Goal: Task Accomplishment & Management: Complete application form

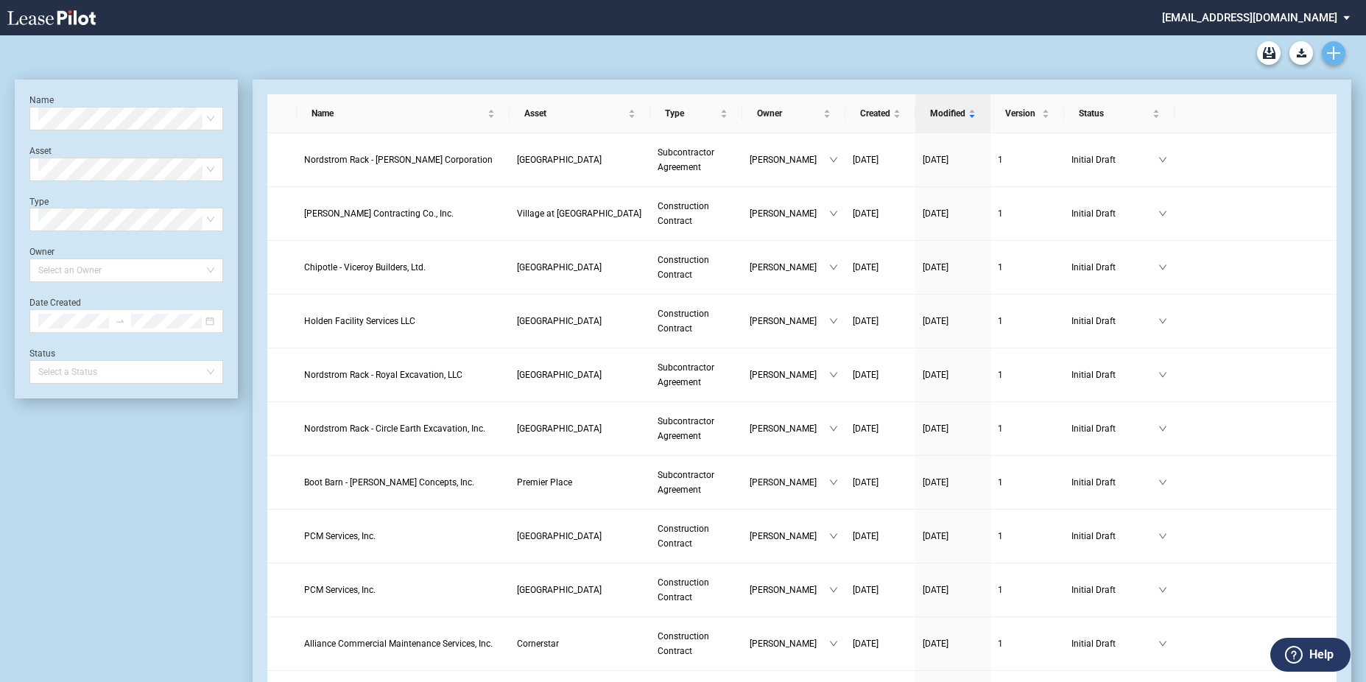
click at [1340, 54] on link "Create new document" at bounding box center [1334, 53] width 24 height 24
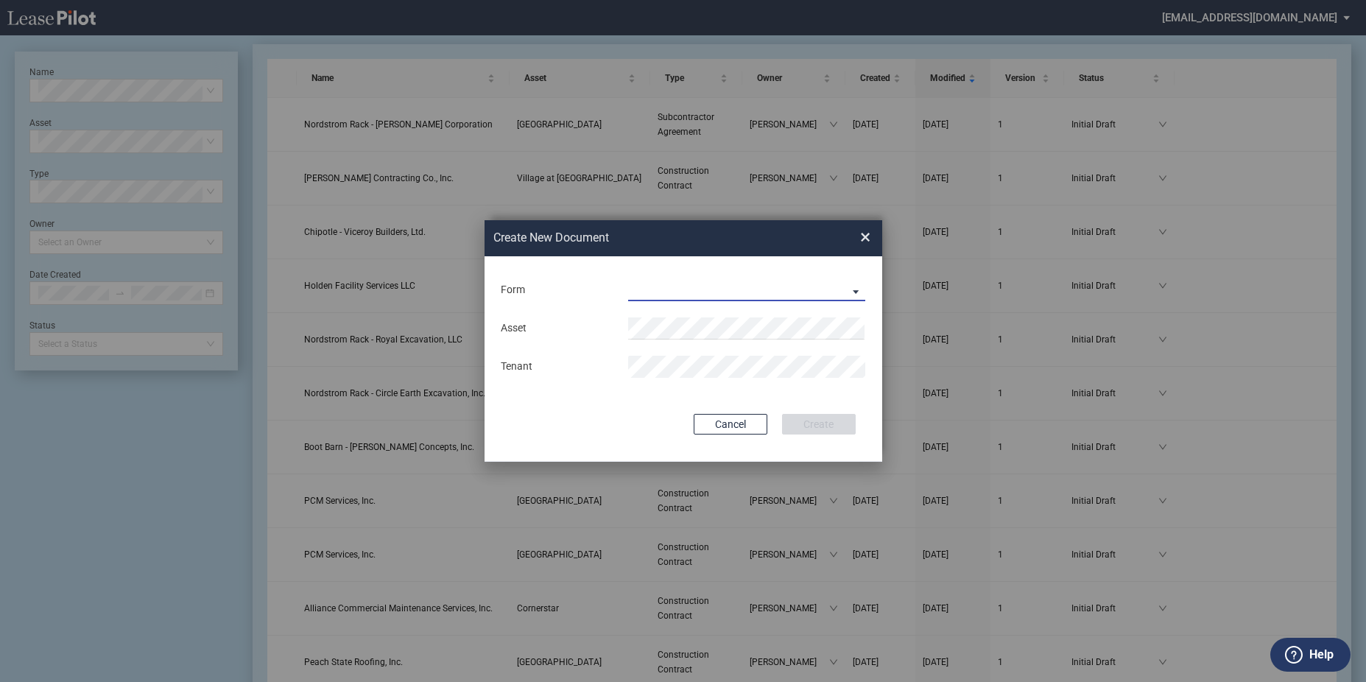
click at [764, 283] on md-select "Construction Contract Subcontractor Agreement" at bounding box center [747, 290] width 238 height 22
click at [710, 288] on div "Construction Contract" at bounding box center [685, 291] width 113 height 16
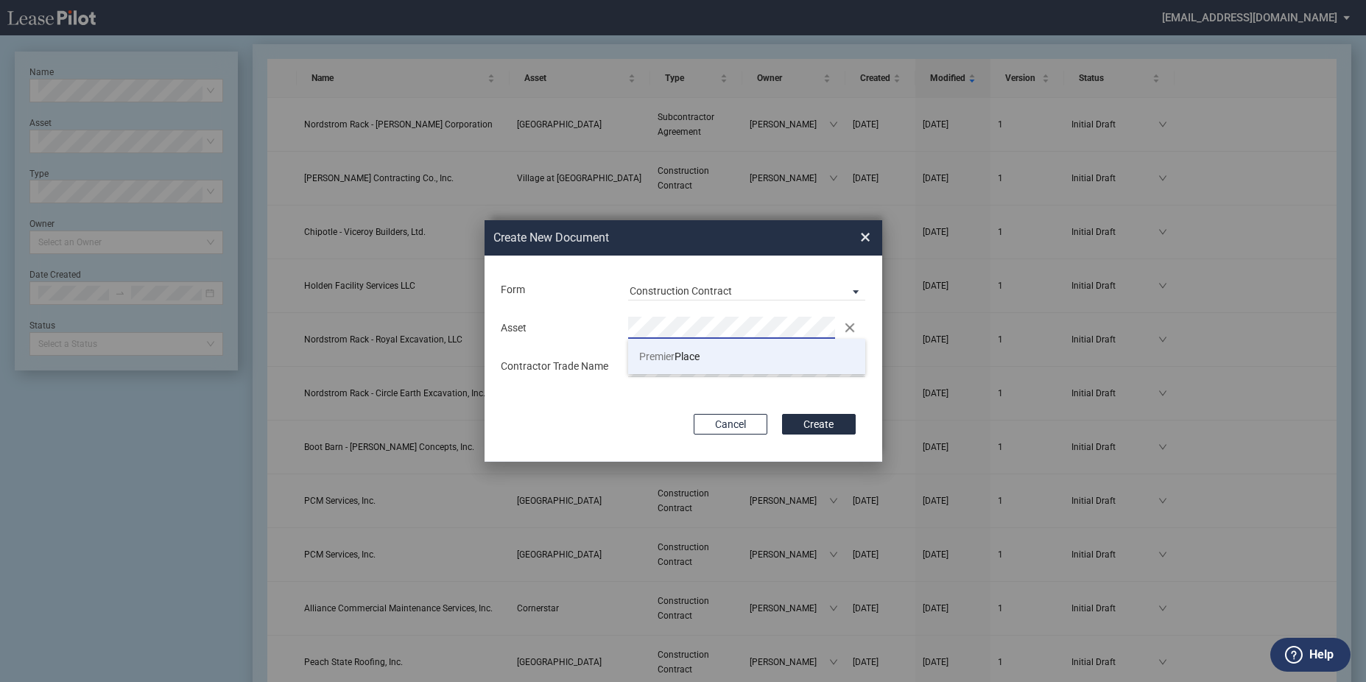
click at [674, 364] on li "Premier Place" at bounding box center [747, 356] width 238 height 35
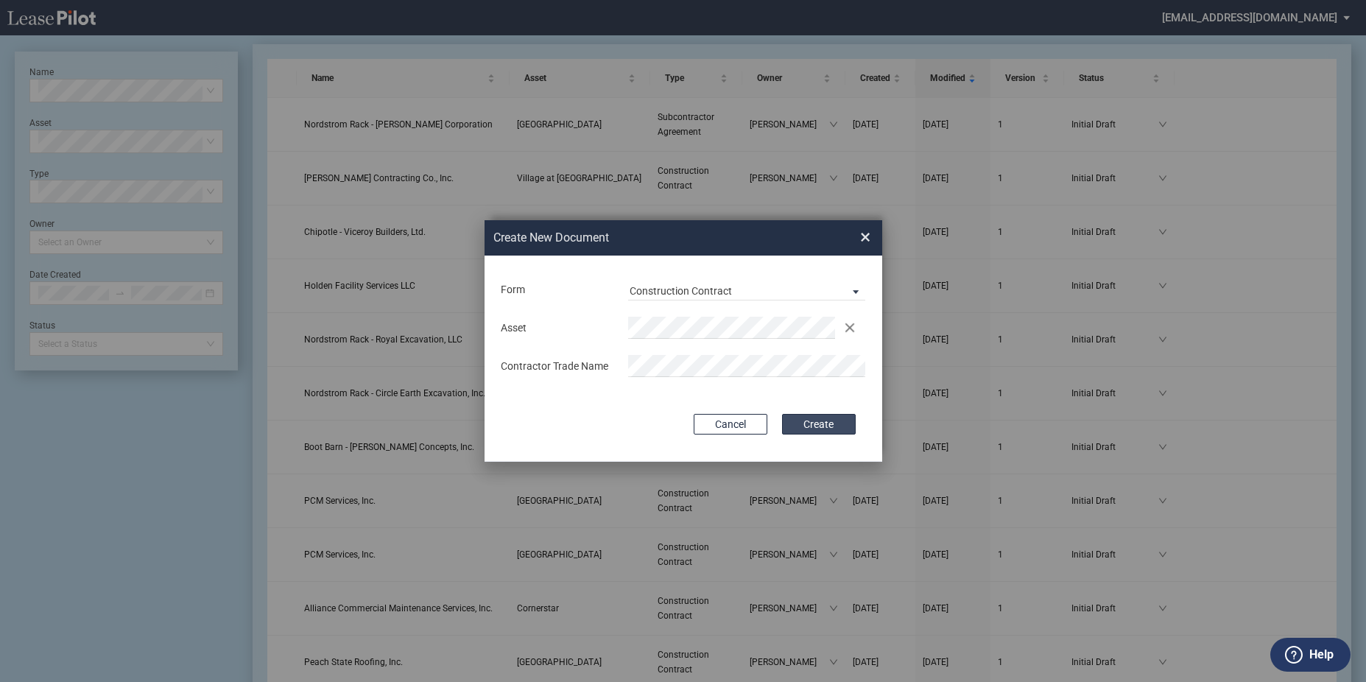
click at [837, 420] on button "Create" at bounding box center [819, 424] width 74 height 21
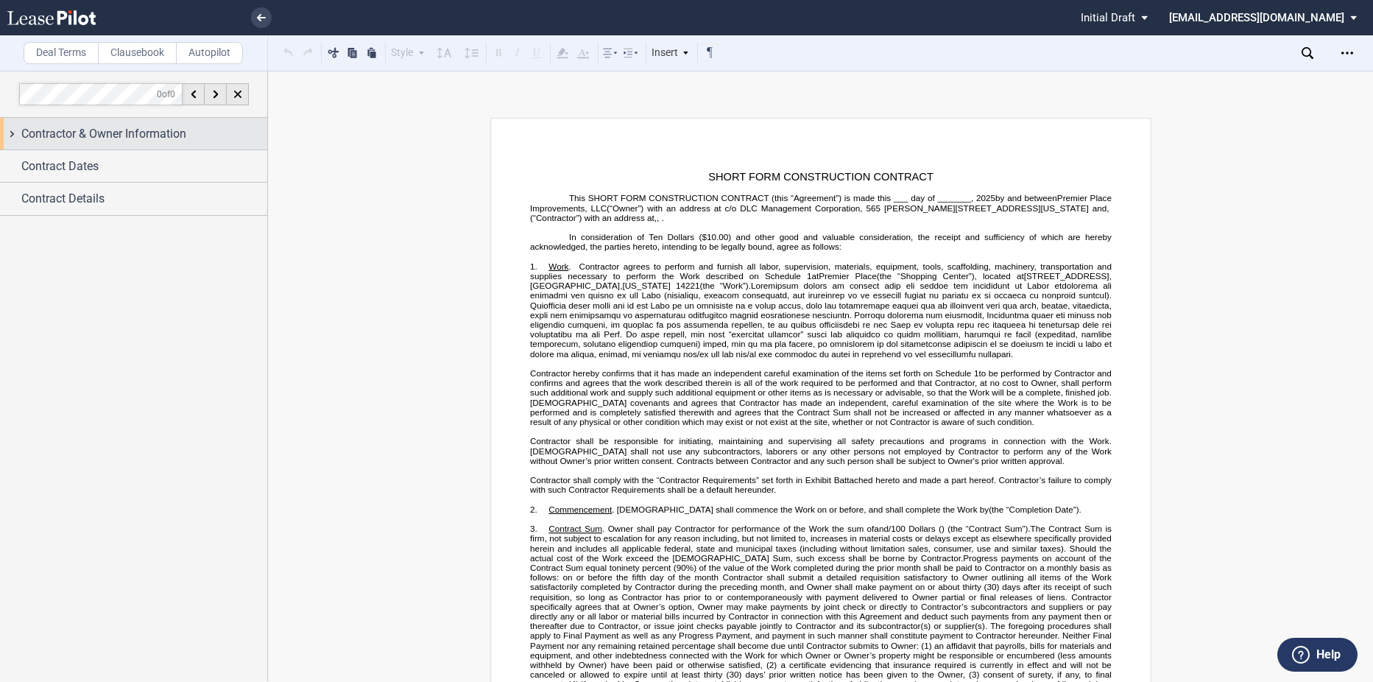
click at [146, 147] on div "Contractor & Owner Information" at bounding box center [133, 134] width 267 height 32
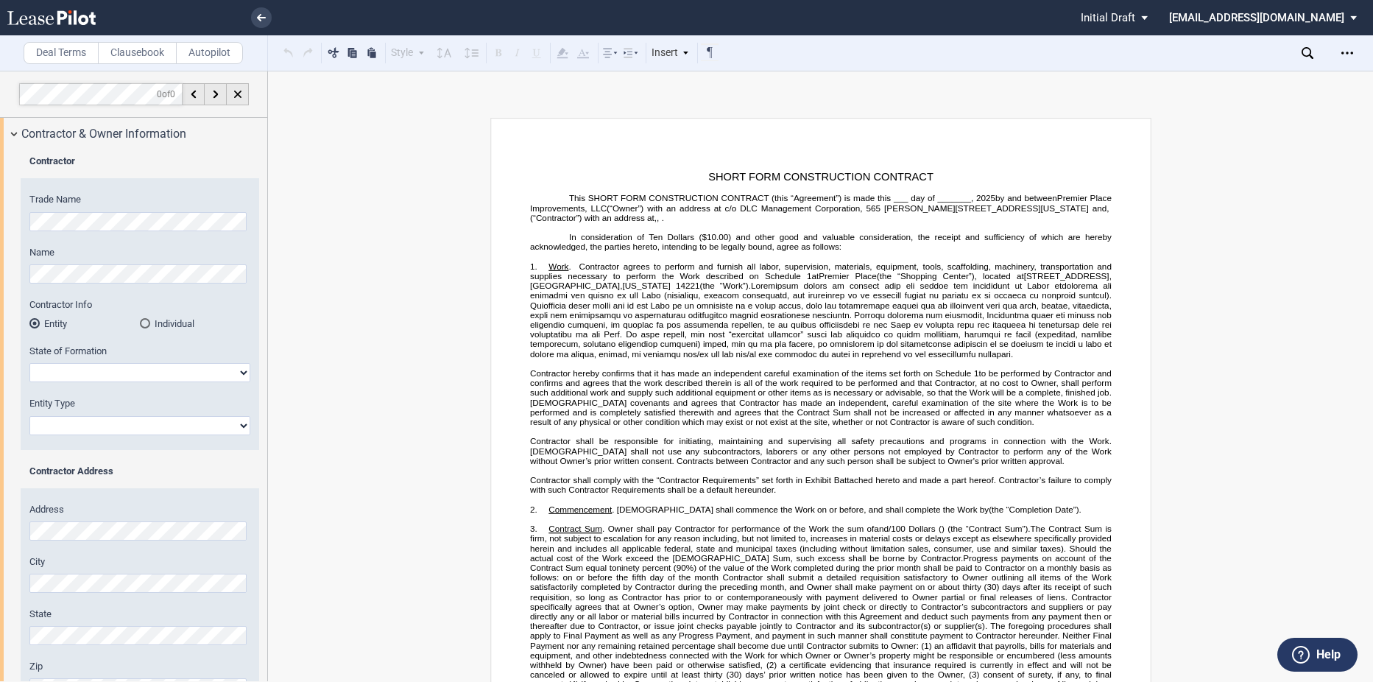
click at [2, 216] on div "Contractor Trade Name Name Contractor Info Entity Individual" at bounding box center [133, 521] width 267 height 744
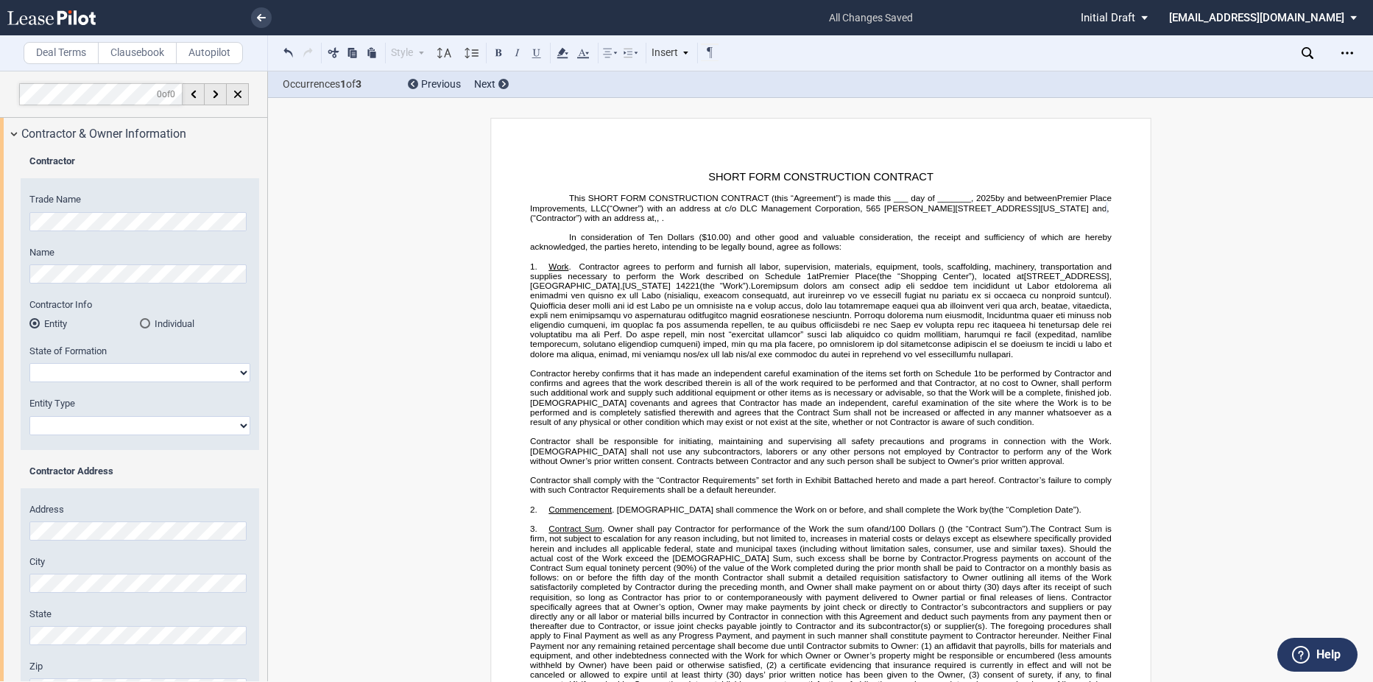
drag, startPoint x: 94, startPoint y: 373, endPoint x: 87, endPoint y: 371, distance: 7.7
click at [94, 373] on select "[US_STATE] [US_STATE] [US_STATE] [US_STATE] [US_STATE] [US_STATE] [US_STATE] [U…" at bounding box center [139, 372] width 221 height 19
select select "[US_STATE]"
click at [29, 363] on select "[US_STATE] [US_STATE] [US_STATE] [US_STATE] [US_STATE] [US_STATE] [US_STATE] [U…" at bounding box center [139, 372] width 221 height 19
click at [75, 420] on select "Corporation Limited Liability Company General Partnership Limited Partnership O…" at bounding box center [139, 425] width 221 height 19
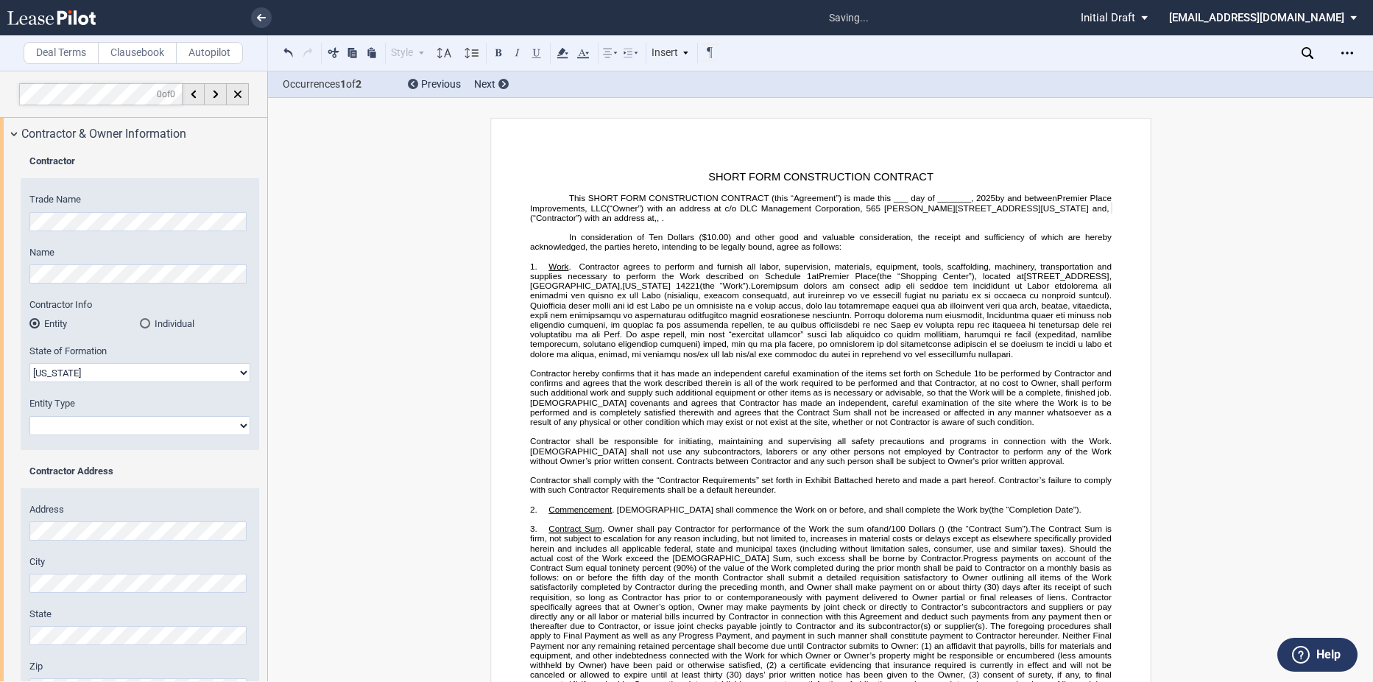
select select "Limited Liability Company"
click at [29, 416] on select "Corporation Limited Liability Company General Partnership Limited Partnership O…" at bounding box center [139, 425] width 221 height 19
click at [76, 543] on div "Address City State Zip" at bounding box center [140, 608] width 239 height 210
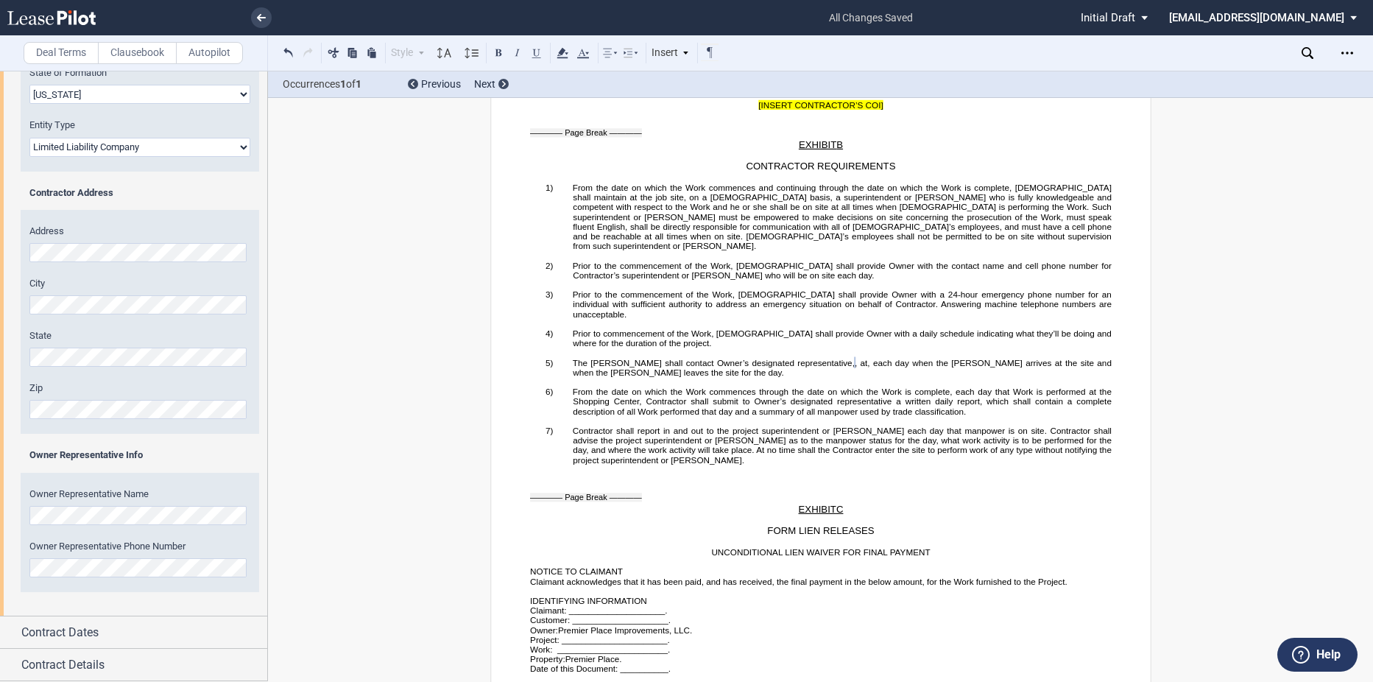
scroll to position [3085, 0]
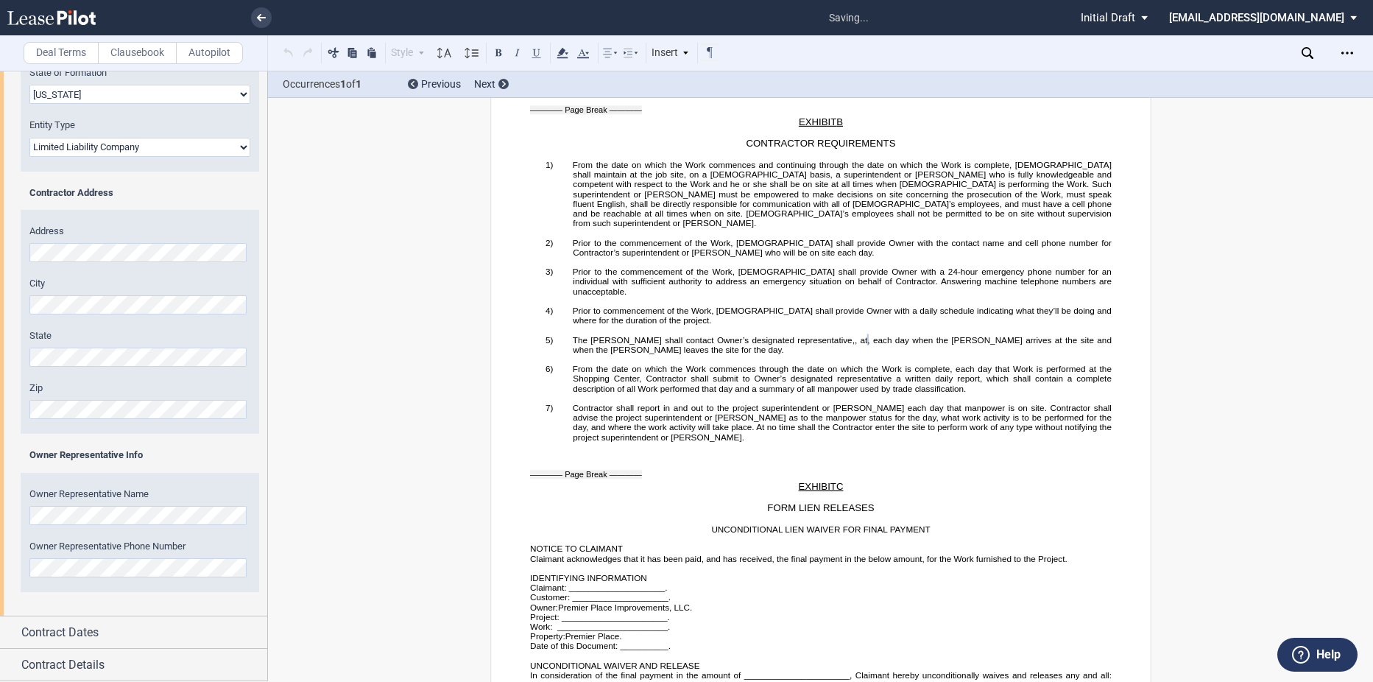
click at [77, 602] on div "Owner Representative Info Owner Representative Name Owner Representative Phone …" at bounding box center [140, 527] width 239 height 158
click at [104, 623] on div "Contract Dates" at bounding box center [133, 632] width 267 height 32
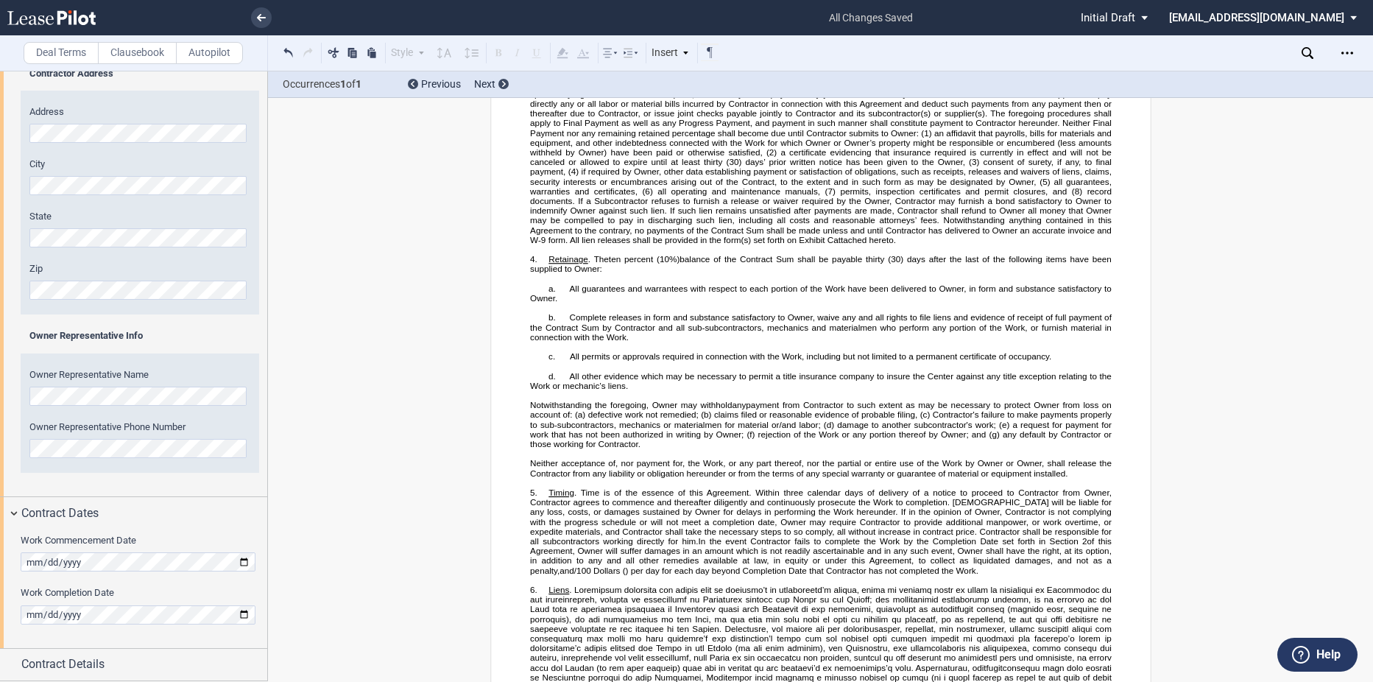
scroll to position [180, 0]
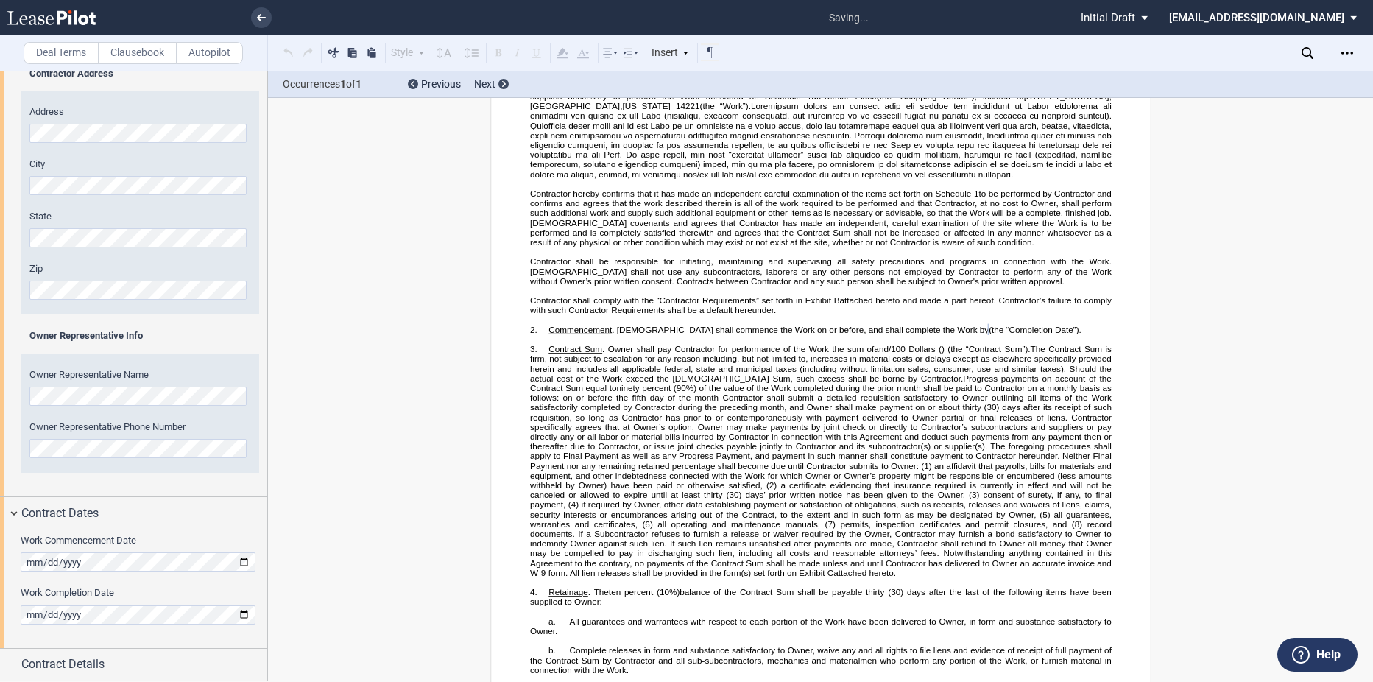
click at [18, 608] on div "Work Commencement Date Work Completion Date" at bounding box center [133, 588] width 267 height 119
click at [130, 630] on div "Work Commencement Date Work Completion Date" at bounding box center [133, 588] width 267 height 119
click at [120, 665] on div "Contract Details" at bounding box center [144, 664] width 246 height 18
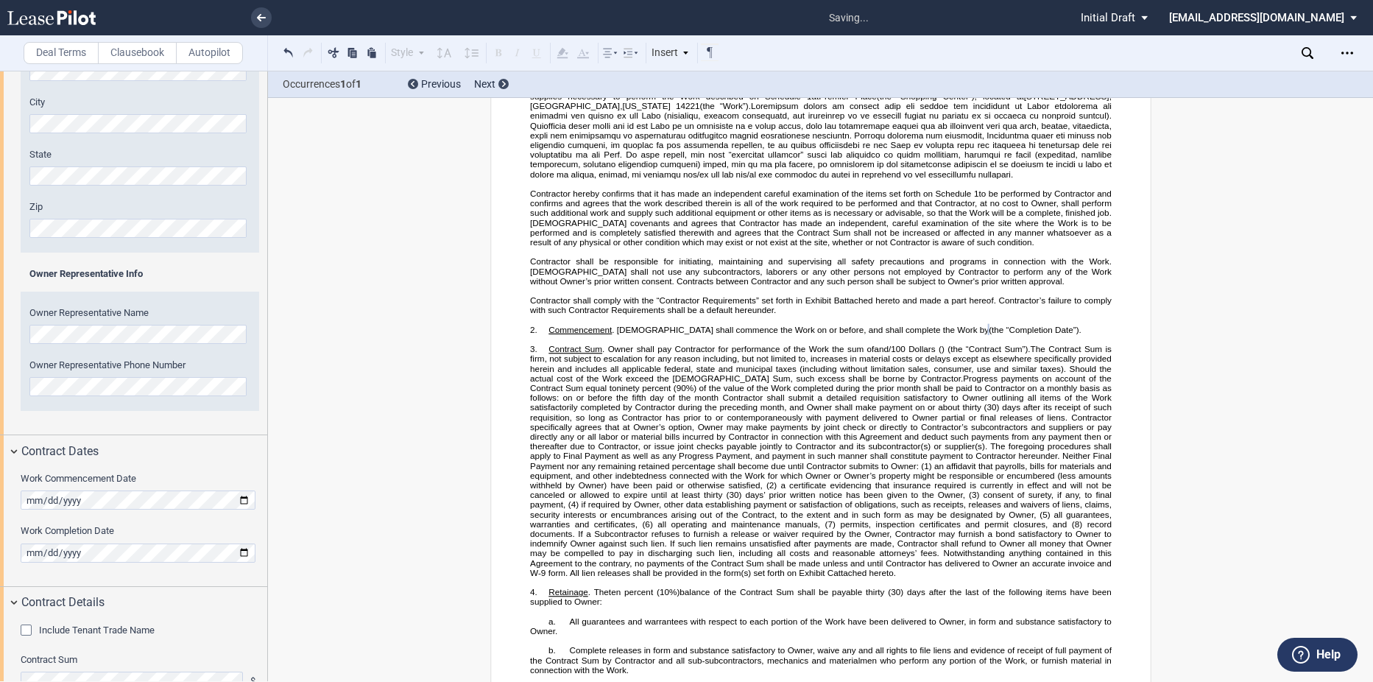
scroll to position [741, 0]
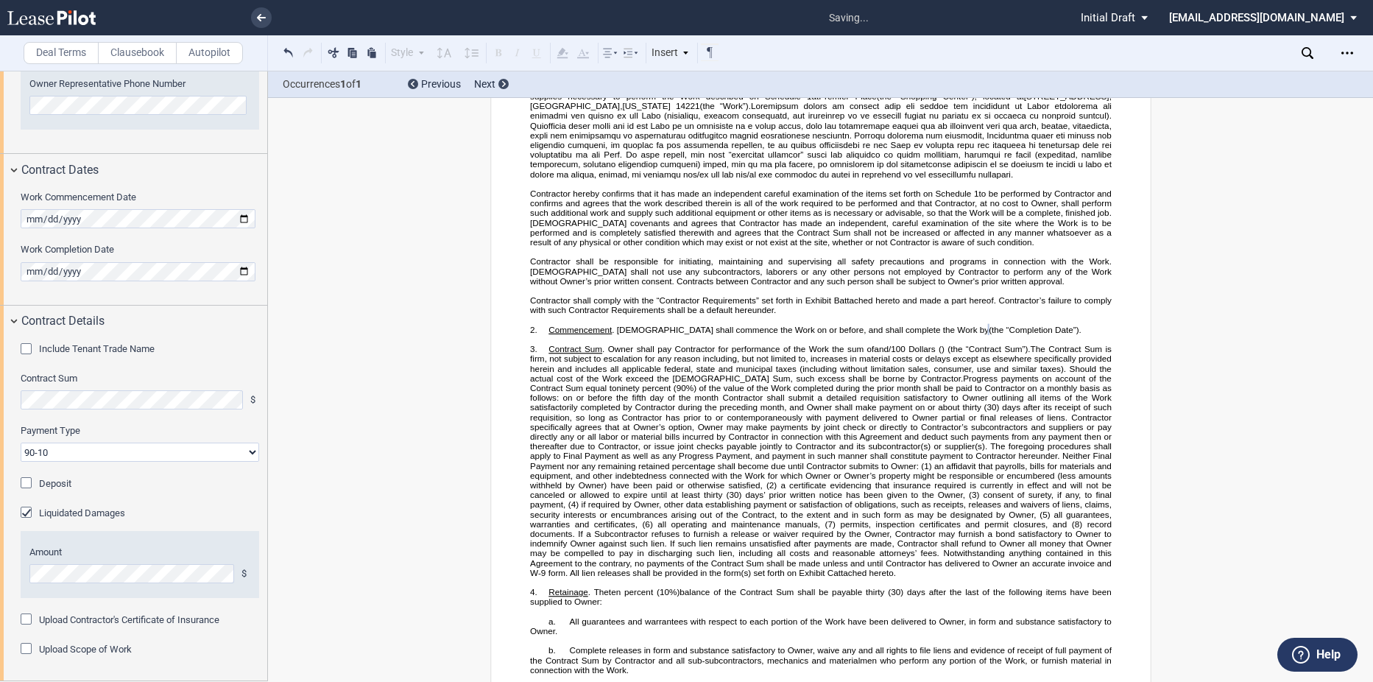
click at [31, 348] on div "Include Tenant Trade Name" at bounding box center [28, 350] width 15 height 15
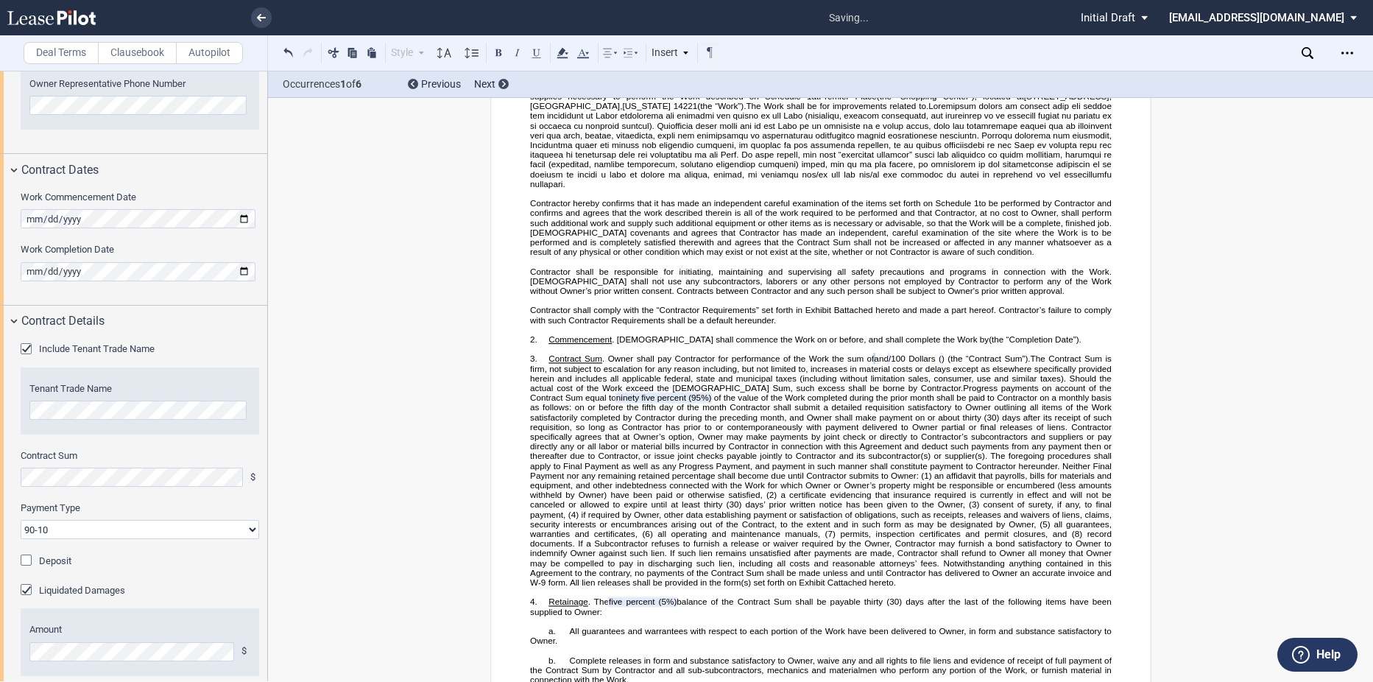
click at [105, 527] on select "90-10 30-30-30-10 100 Upon Completion" at bounding box center [140, 529] width 239 height 19
click at [21, 520] on select "90-10 30-30-30-10 100 Upon Completion" at bounding box center [140, 529] width 239 height 19
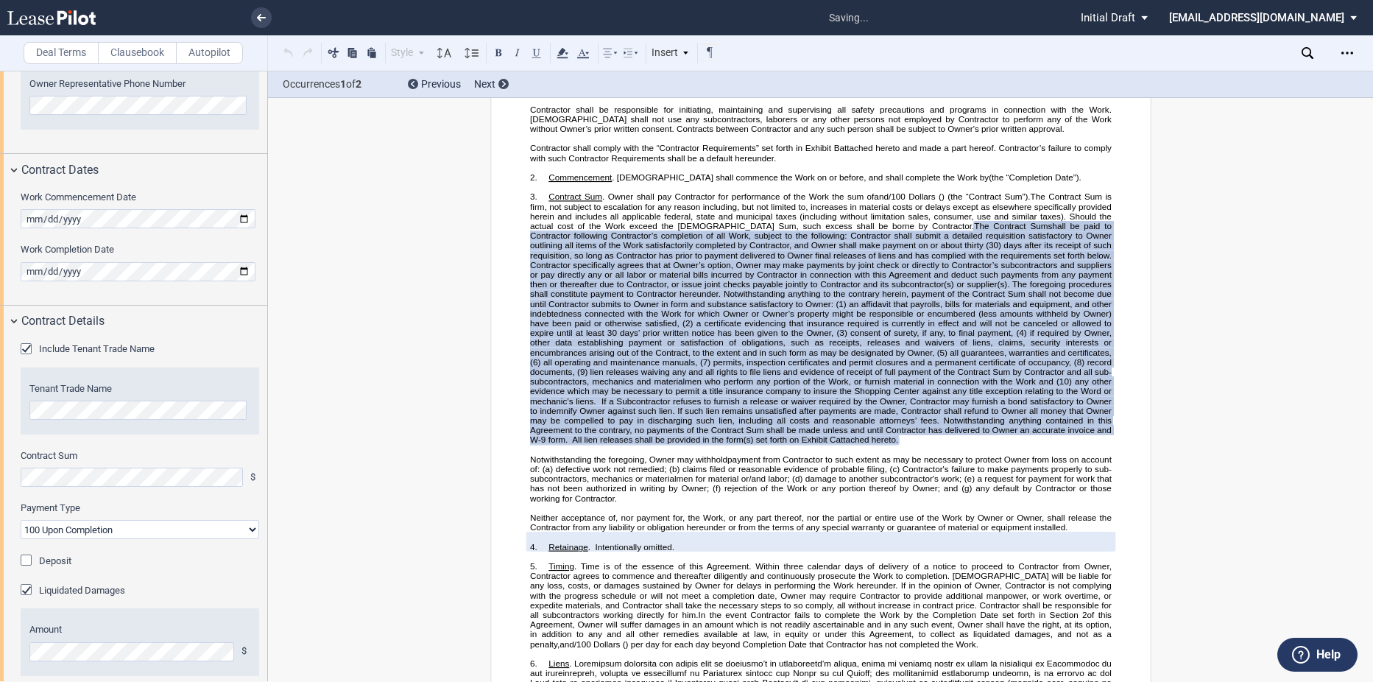
scroll to position [345, 0]
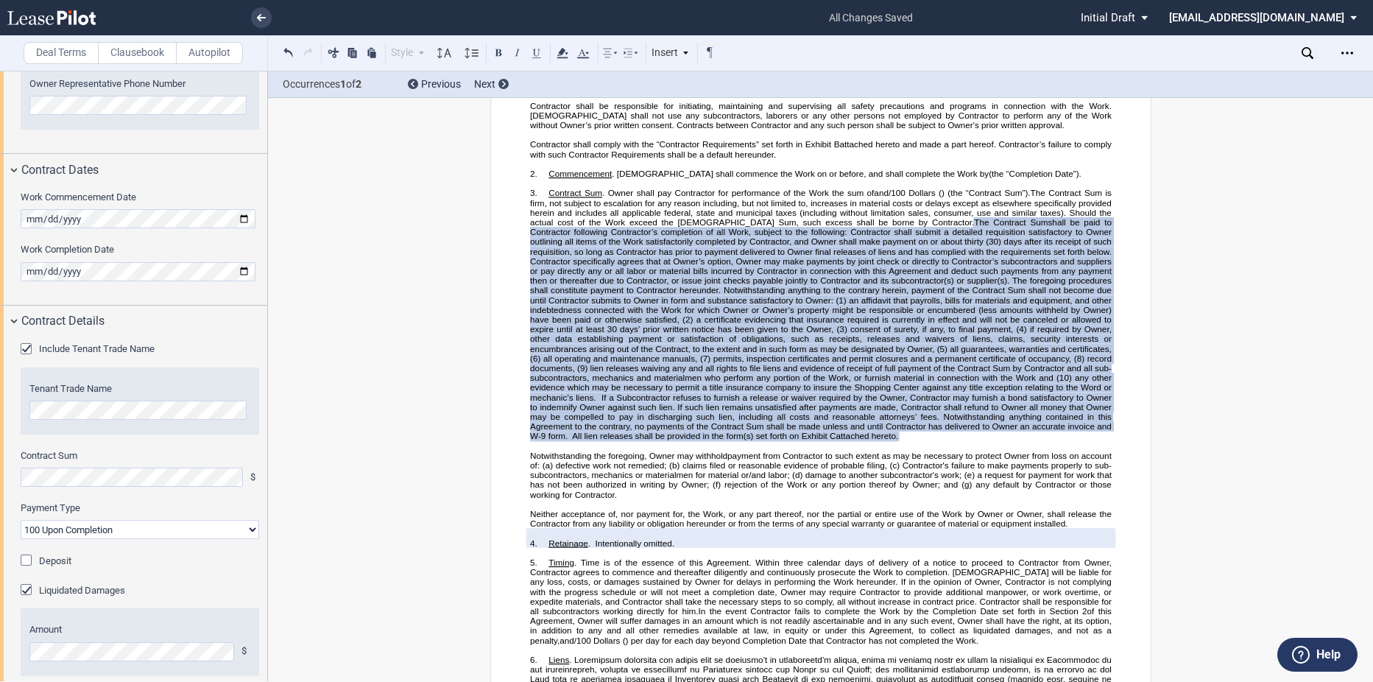
click at [91, 524] on select "90-10 30-30-30-10 100 Upon Completion" at bounding box center [140, 529] width 239 height 19
select select "90-10"
click at [21, 520] on select "90-10 30-30-30-10 100 Upon Completion" at bounding box center [140, 529] width 239 height 19
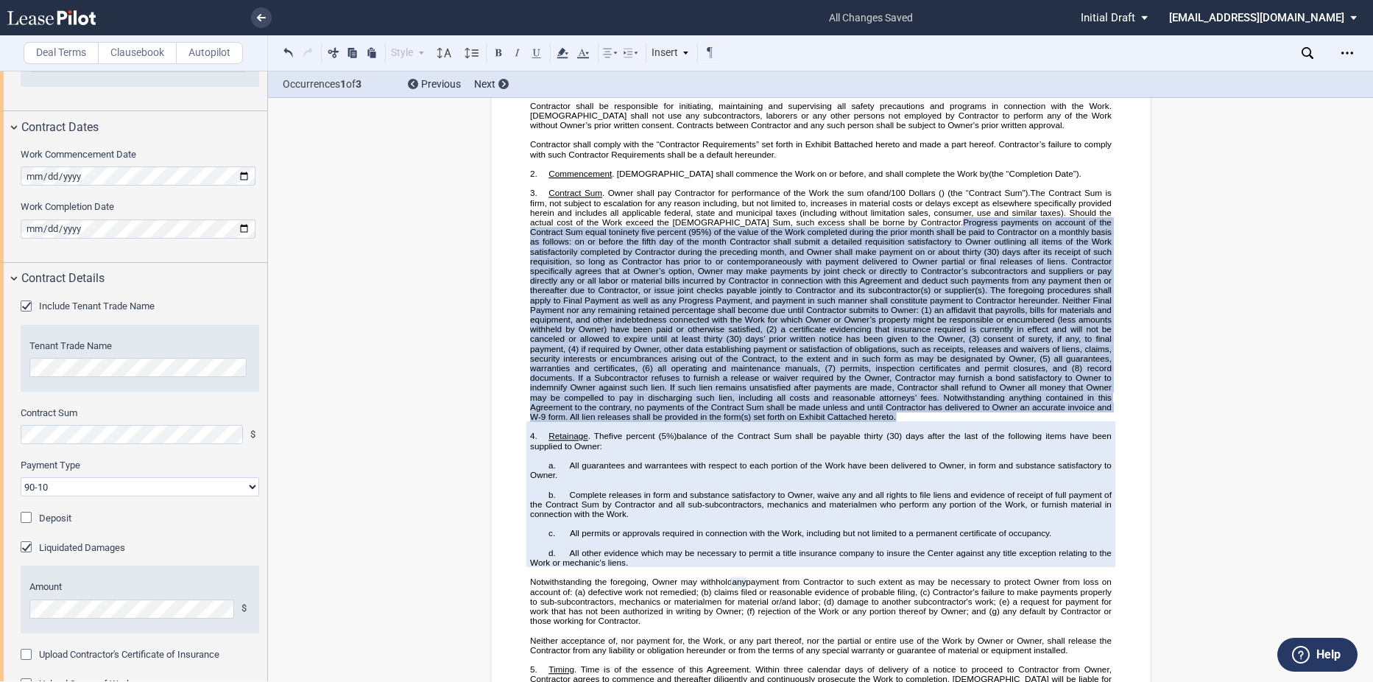
scroll to position [819, 0]
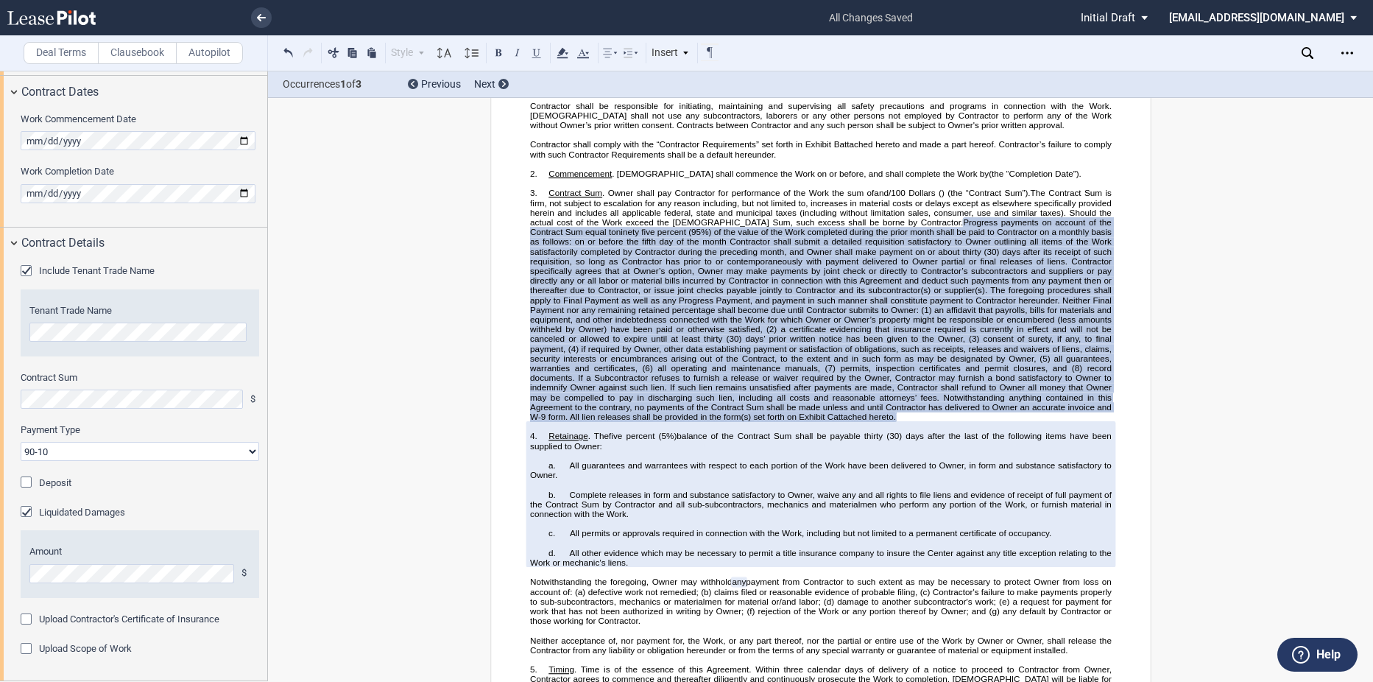
click at [29, 515] on div "Liquidated Damages" at bounding box center [28, 513] width 15 height 15
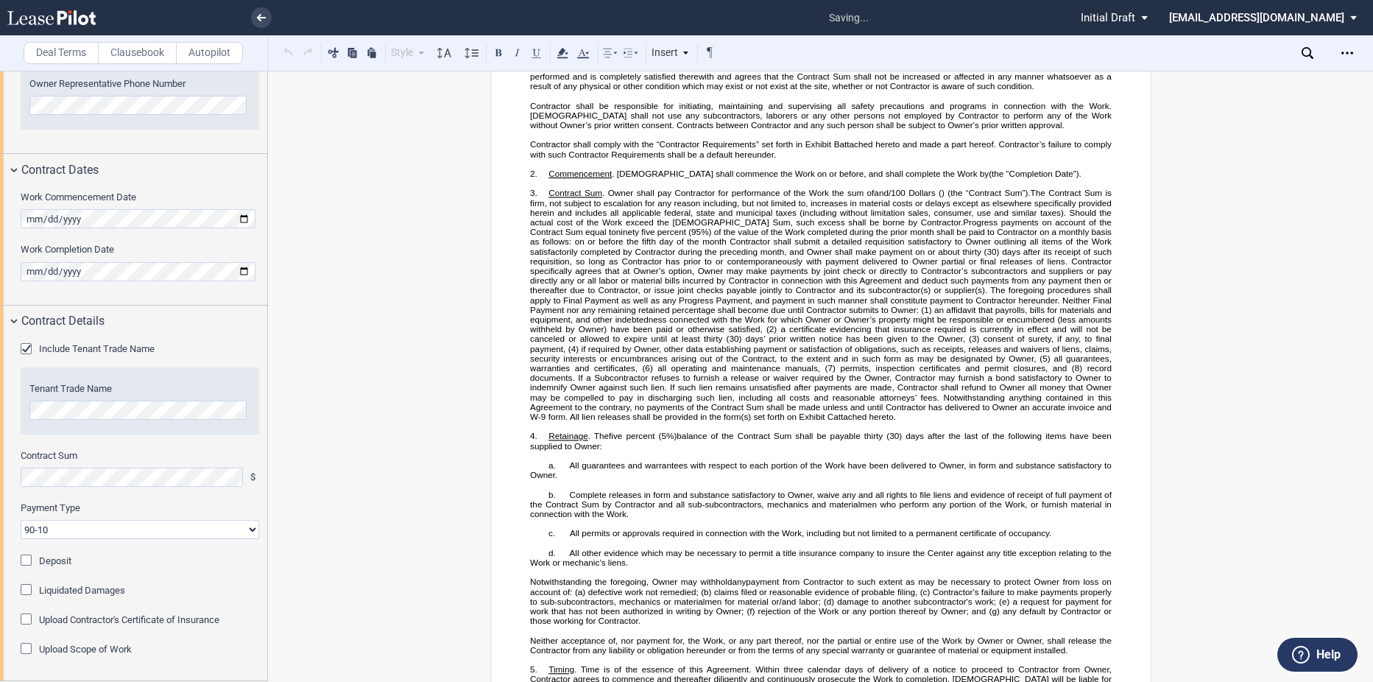
click at [29, 515] on label "Payment Type" at bounding box center [140, 507] width 239 height 13
click at [29, 520] on select "90-10 30-30-30-10 100 Upon Completion" at bounding box center [140, 529] width 239 height 19
click at [29, 515] on label "Payment Type" at bounding box center [140, 507] width 239 height 13
click at [29, 520] on select "90-10 30-30-30-10 100 Upon Completion" at bounding box center [140, 529] width 239 height 19
click at [29, 515] on label "Payment Type" at bounding box center [140, 507] width 239 height 13
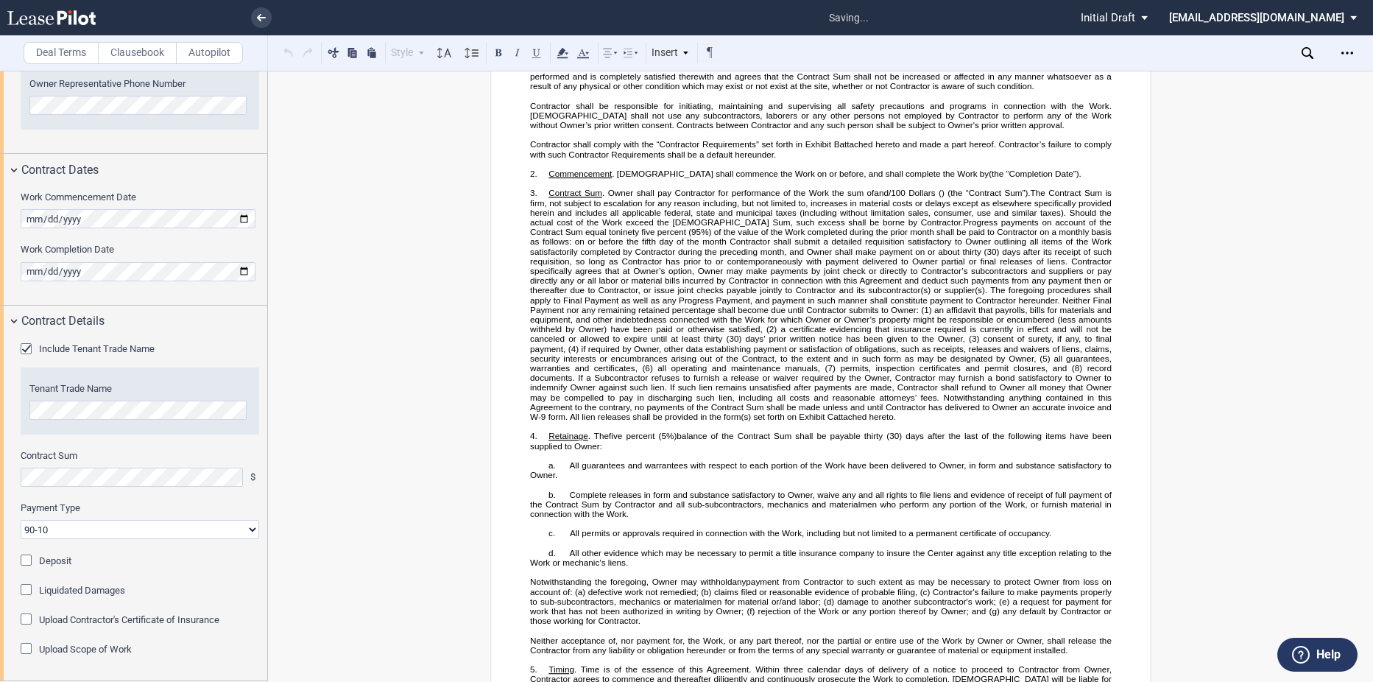
click at [29, 520] on select "90-10 30-30-30-10 100 Upon Completion" at bounding box center [140, 529] width 239 height 19
click at [35, 588] on div "Liquidated Damages" at bounding box center [28, 591] width 15 height 15
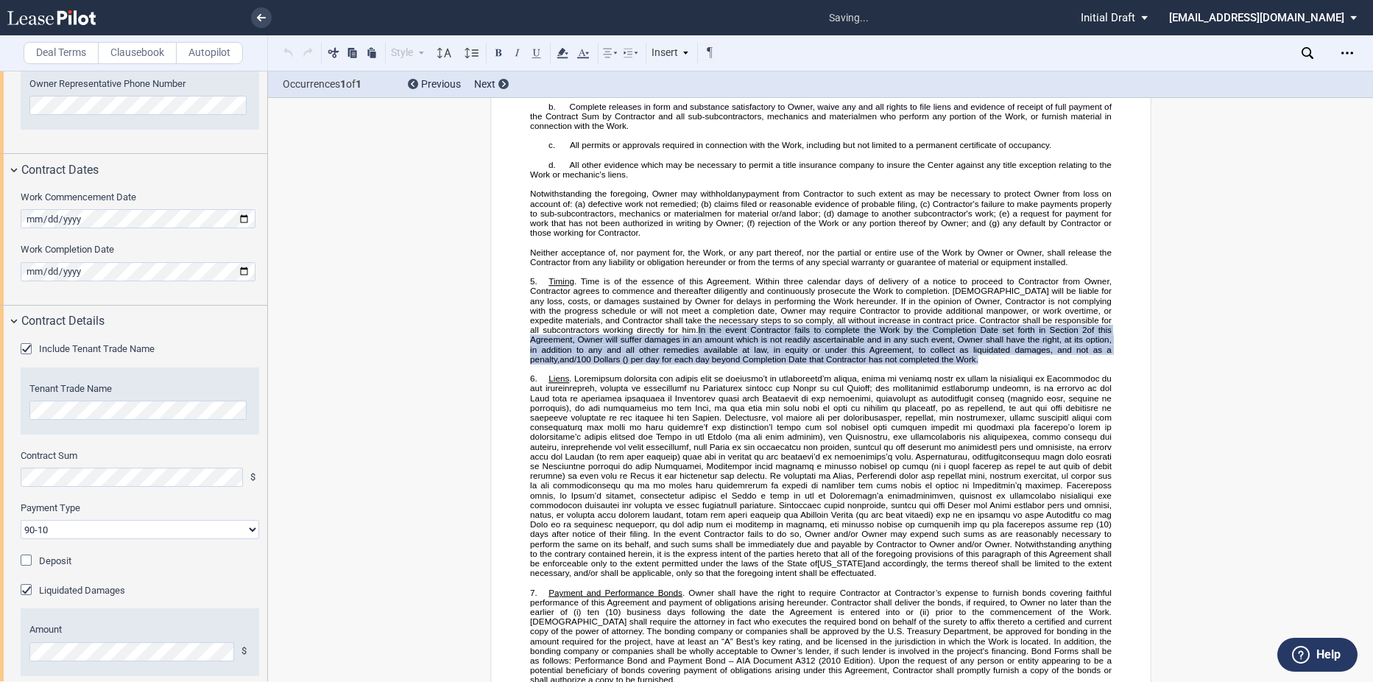
scroll to position [757, 0]
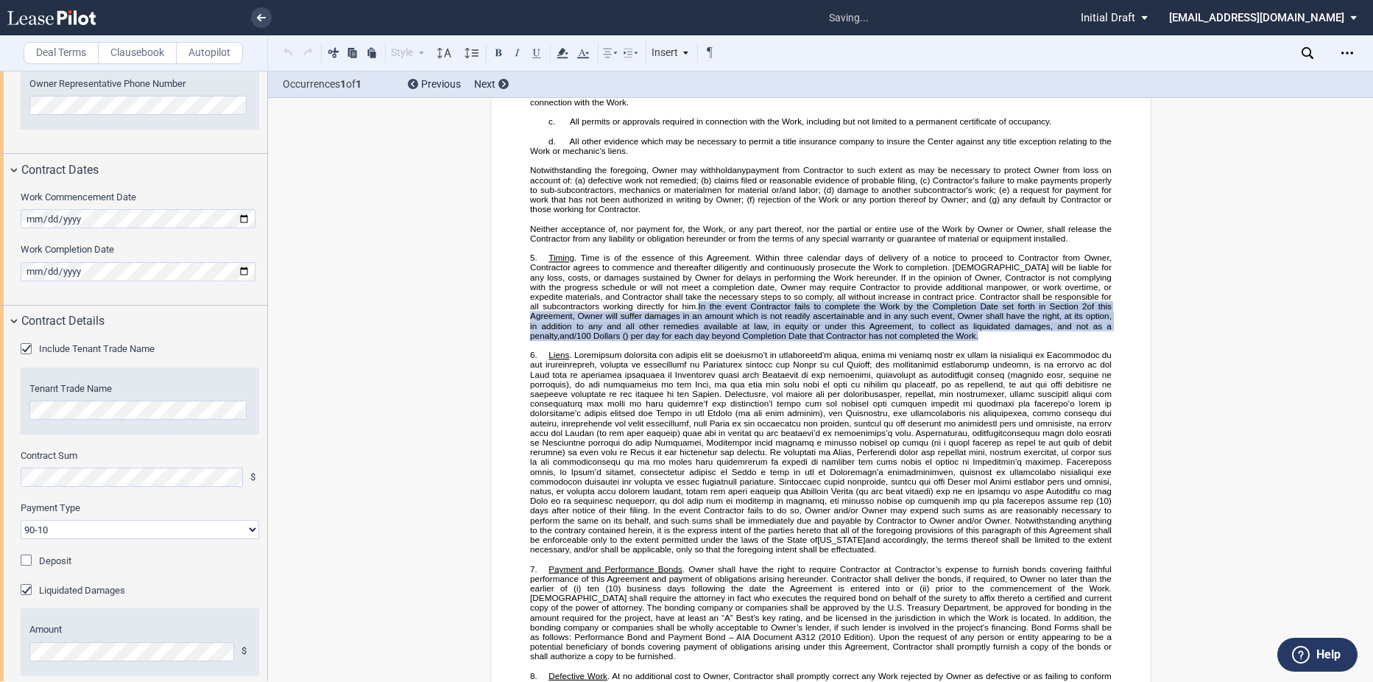
click at [32, 586] on div "Liquidated Damages" at bounding box center [28, 591] width 15 height 15
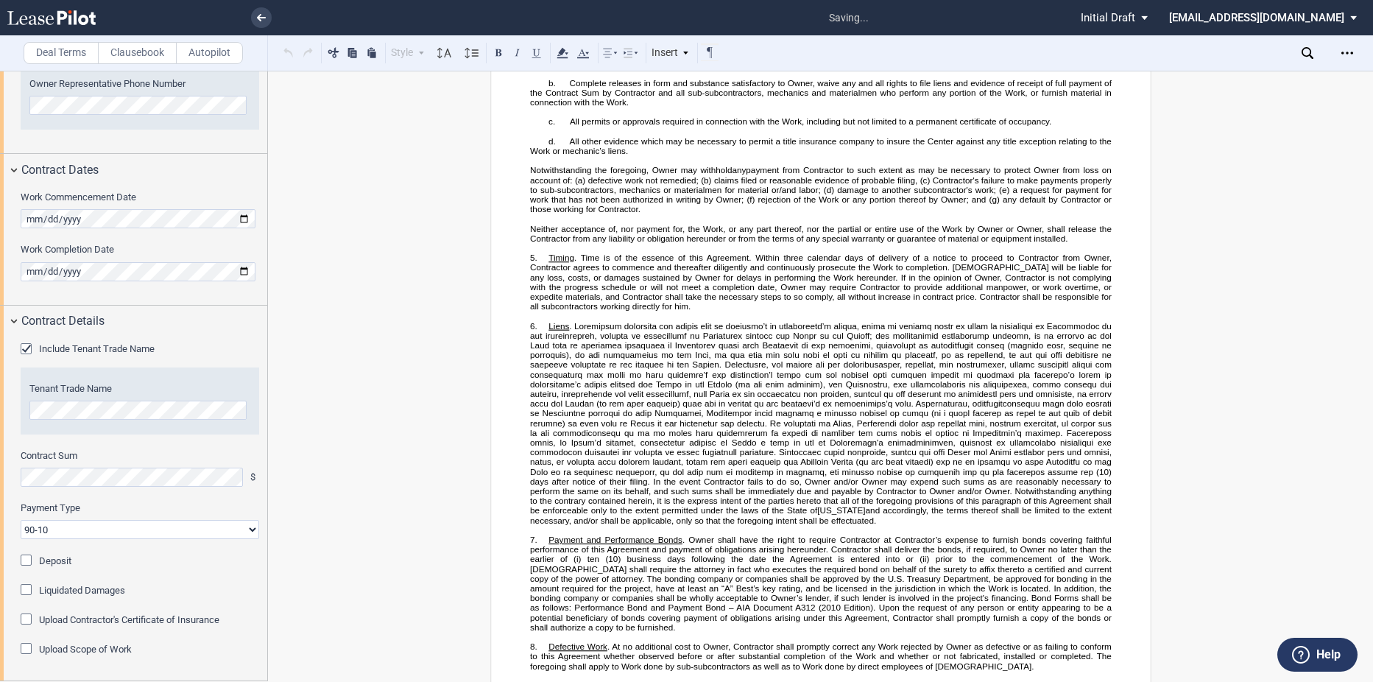
click at [32, 582] on div "Include Tenant Trade Name Tenant Trade Name Contract Sum $ Payment Type 90-10 3…" at bounding box center [133, 509] width 267 height 344
click at [28, 586] on div "Liquidated Damages" at bounding box center [28, 591] width 15 height 15
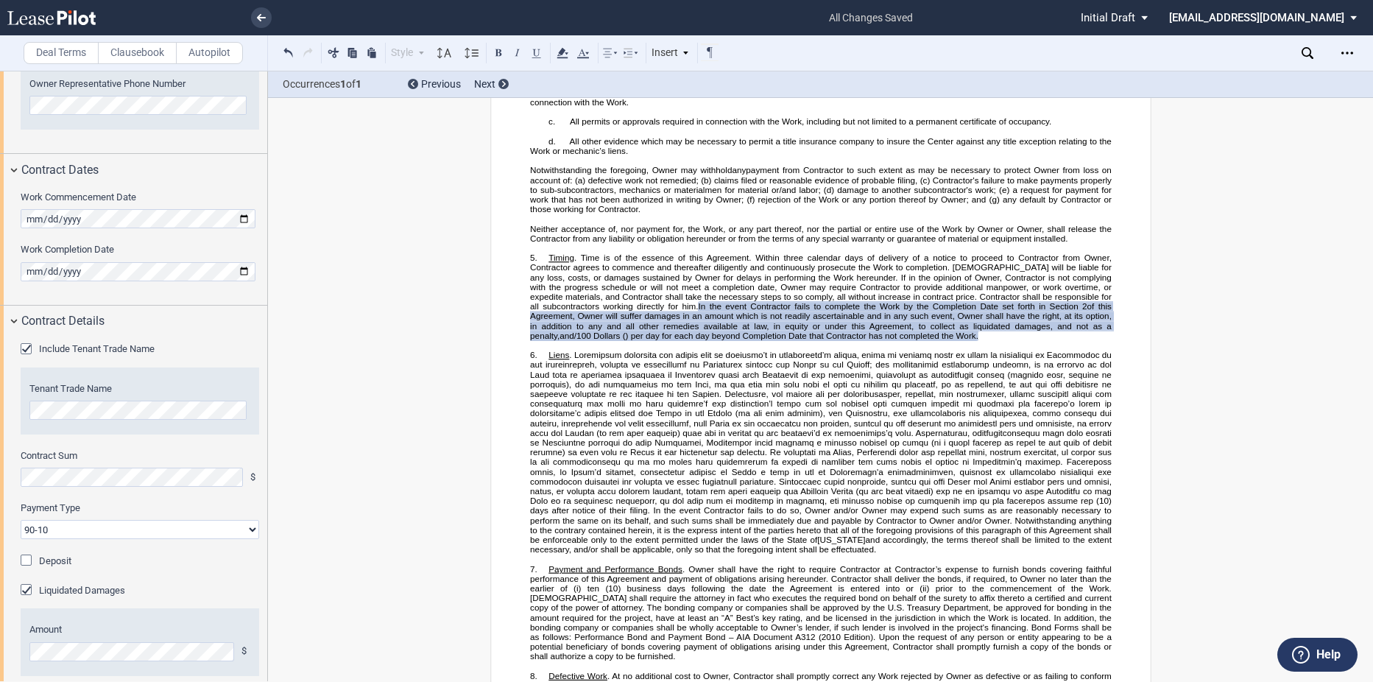
click at [21, 588] on div "Liquidated Damages" at bounding box center [28, 591] width 15 height 15
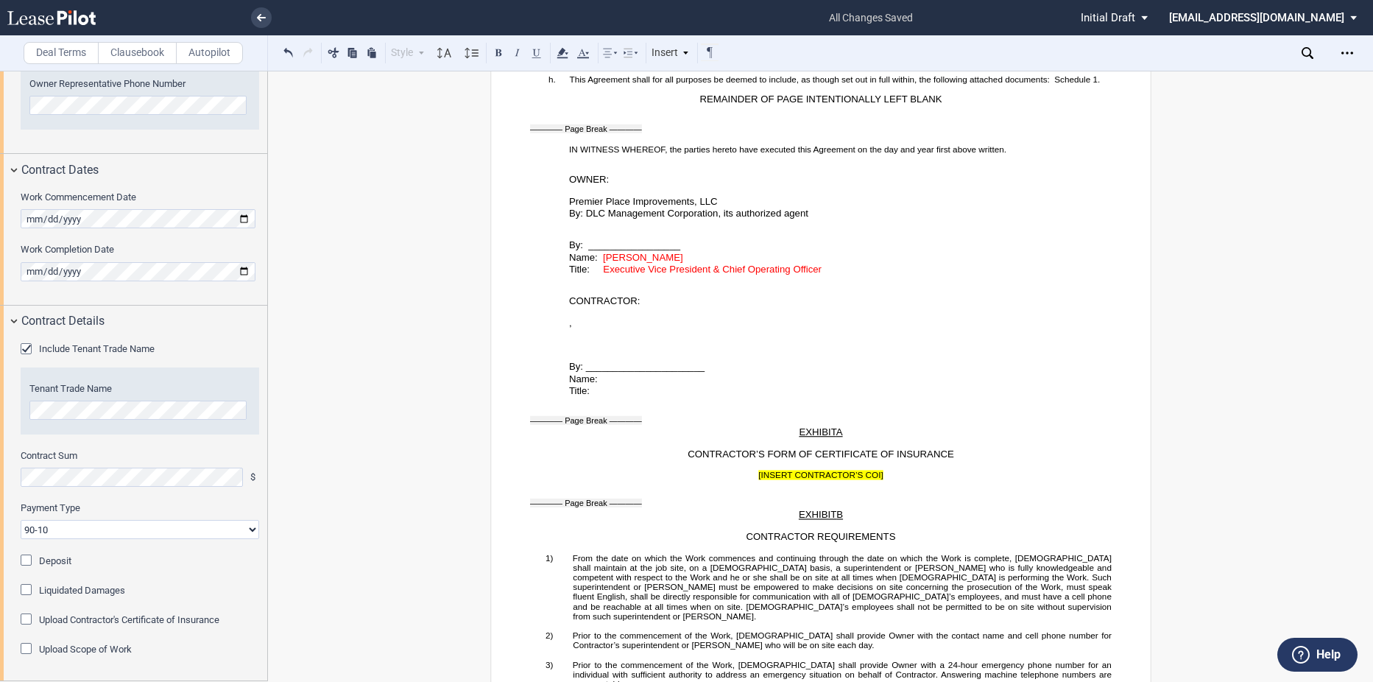
scroll to position [2524, 0]
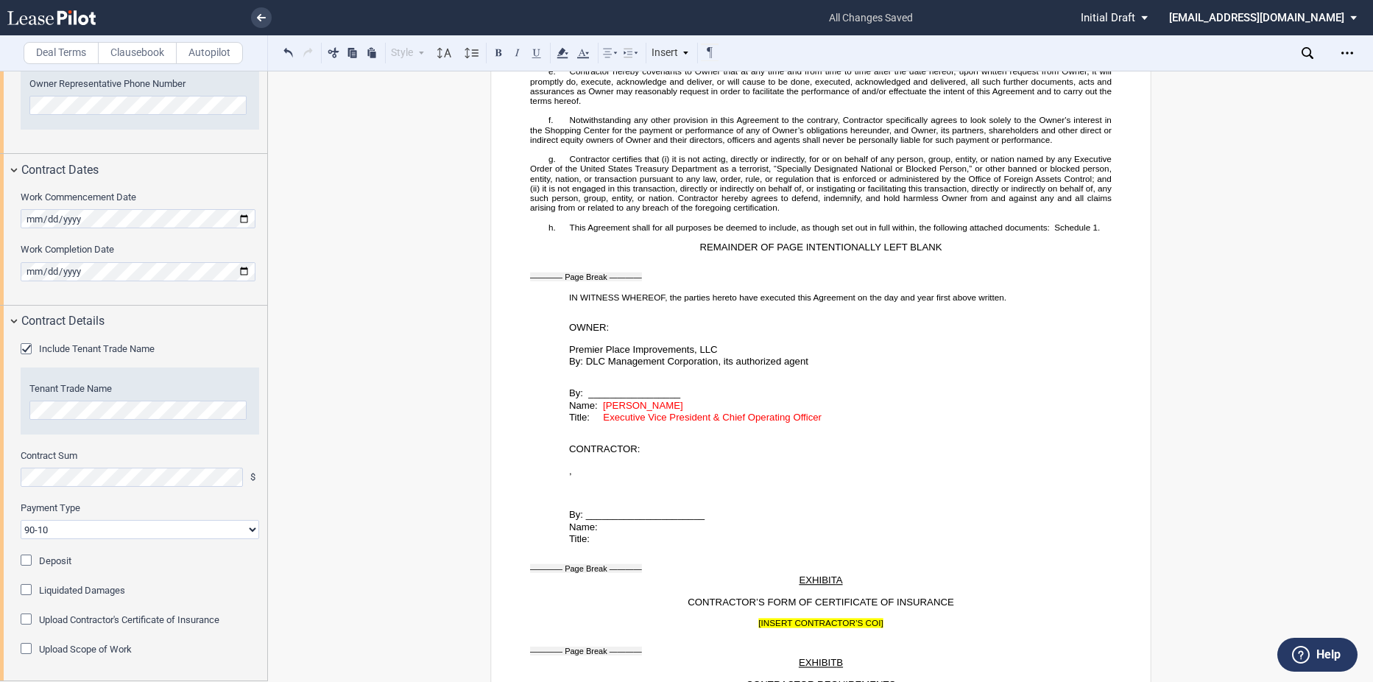
click at [640, 387] on p at bounding box center [821, 383] width 582 height 10
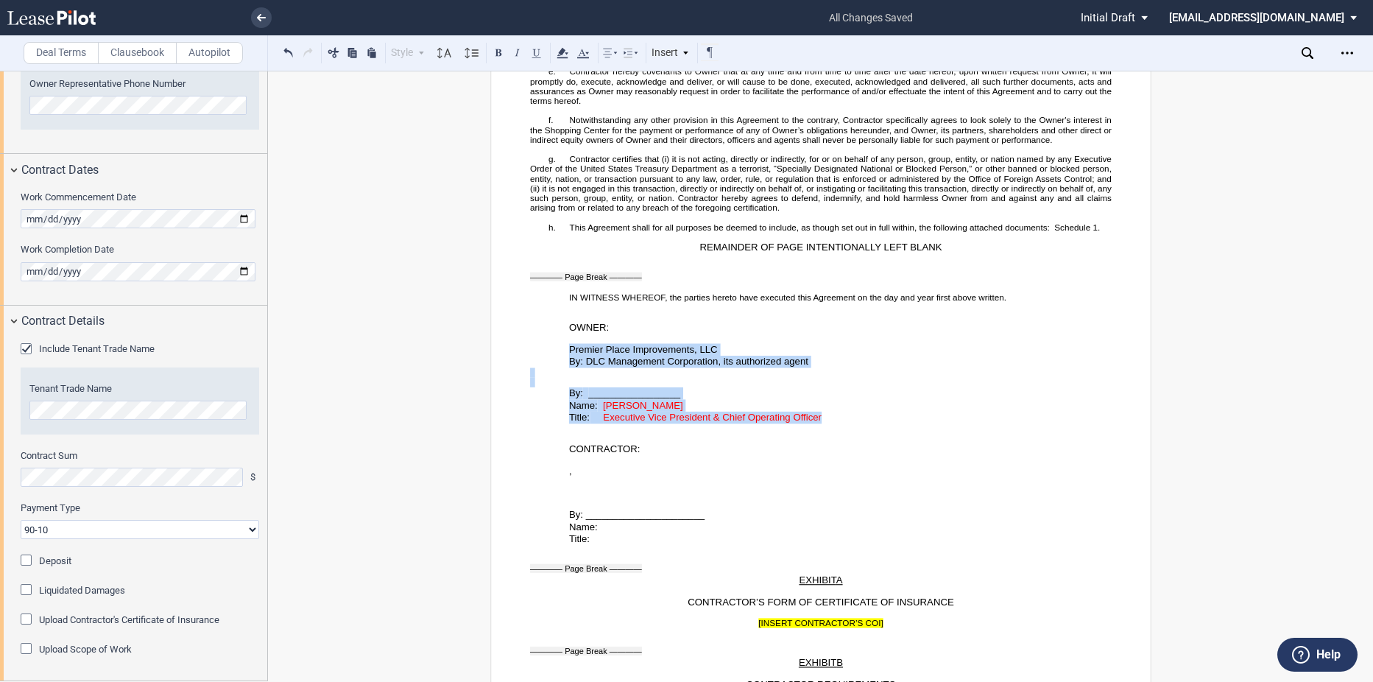
drag, startPoint x: 565, startPoint y: 359, endPoint x: 819, endPoint y: 426, distance: 262.9
click at [819, 426] on div "SHORT FORM CONSTRUCTION CONTRACT ﻿ This SHORT FORM CONSTRUCTION CONTRACT (this …" at bounding box center [821, 389] width 582 height 5484
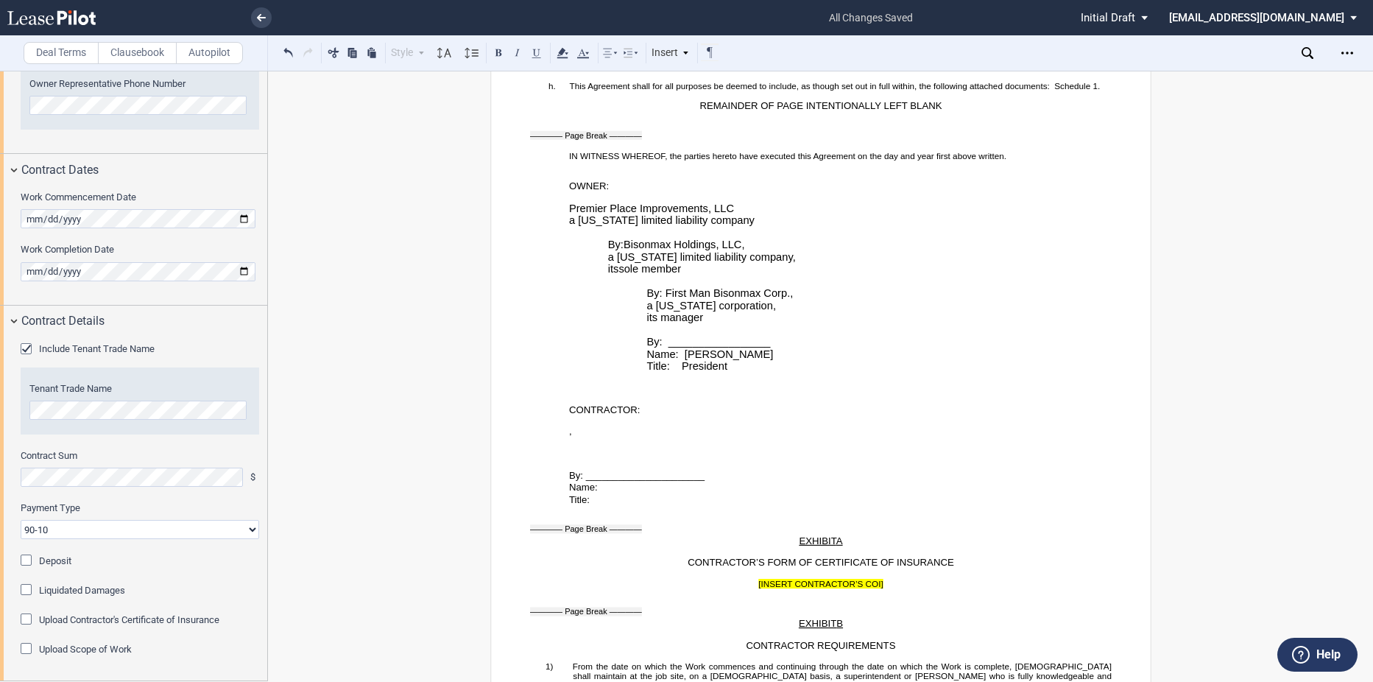
scroll to position [2672, 0]
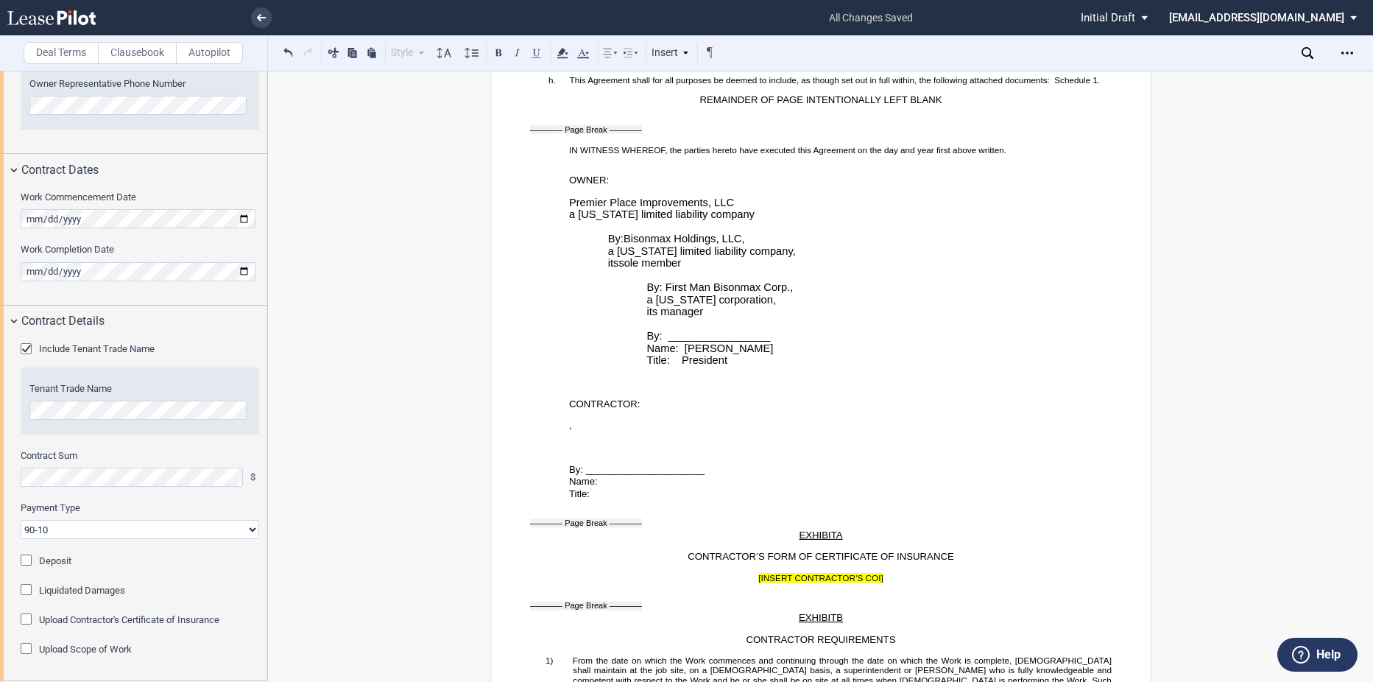
click at [613, 488] on p "Name:" at bounding box center [839, 482] width 543 height 13
click at [613, 501] on p "Title:" at bounding box center [839, 494] width 543 height 13
click at [801, 445] on p "﻿ ﻿ ﻿ ﻿ ﻿ ﻿ ﻿ ﻿" at bounding box center [839, 438] width 543 height 13
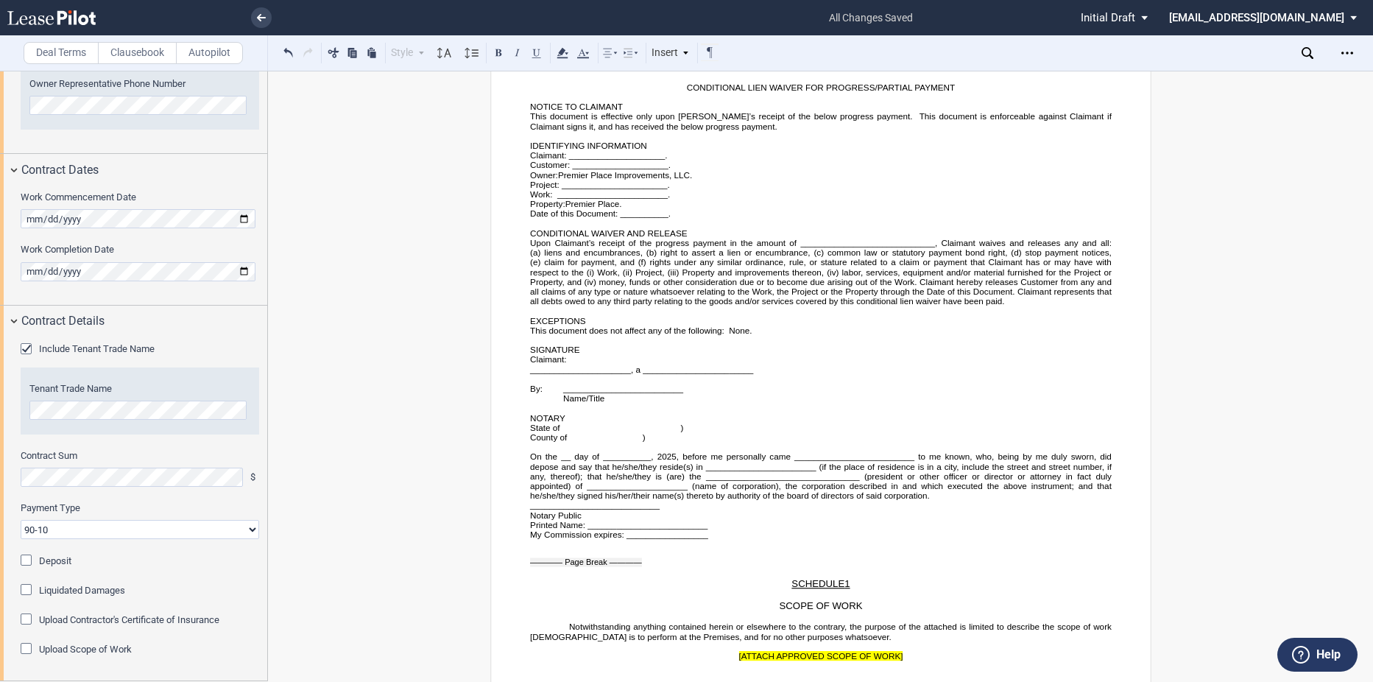
scroll to position [5118, 0]
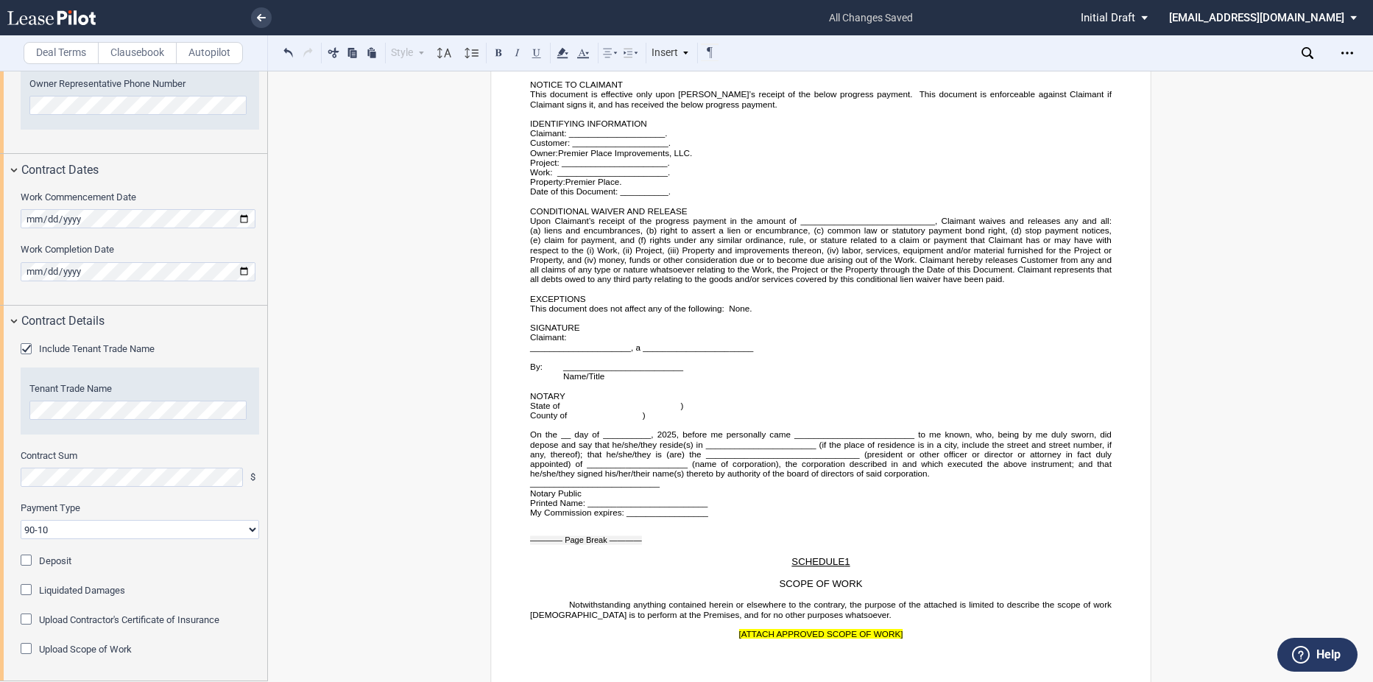
click at [866, 578] on p "SCOPE OF WORK" at bounding box center [821, 584] width 582 height 13
click at [864, 578] on p "SCOPE OF WORK" at bounding box center [821, 584] width 582 height 13
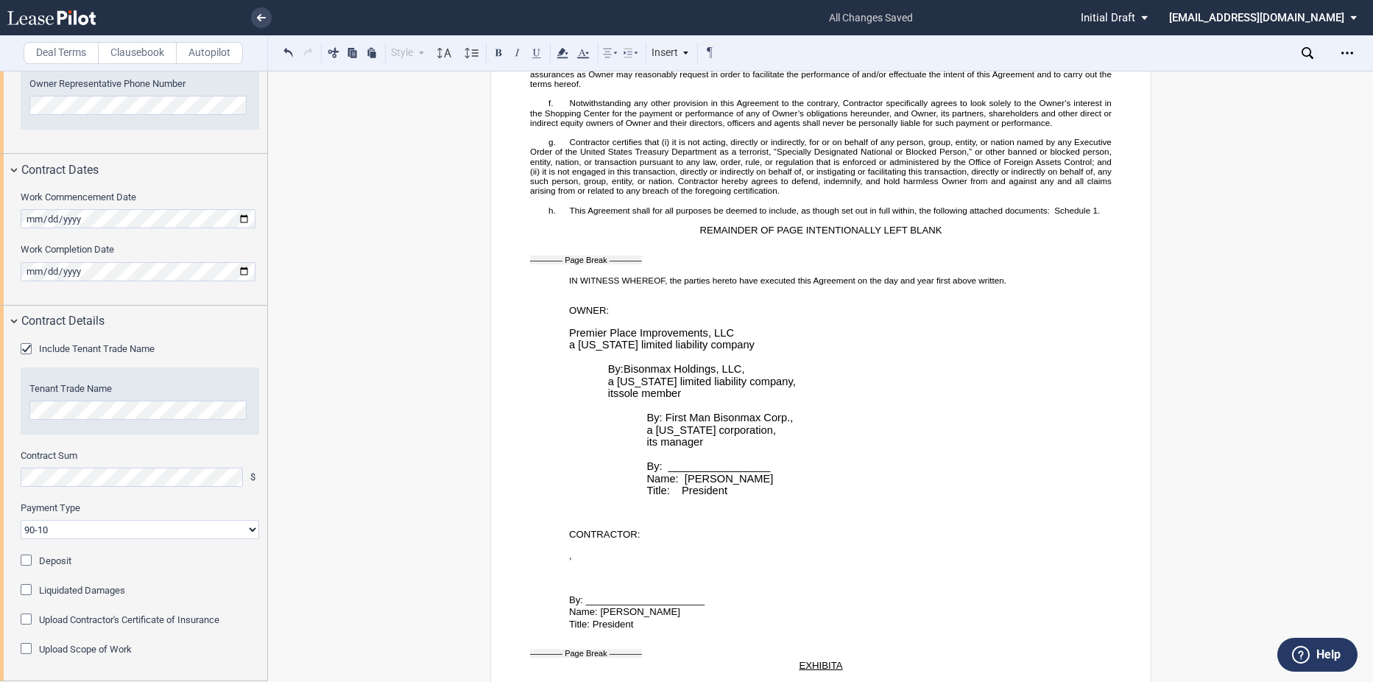
scroll to position [2615, 0]
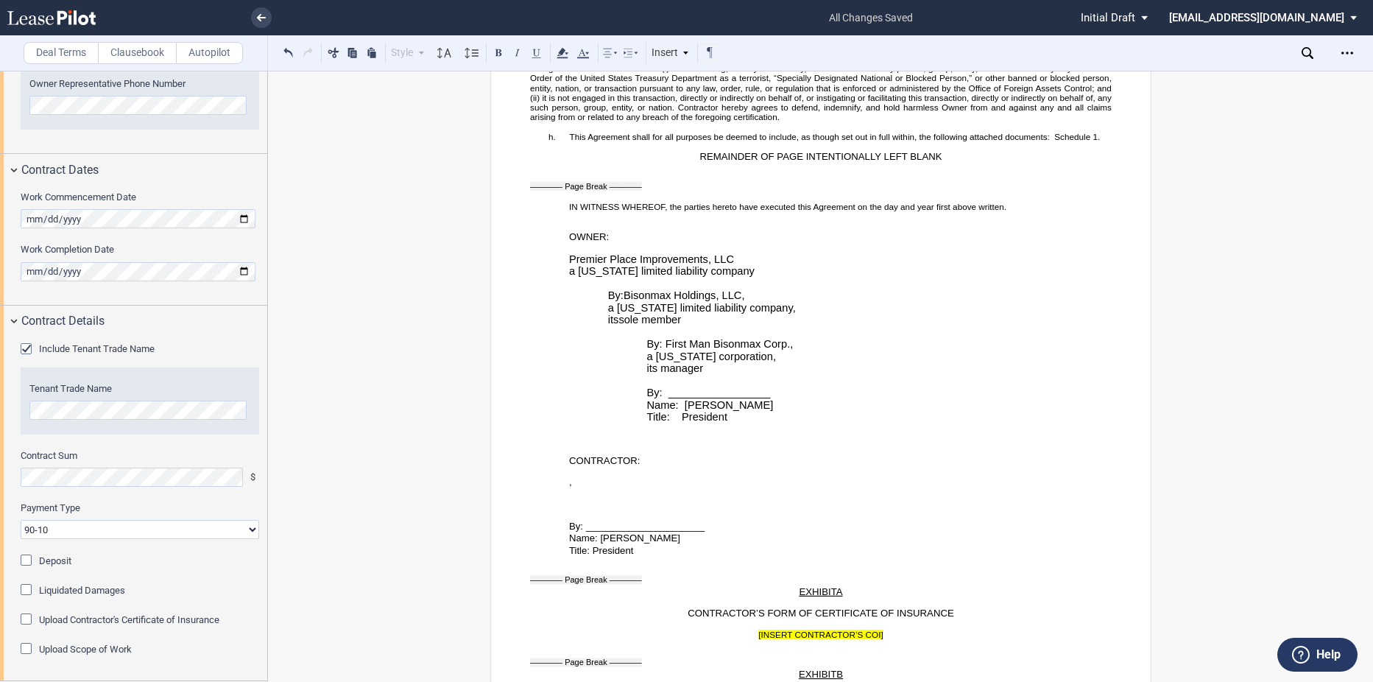
click at [644, 339] on p "﻿" at bounding box center [839, 332] width 543 height 13
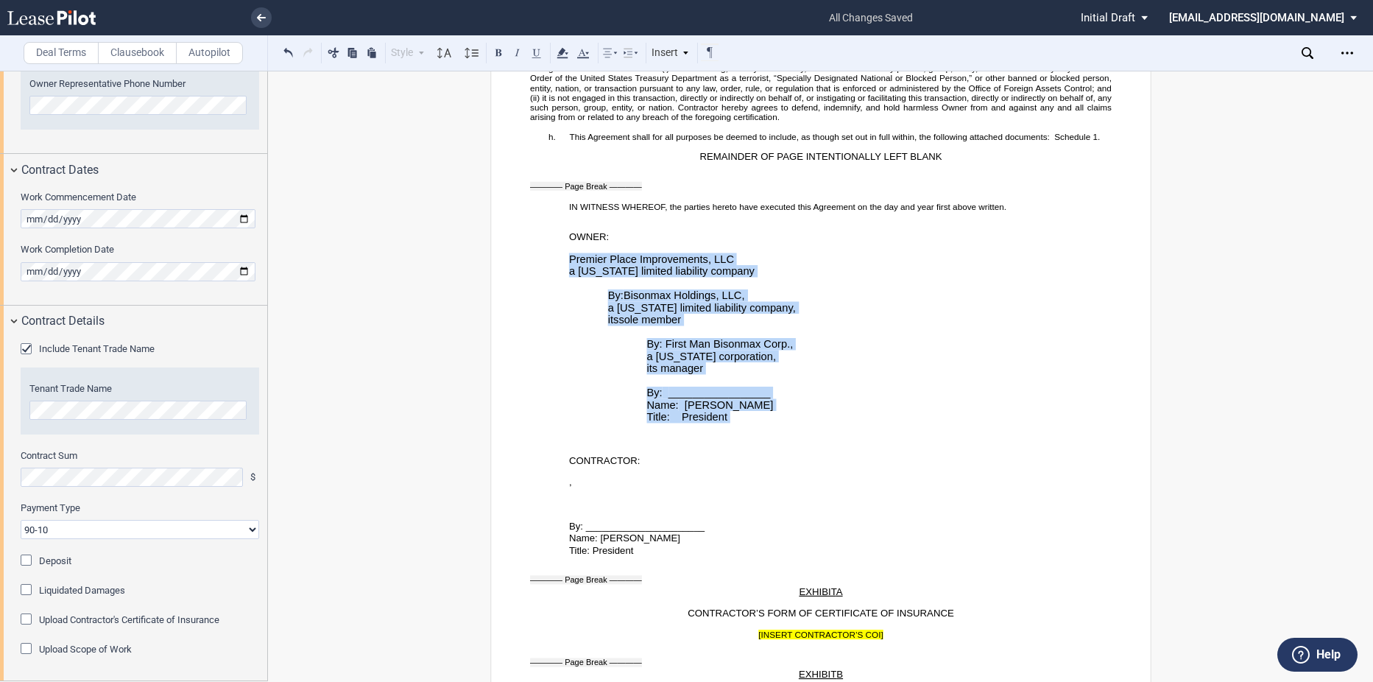
drag, startPoint x: 565, startPoint y: 267, endPoint x: 730, endPoint y: 434, distance: 234.8
click at [730, 434] on ins "Premier Place Improvements, LLC a [US_STATE] limited liability company ﻿ By: Bi…" at bounding box center [821, 344] width 582 height 183
click at [446, 54] on use at bounding box center [444, 53] width 14 height 10
click at [458, 77] on div "Normal" at bounding box center [465, 75] width 44 height 13
click at [446, 54] on icon at bounding box center [445, 53] width 18 height 18
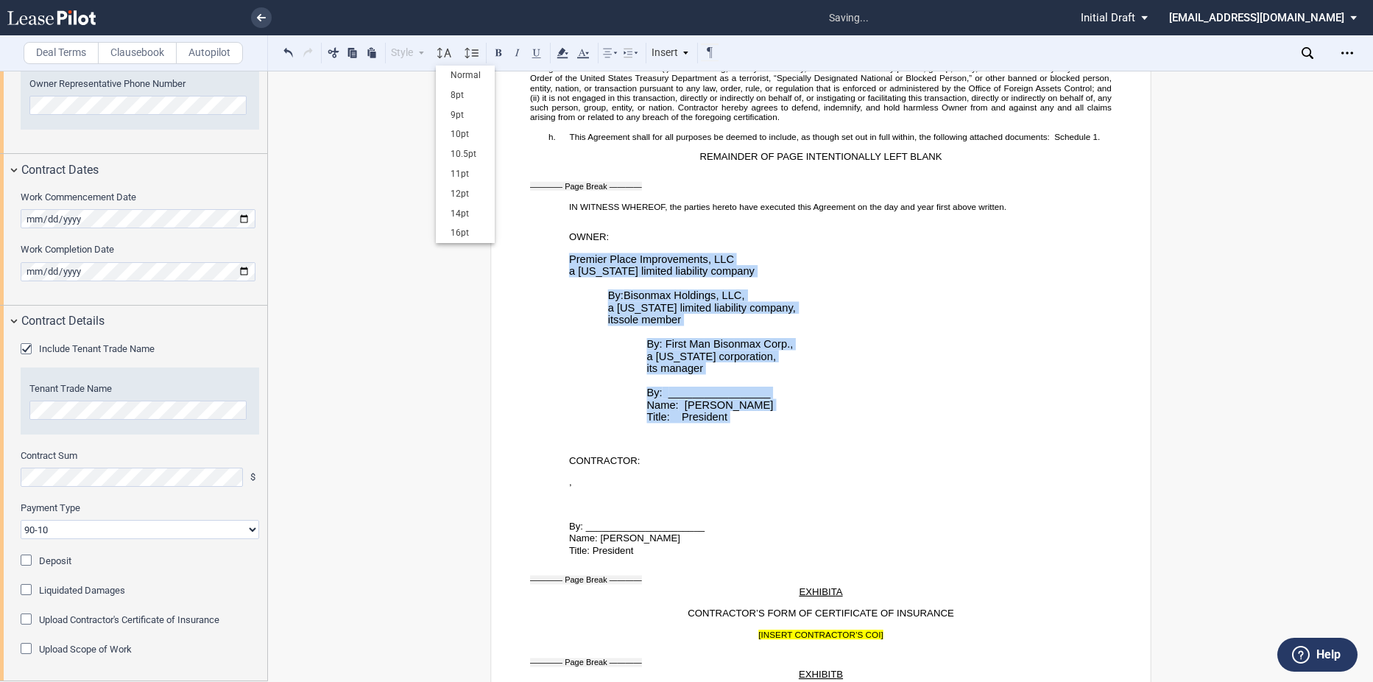
click at [459, 135] on div "10pt" at bounding box center [465, 134] width 44 height 13
click at [465, 54] on icon at bounding box center [471, 53] width 18 height 18
click at [450, 55] on use at bounding box center [444, 53] width 14 height 10
click at [465, 99] on div "8pt" at bounding box center [465, 95] width 44 height 13
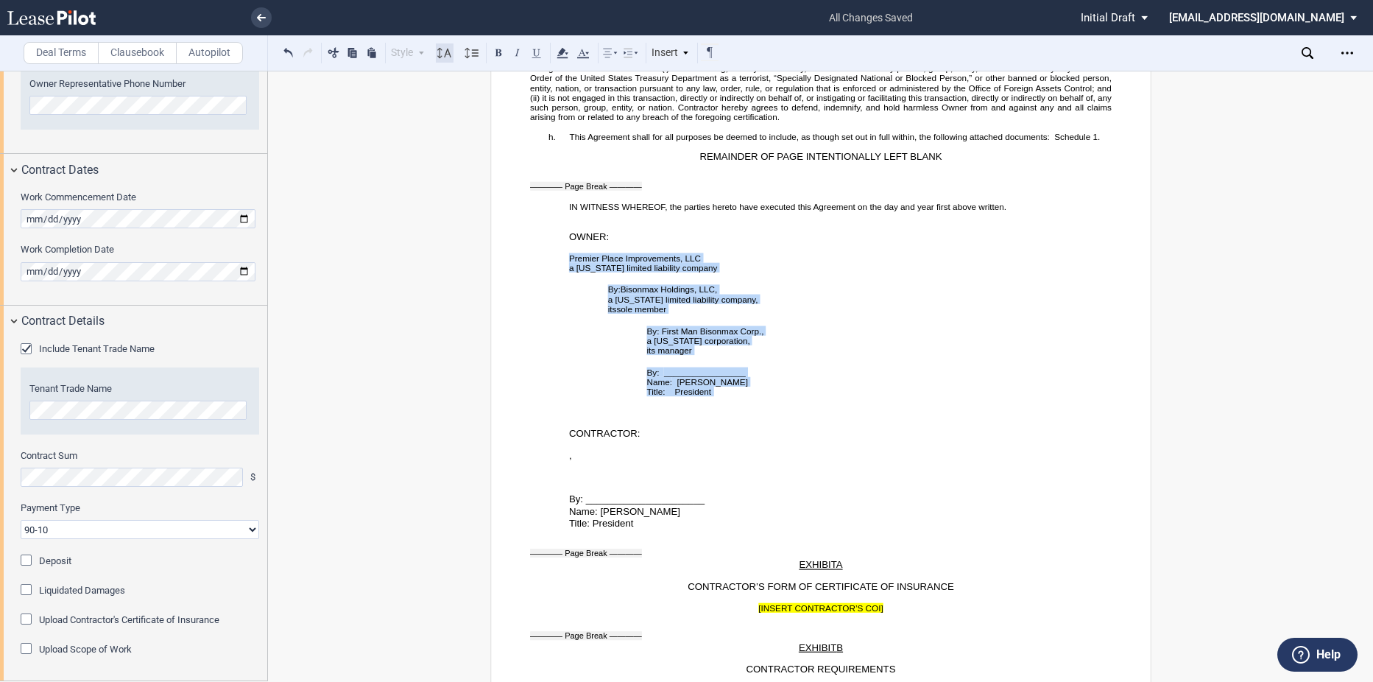
click at [438, 56] on use at bounding box center [444, 53] width 14 height 10
click at [460, 107] on div "9pt" at bounding box center [465, 115] width 59 height 20
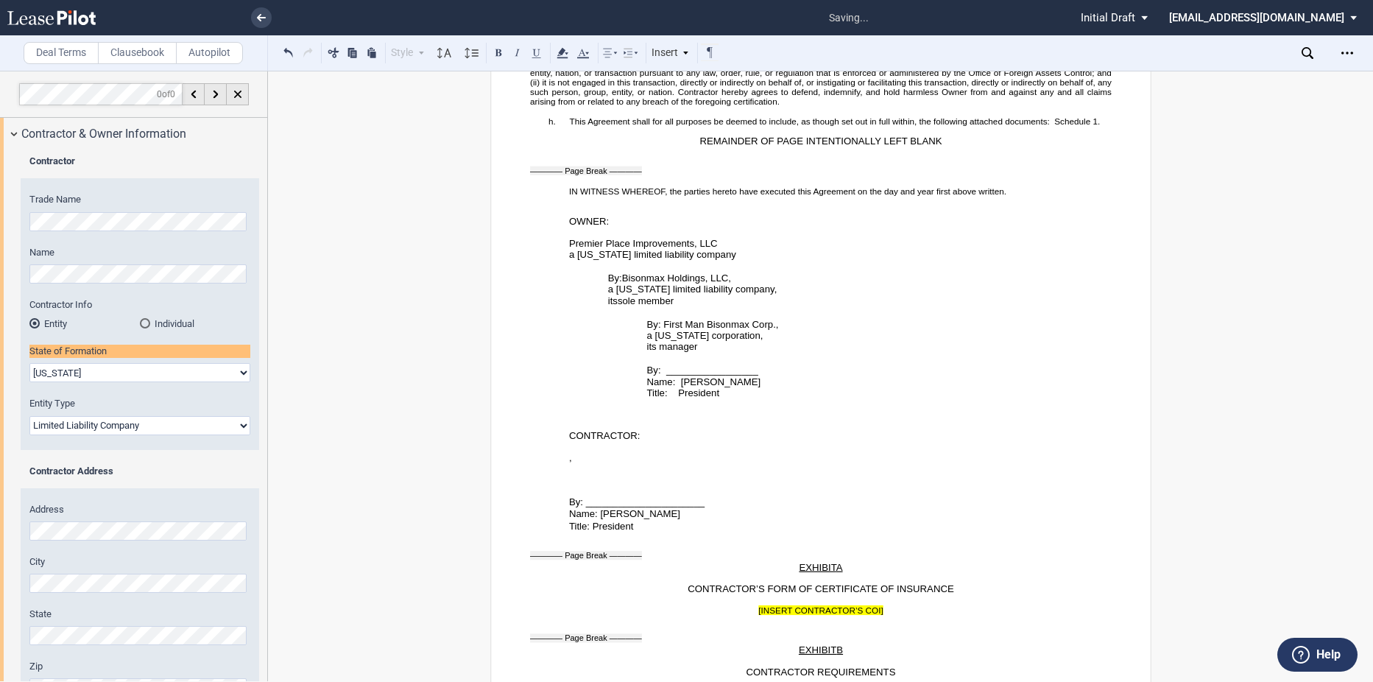
scroll to position [28, 0]
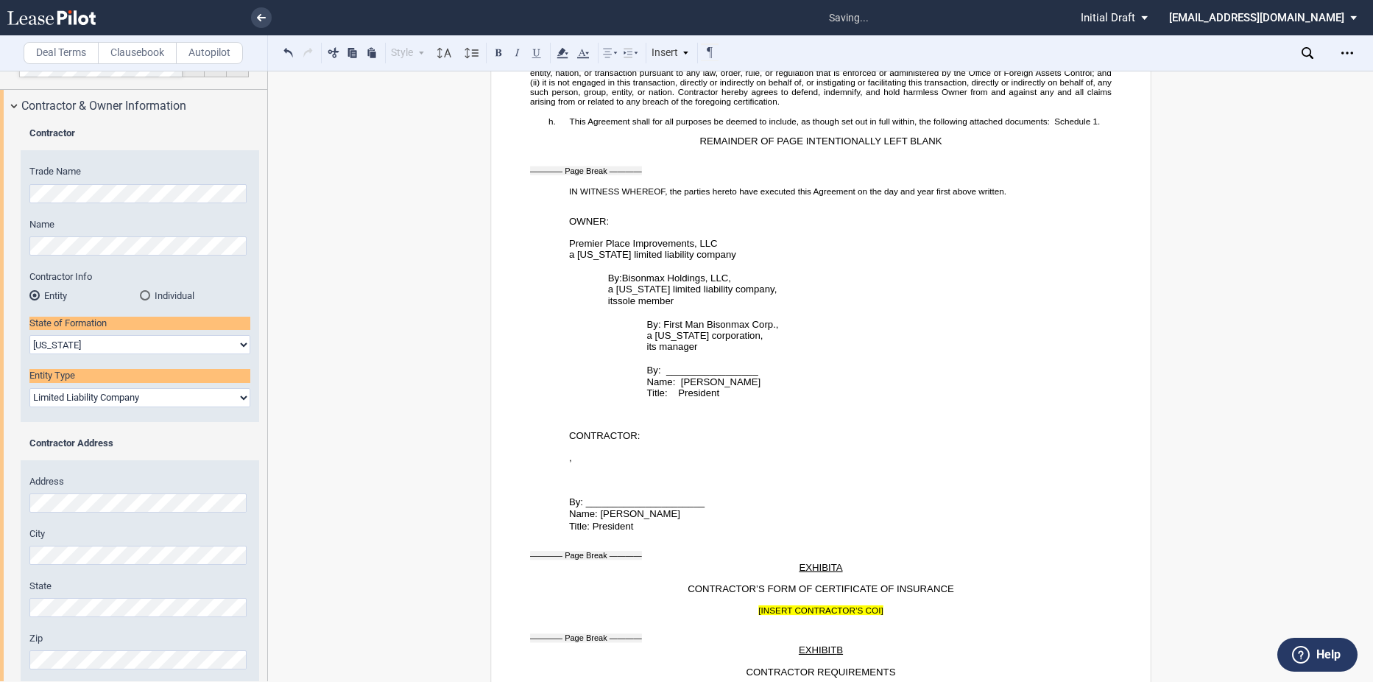
click at [610, 519] on span "Name: [PERSON_NAME]" at bounding box center [623, 513] width 111 height 11
click at [448, 46] on icon at bounding box center [445, 53] width 18 height 18
click at [580, 407] on ins "Premier Place Improvements, LLC a [US_STATE] limited liability company ﻿ By: Bi…" at bounding box center [821, 324] width 582 height 173
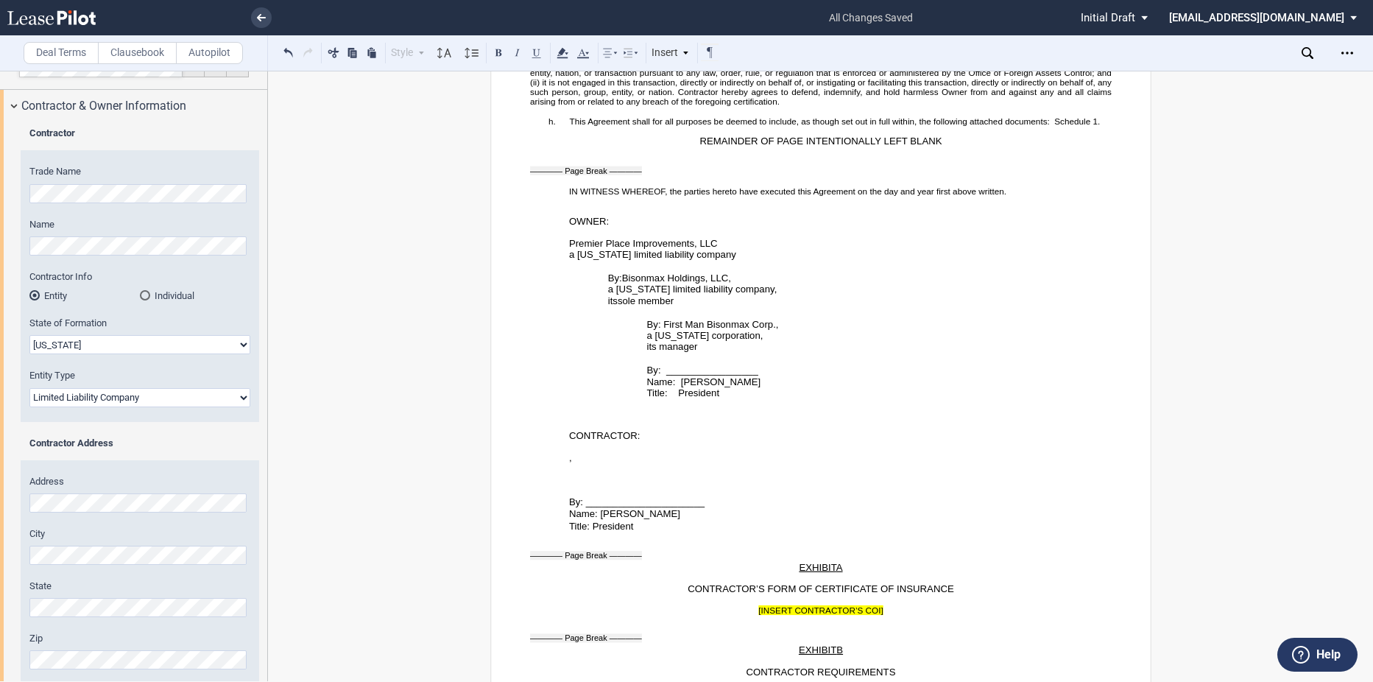
click at [698, 365] on p "﻿" at bounding box center [821, 359] width 582 height 13
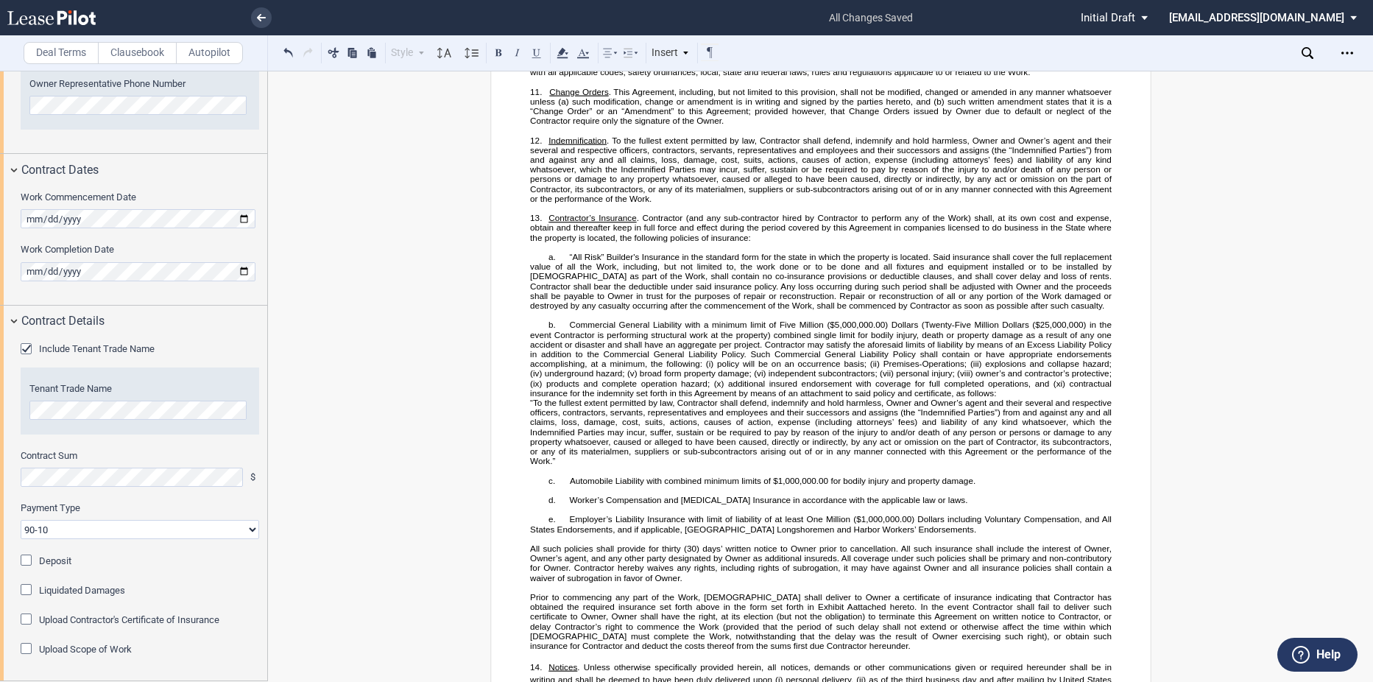
scroll to position [1501, 0]
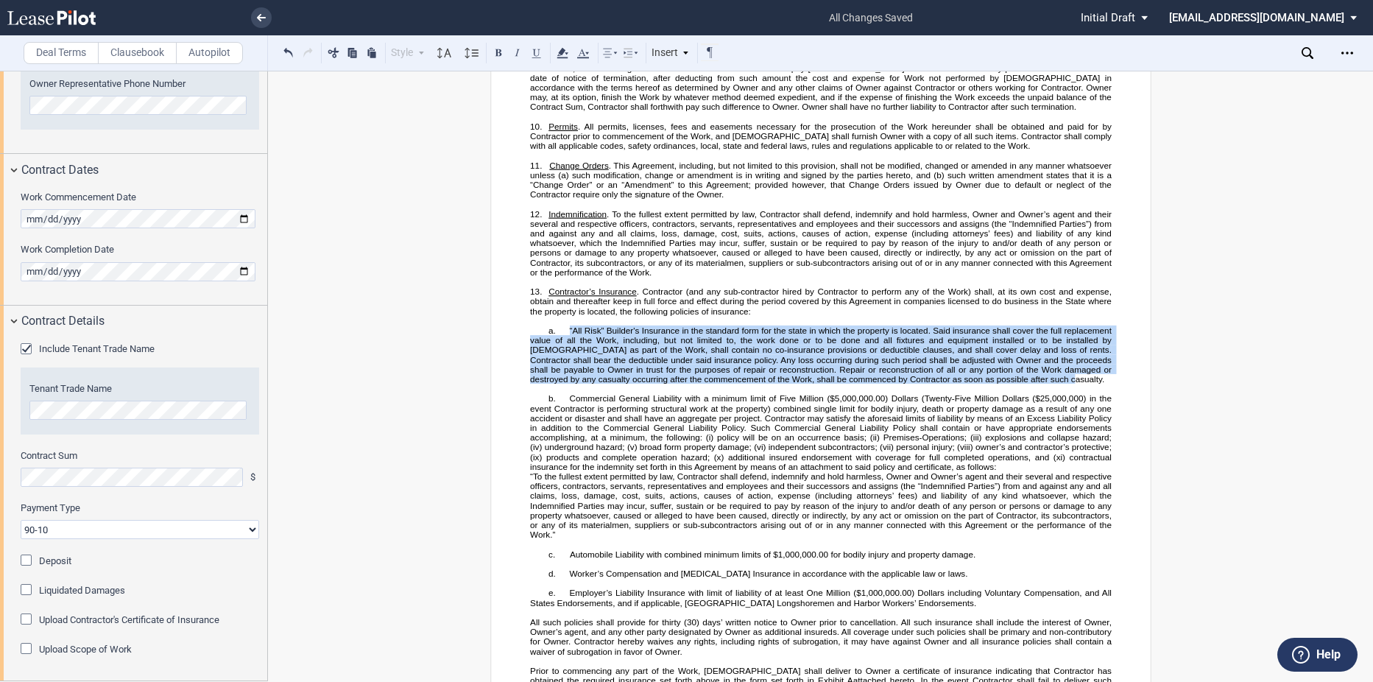
drag, startPoint x: 563, startPoint y: 339, endPoint x: 1027, endPoint y: 386, distance: 466.2
click at [1027, 384] on p "a. “All Risk” Builder's Insurance in the standard form for the state in which t…" at bounding box center [821, 354] width 582 height 58
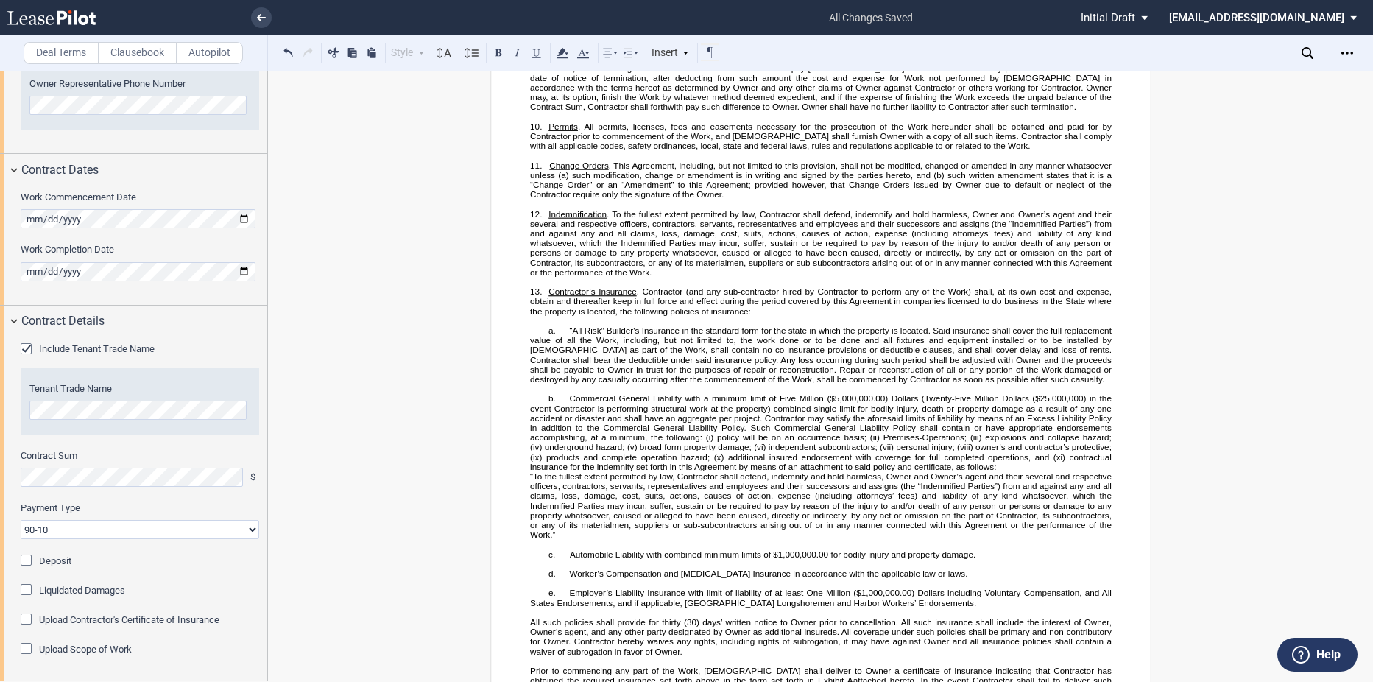
drag, startPoint x: 1027, startPoint y: 386, endPoint x: 995, endPoint y: 390, distance: 32.7
click at [995, 384] on span "“All Risk” Builder's Insurance in the standard form for the state in which the …" at bounding box center [822, 354] width 584 height 58
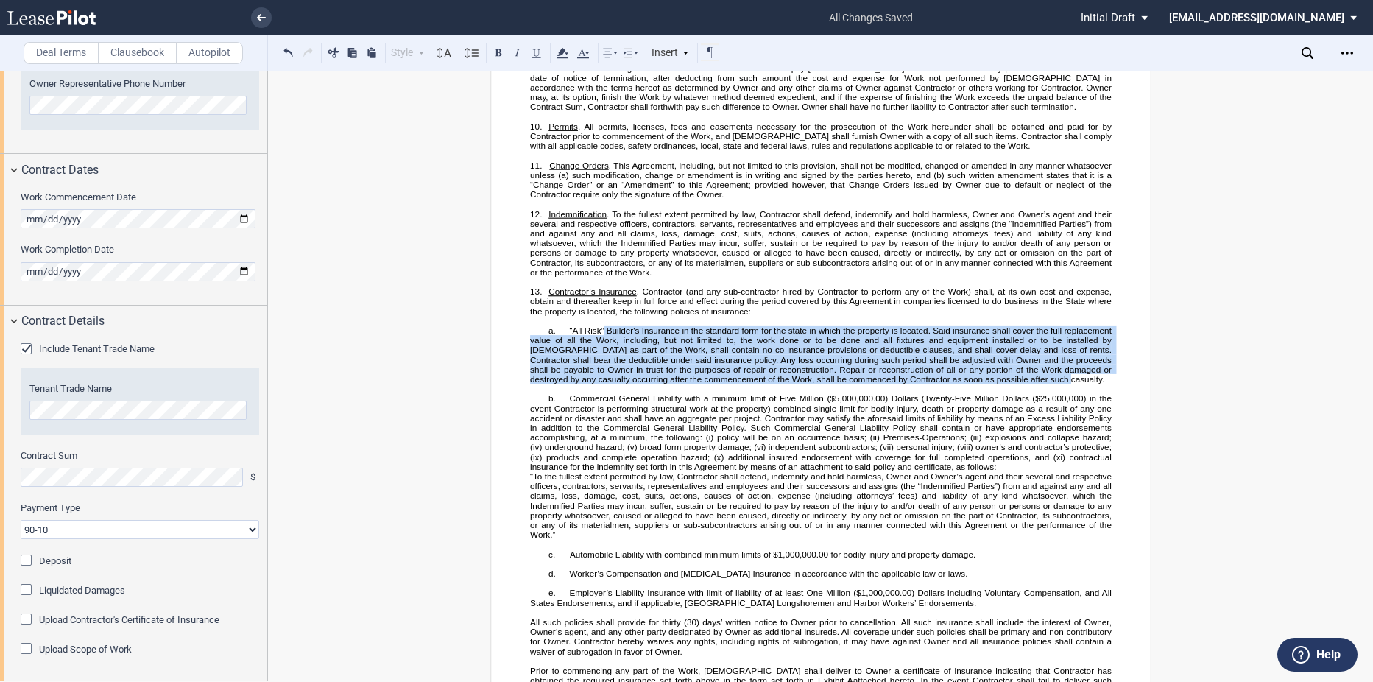
drag, startPoint x: 995, startPoint y: 388, endPoint x: 599, endPoint y: 338, distance: 398.6
click at [599, 338] on span "“All Risk” Builder's Insurance in the standard form for the state in which the …" at bounding box center [822, 354] width 584 height 58
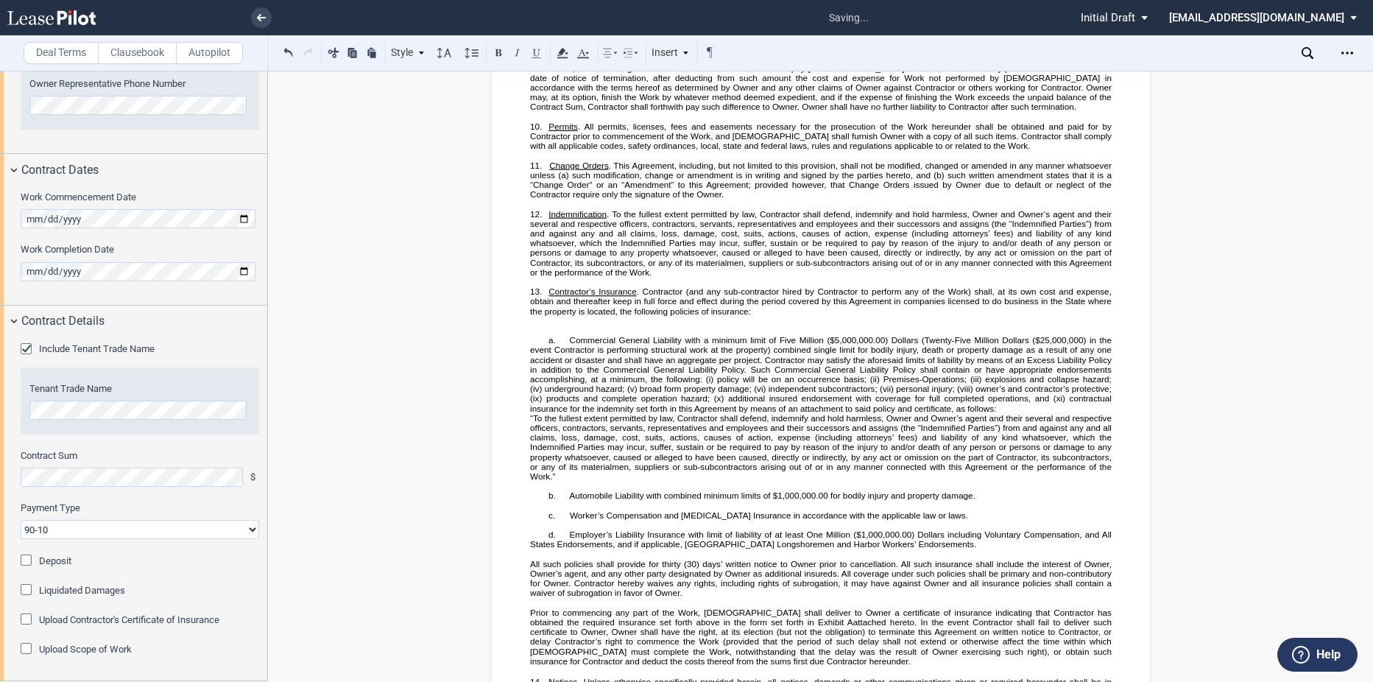
drag, startPoint x: 599, startPoint y: 338, endPoint x: 580, endPoint y: 329, distance: 21.8
click at [580, 325] on p "﻿" at bounding box center [821, 321] width 582 height 10
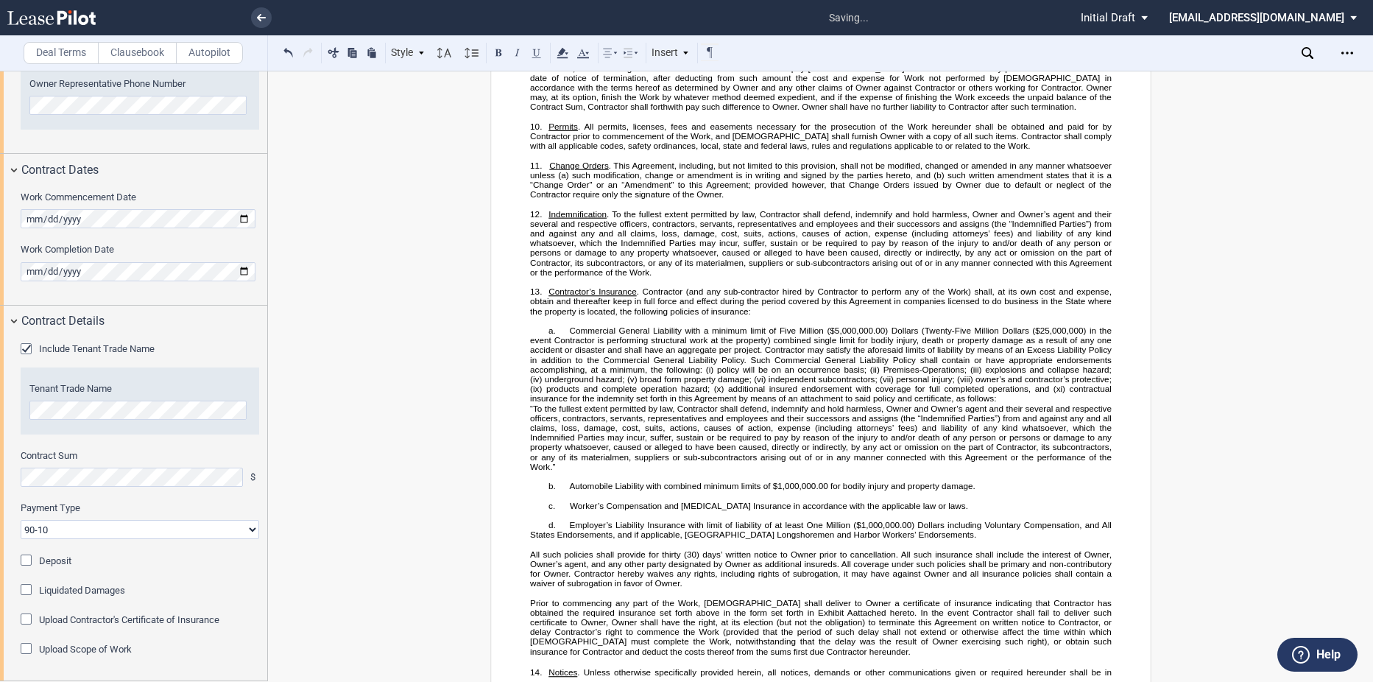
click at [710, 393] on span "products and complete operation hazard; (x)" at bounding box center [634, 389] width 177 height 10
click at [1028, 393] on span "additional insured endorsement with coverage for full completed operations, and…" at bounding box center [903, 389] width 328 height 10
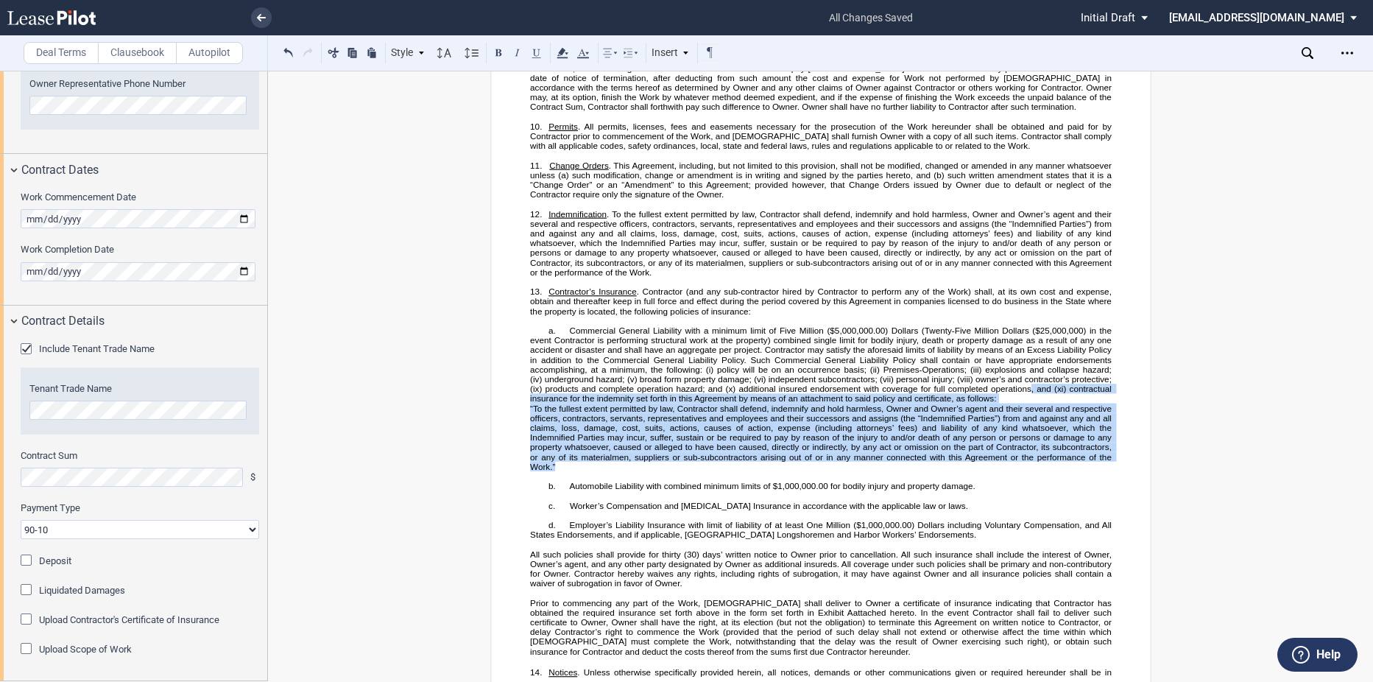
drag, startPoint x: 1027, startPoint y: 398, endPoint x: 1099, endPoint y: 479, distance: 109.0
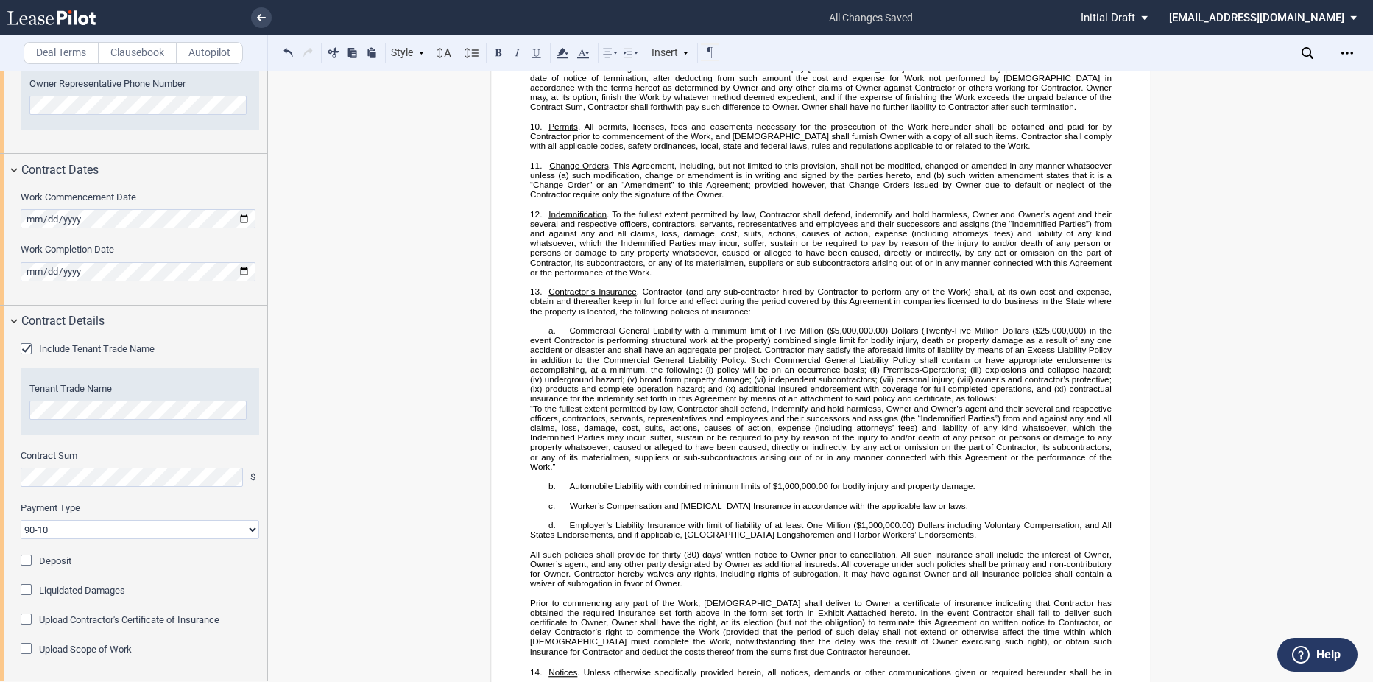
click at [1046, 428] on span "“To the fullest extent permitted by law, Contractor shall defend, indemnify and…" at bounding box center [822, 438] width 584 height 68
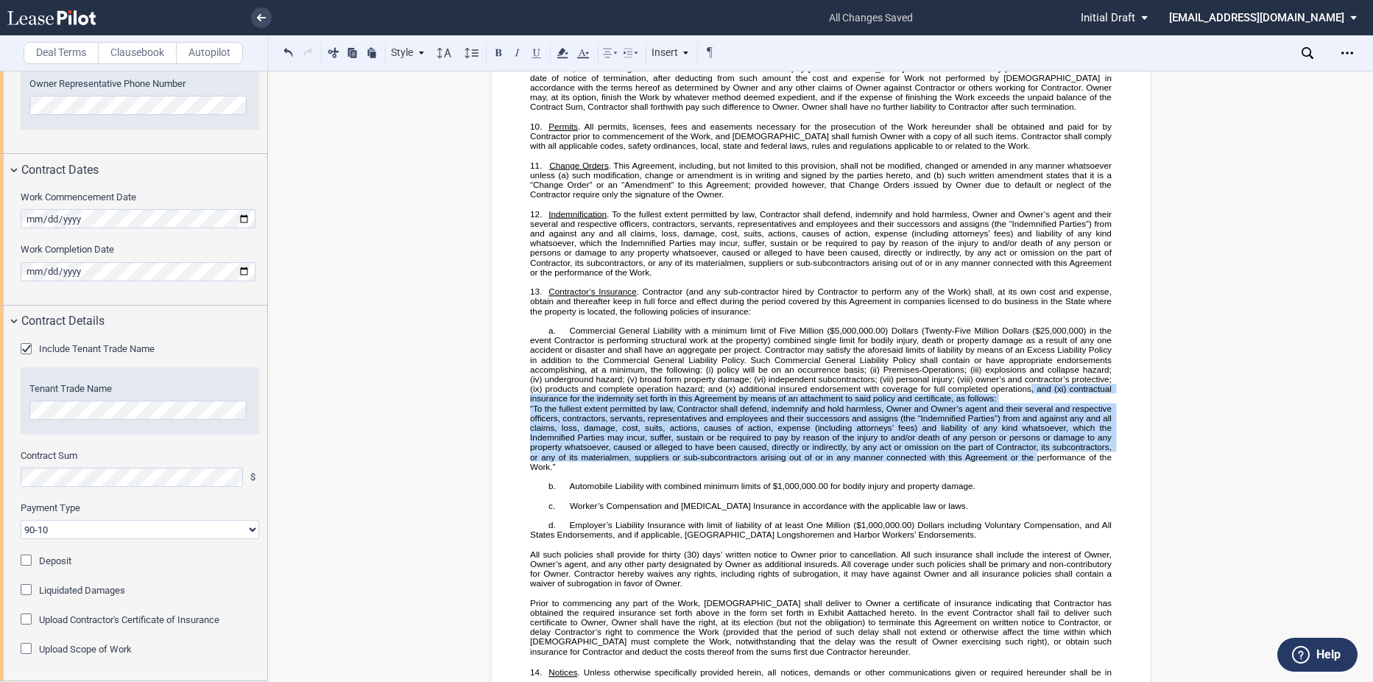
drag, startPoint x: 1026, startPoint y: 398, endPoint x: 1034, endPoint y: 465, distance: 68.2
click at [334, 54] on button at bounding box center [334, 52] width 18 height 18
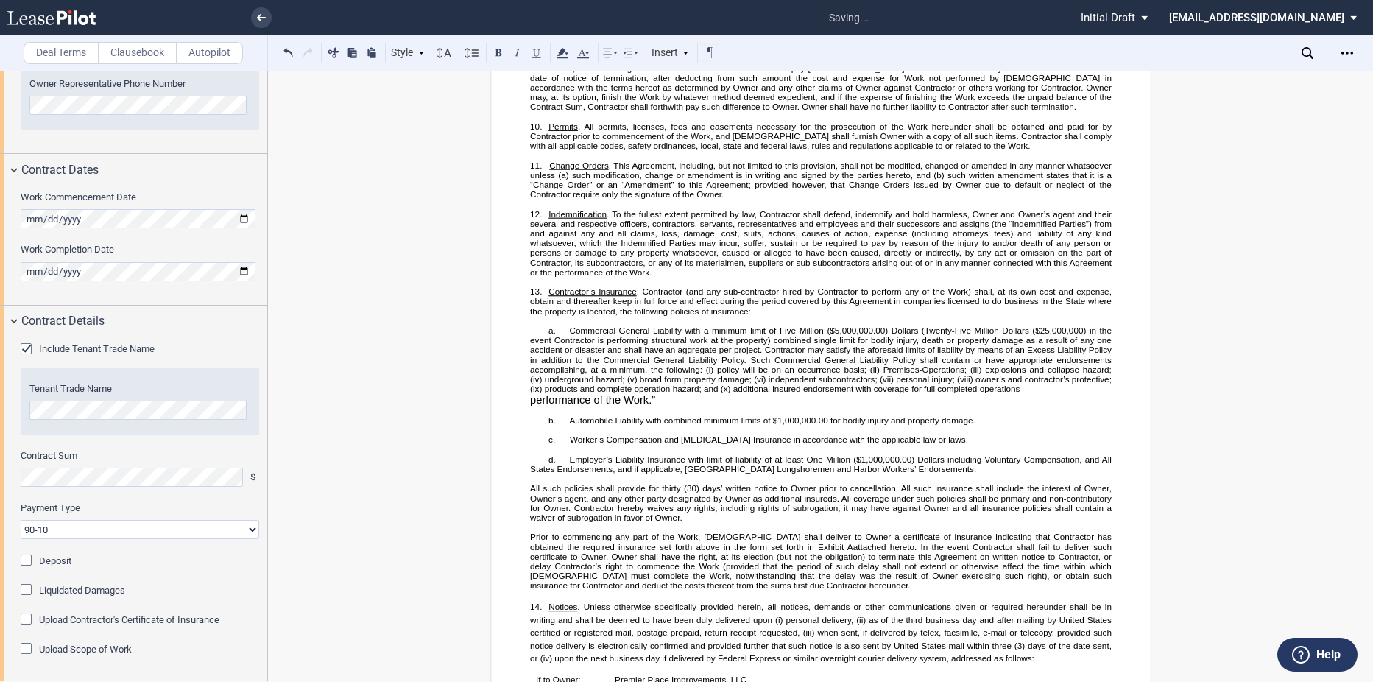
click at [666, 406] on p "performance of the Work.”" at bounding box center [821, 399] width 582 height 13
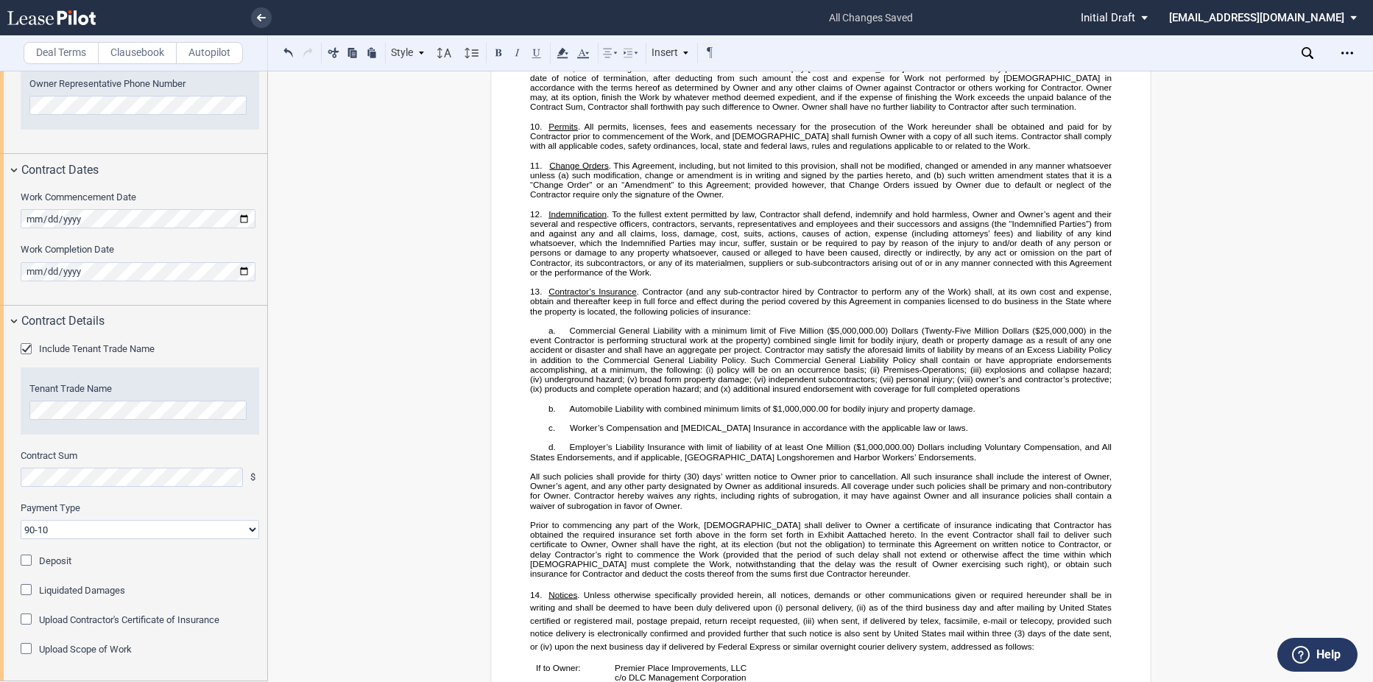
click at [1039, 403] on p "﻿" at bounding box center [821, 398] width 582 height 10
click at [1015, 393] on span "additional insured endorsement with coverage for full completed operations" at bounding box center [876, 389] width 287 height 10
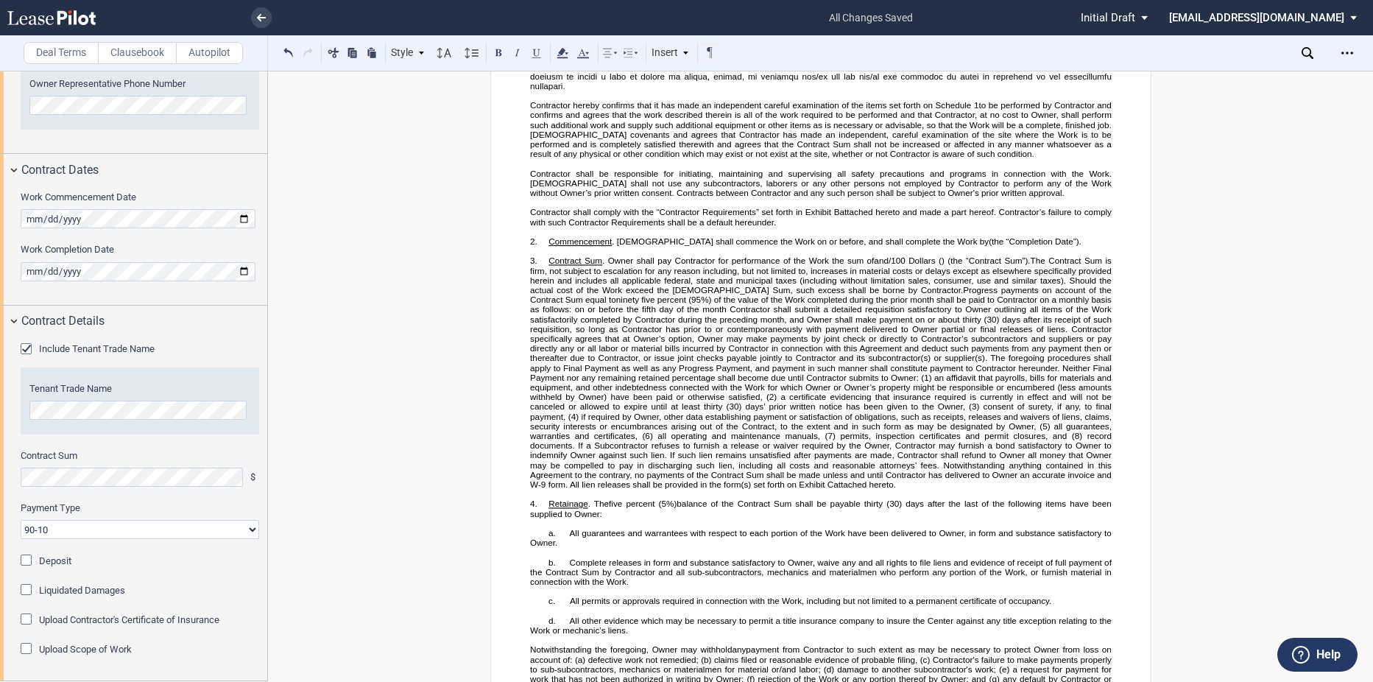
scroll to position [0, 0]
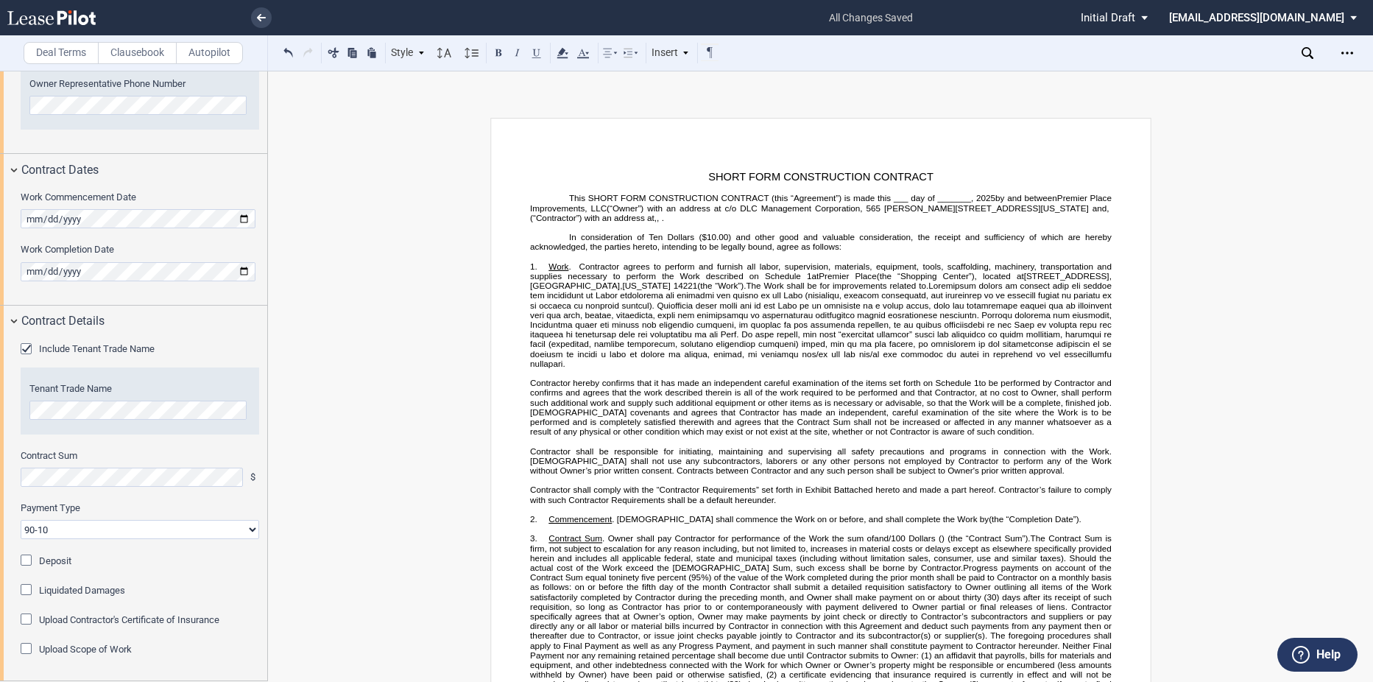
click at [64, 647] on label "Upload Scope of Work" at bounding box center [85, 649] width 93 height 13
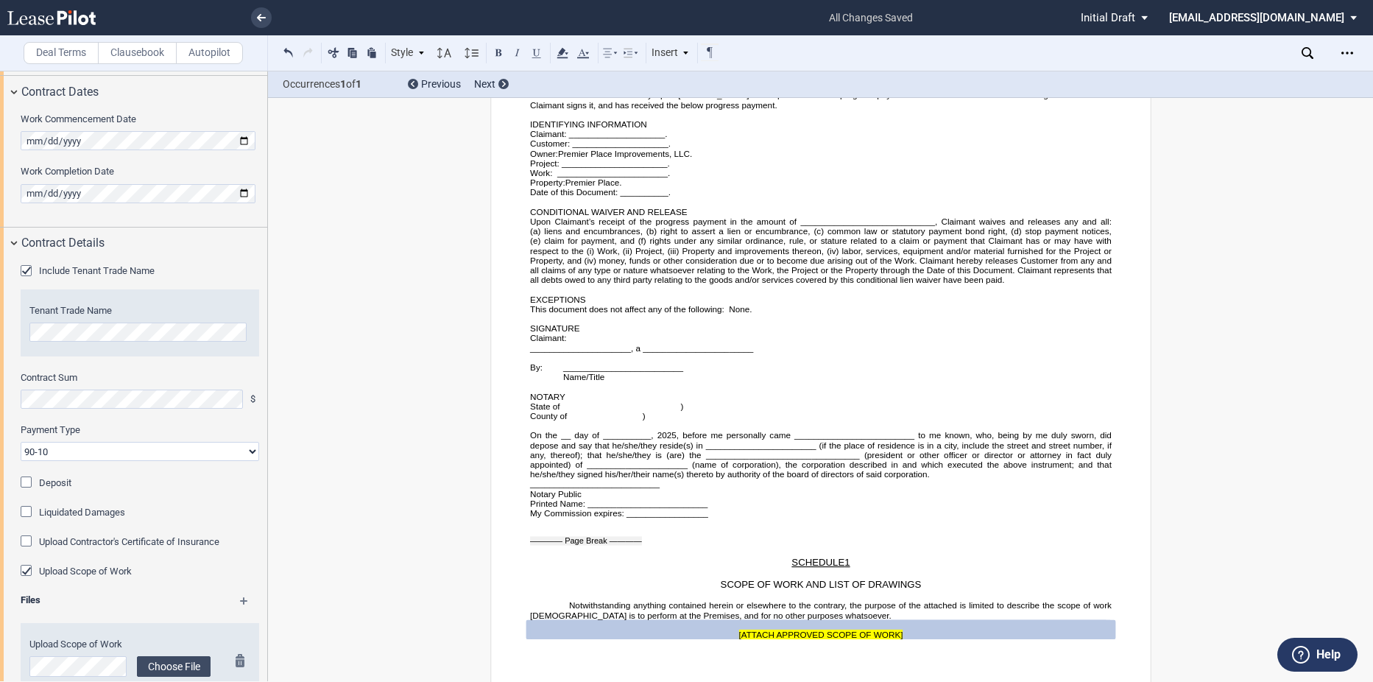
scroll to position [870, 0]
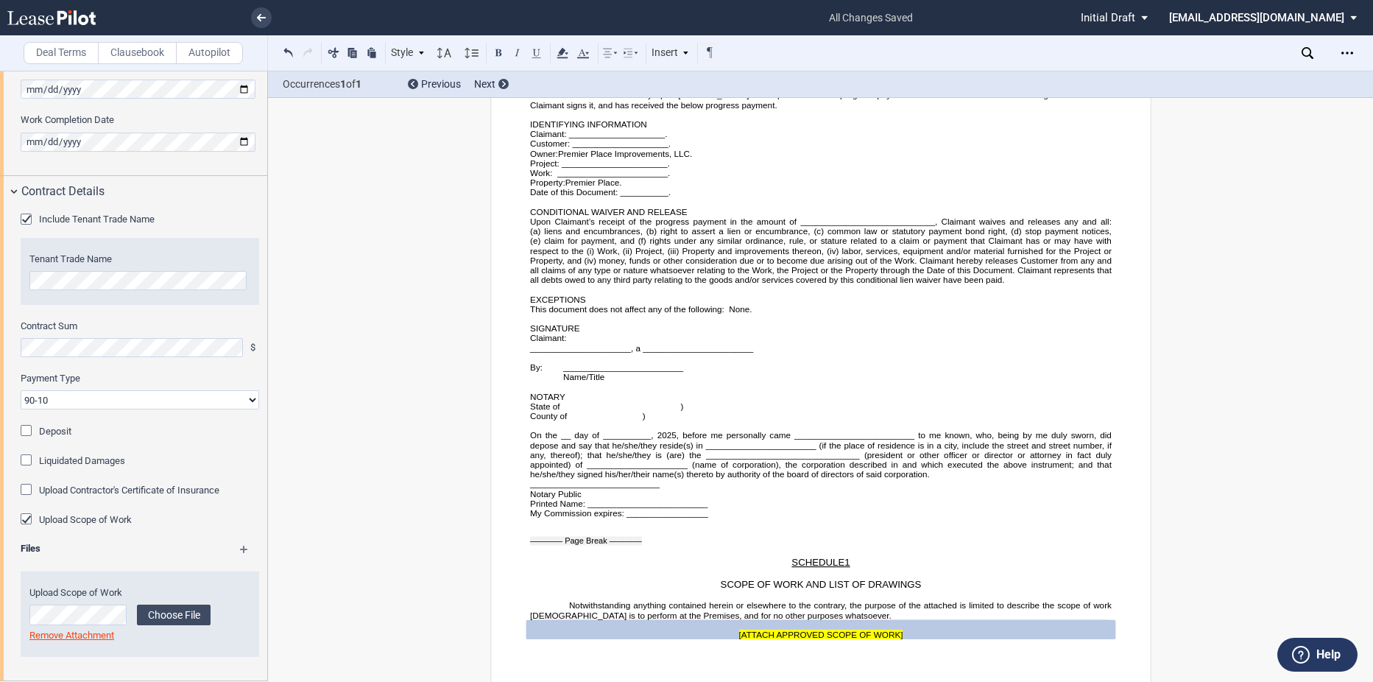
drag, startPoint x: 243, startPoint y: 549, endPoint x: 225, endPoint y: 560, distance: 21.5
click at [243, 549] on md-icon at bounding box center [250, 555] width 21 height 18
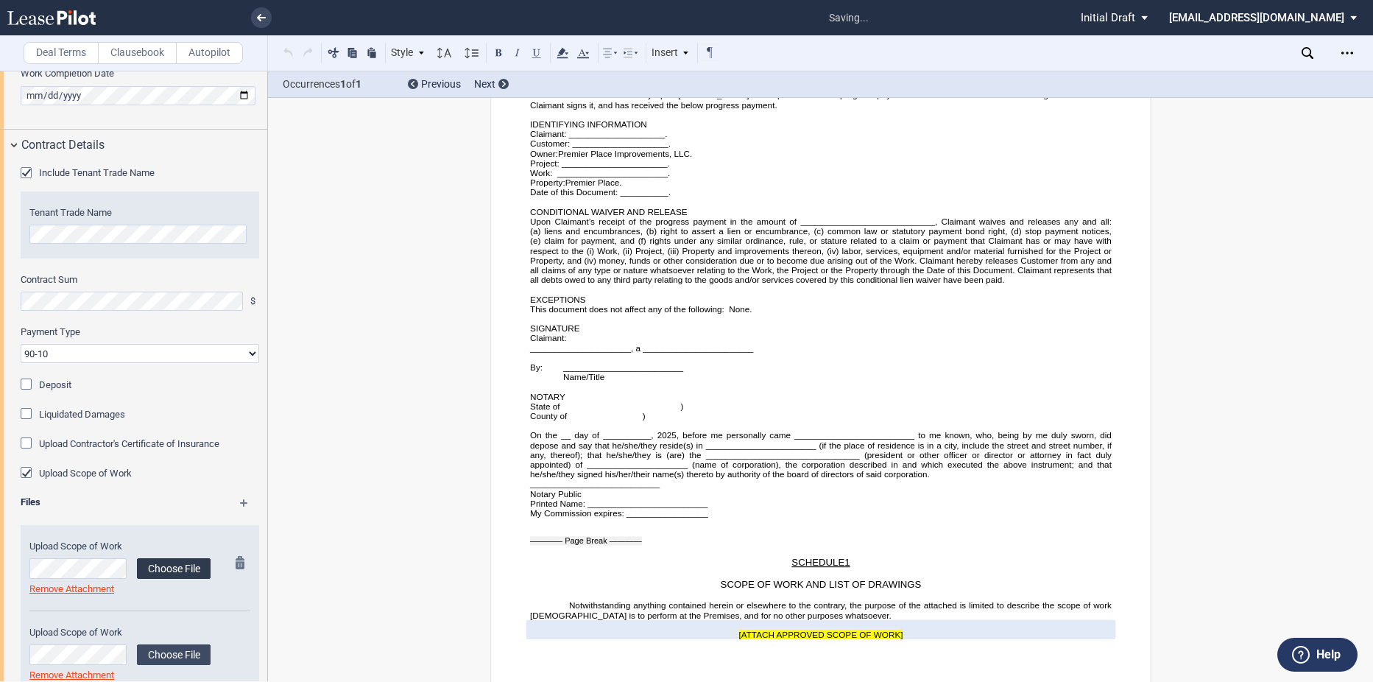
scroll to position [957, 0]
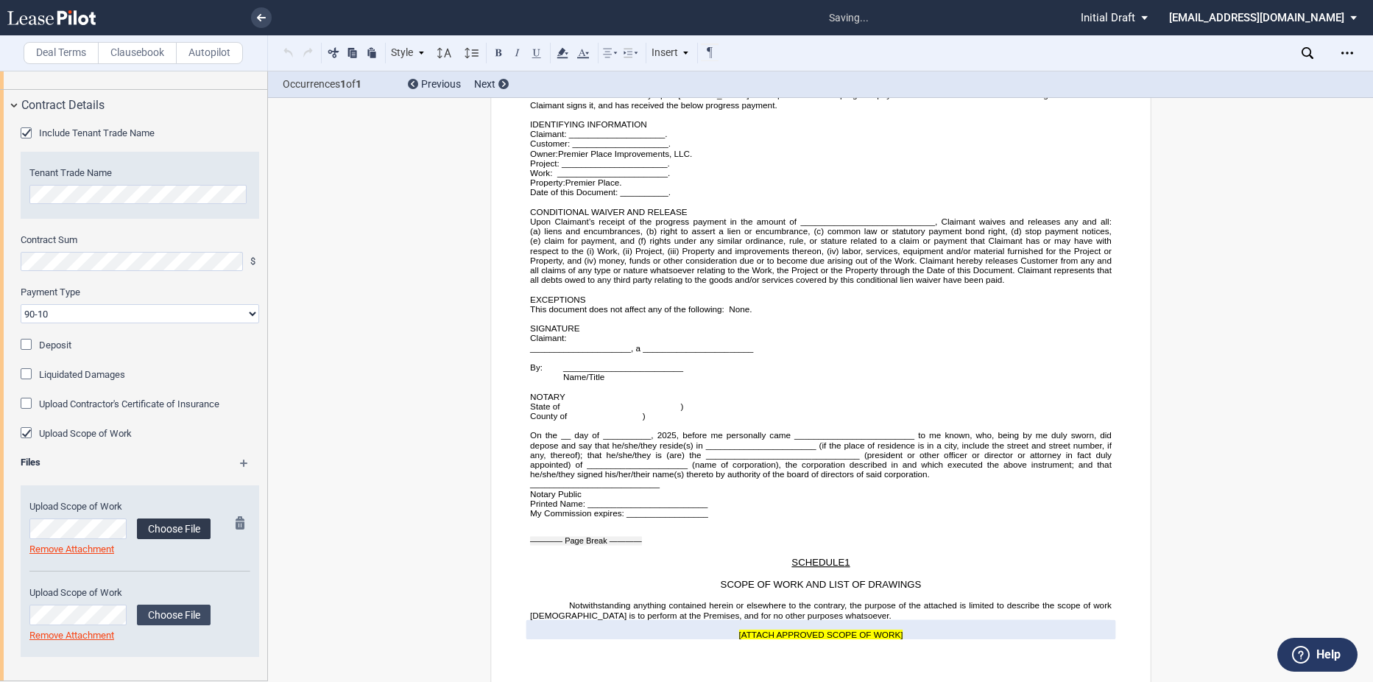
click at [177, 533] on label "Choose File" at bounding box center [174, 528] width 74 height 21
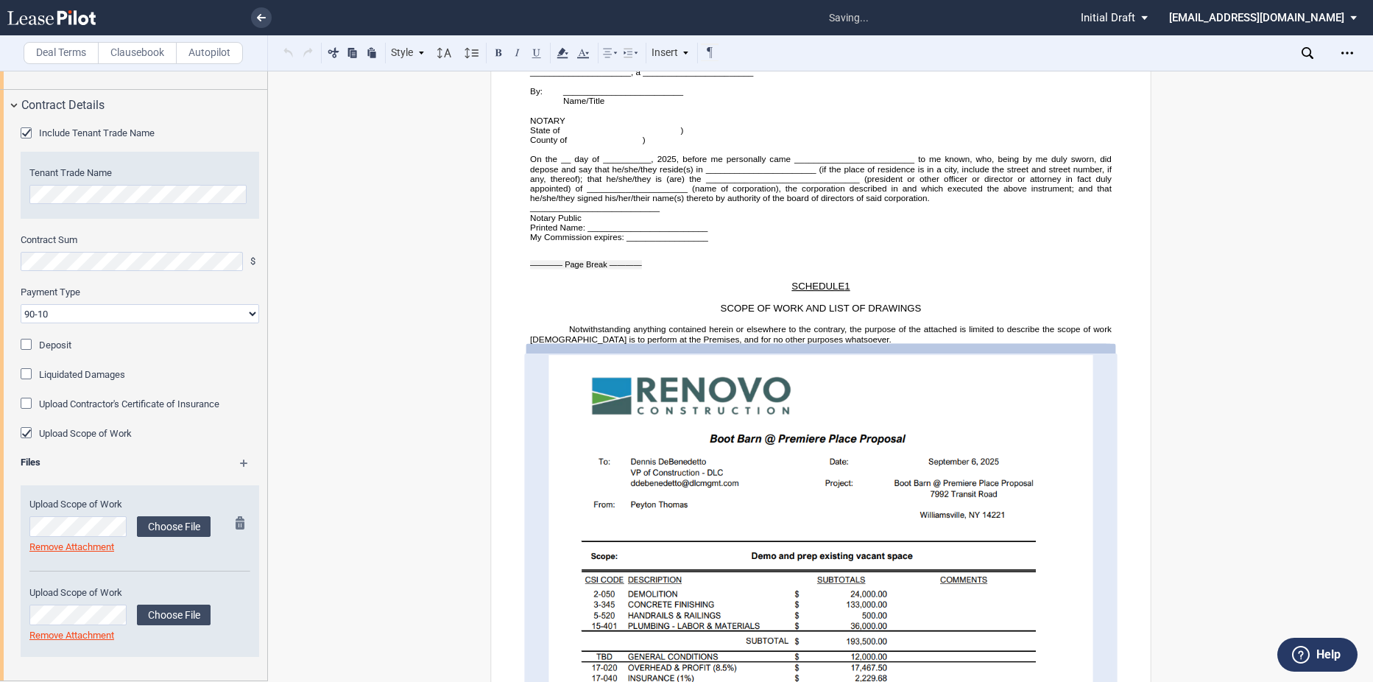
scroll to position [5370, 0]
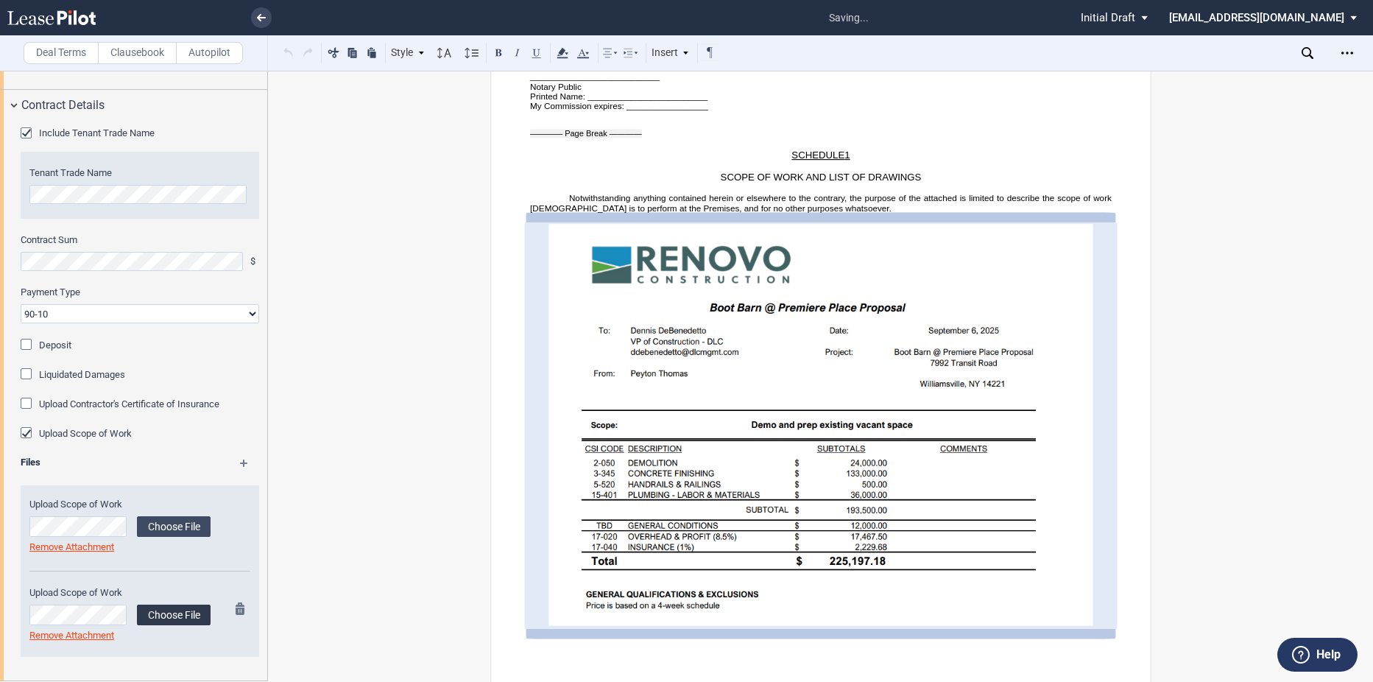
click at [180, 611] on label "Choose File" at bounding box center [174, 615] width 74 height 21
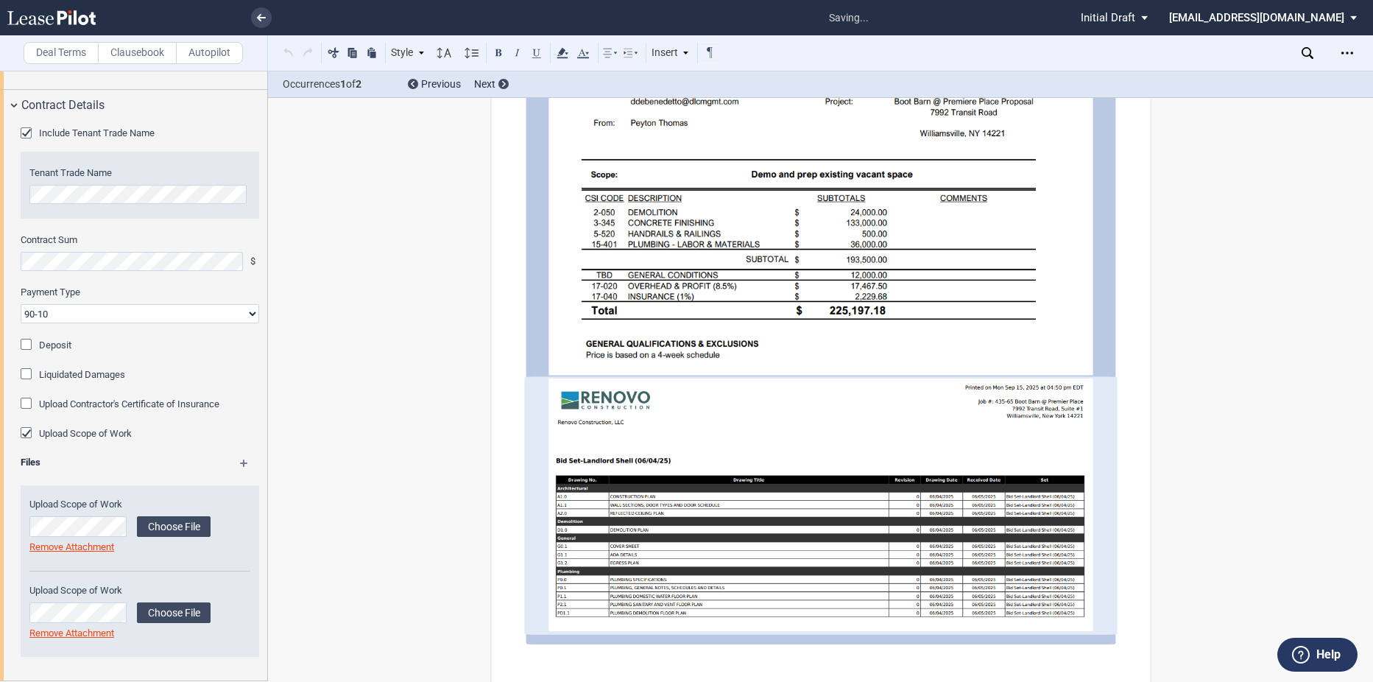
scroll to position [5625, 0]
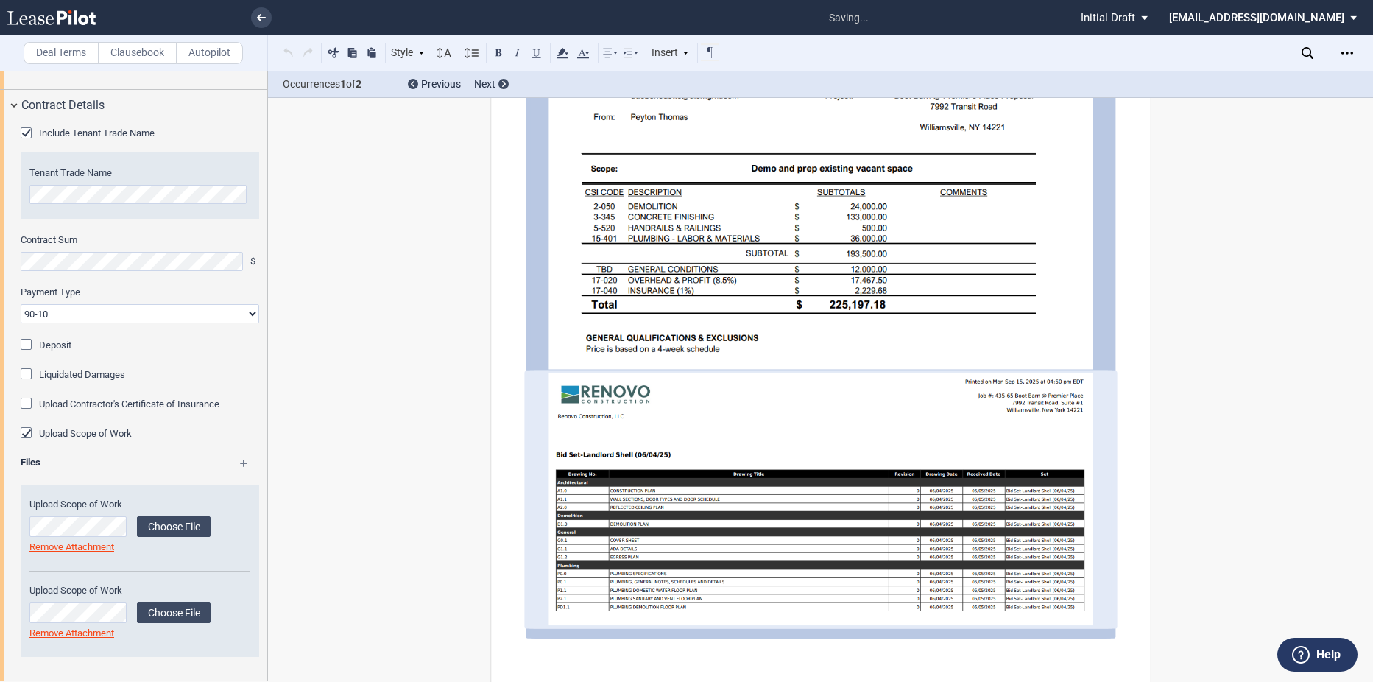
click at [719, 481] on img at bounding box center [821, 499] width 544 height 253
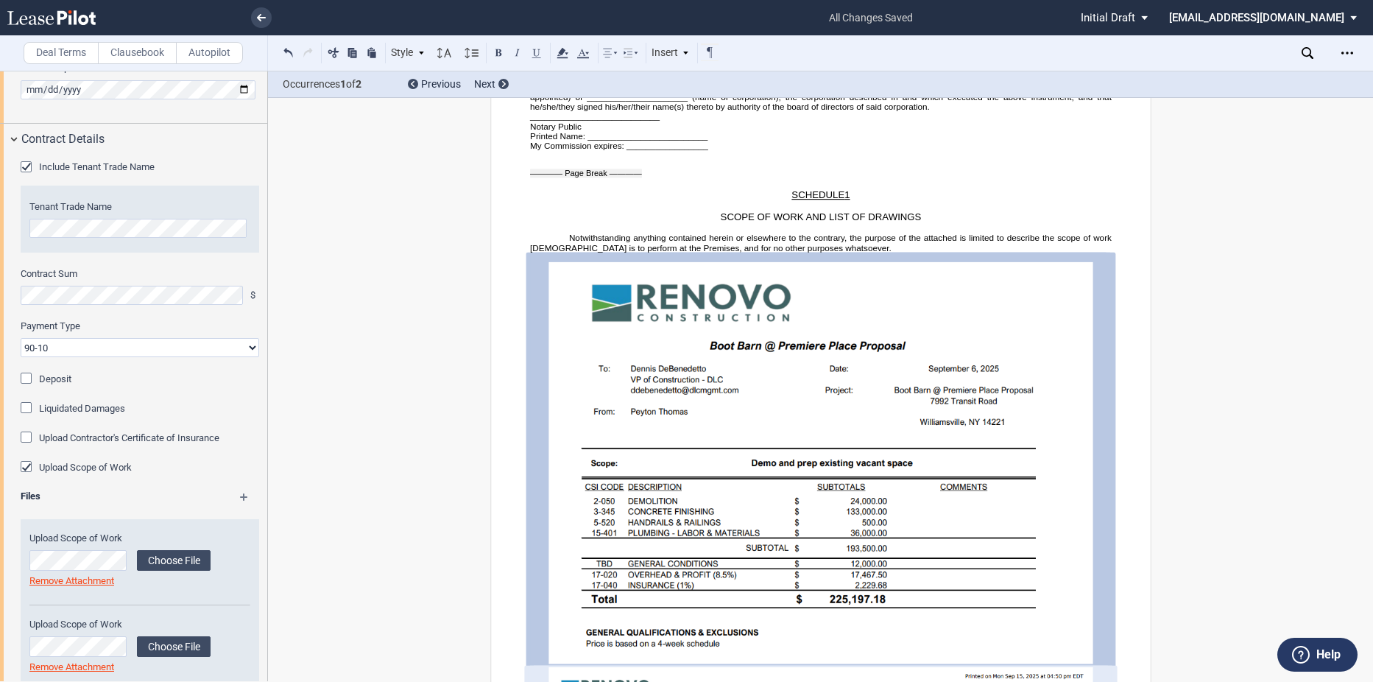
scroll to position [957, 0]
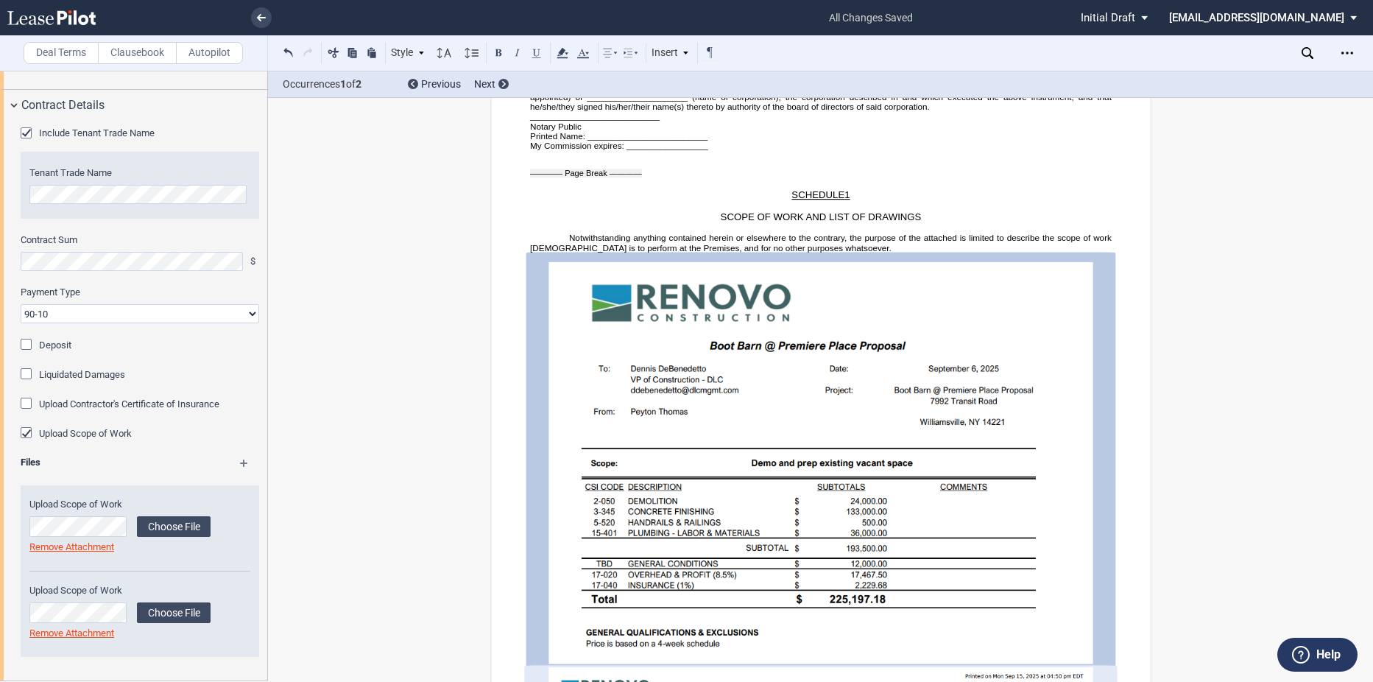
click at [803, 374] on img at bounding box center [821, 463] width 544 height 402
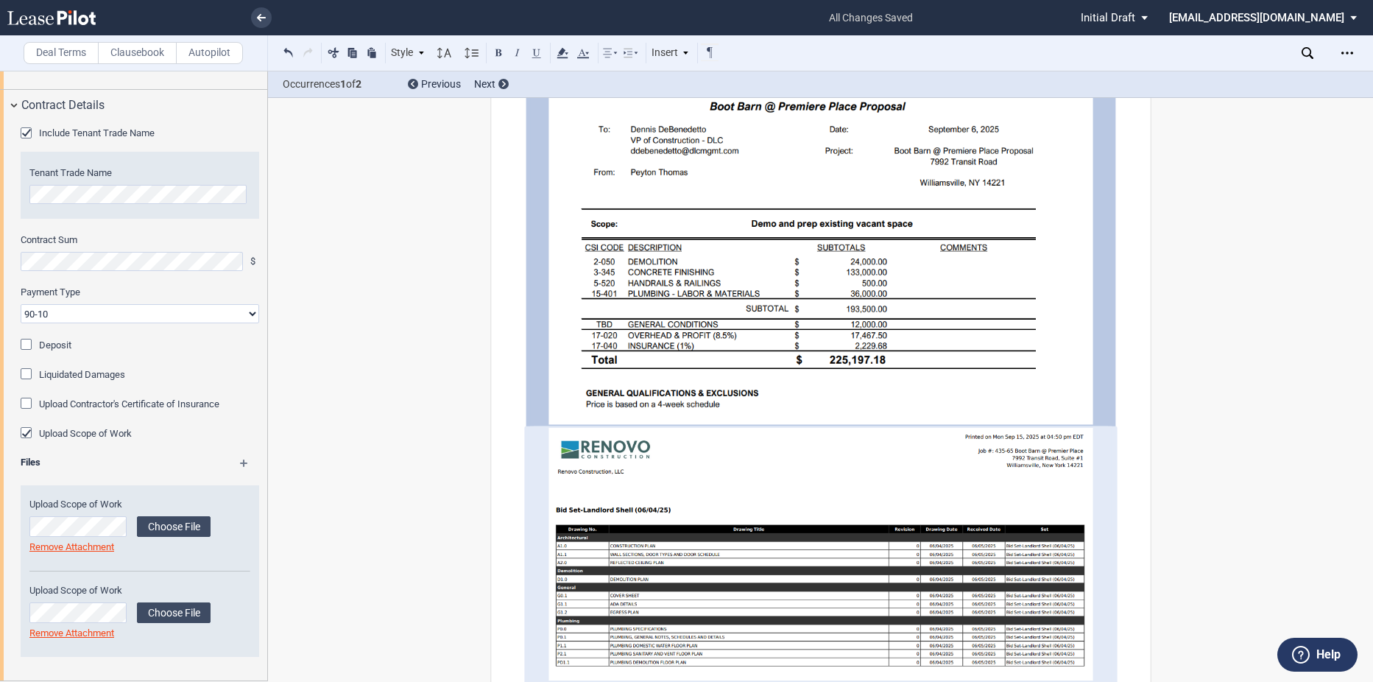
scroll to position [5478, 0]
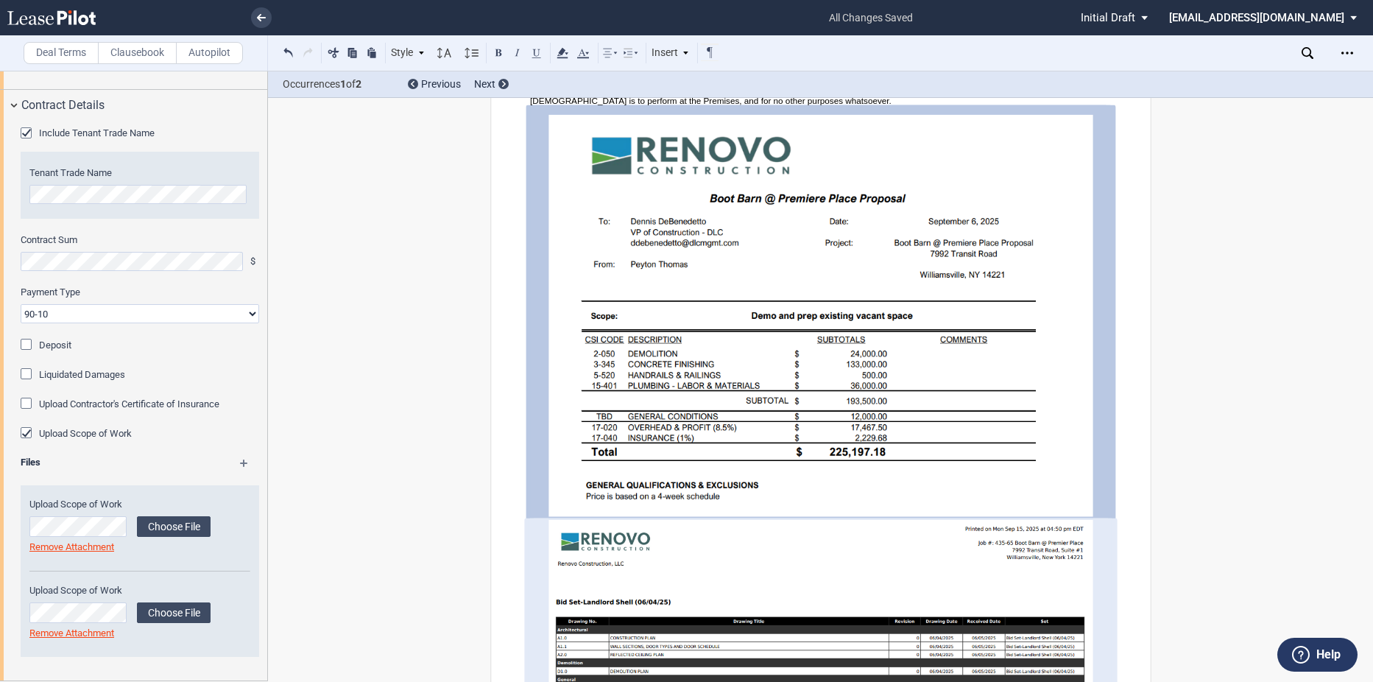
click at [814, 250] on img at bounding box center [821, 316] width 544 height 402
click at [820, 249] on img at bounding box center [821, 316] width 544 height 402
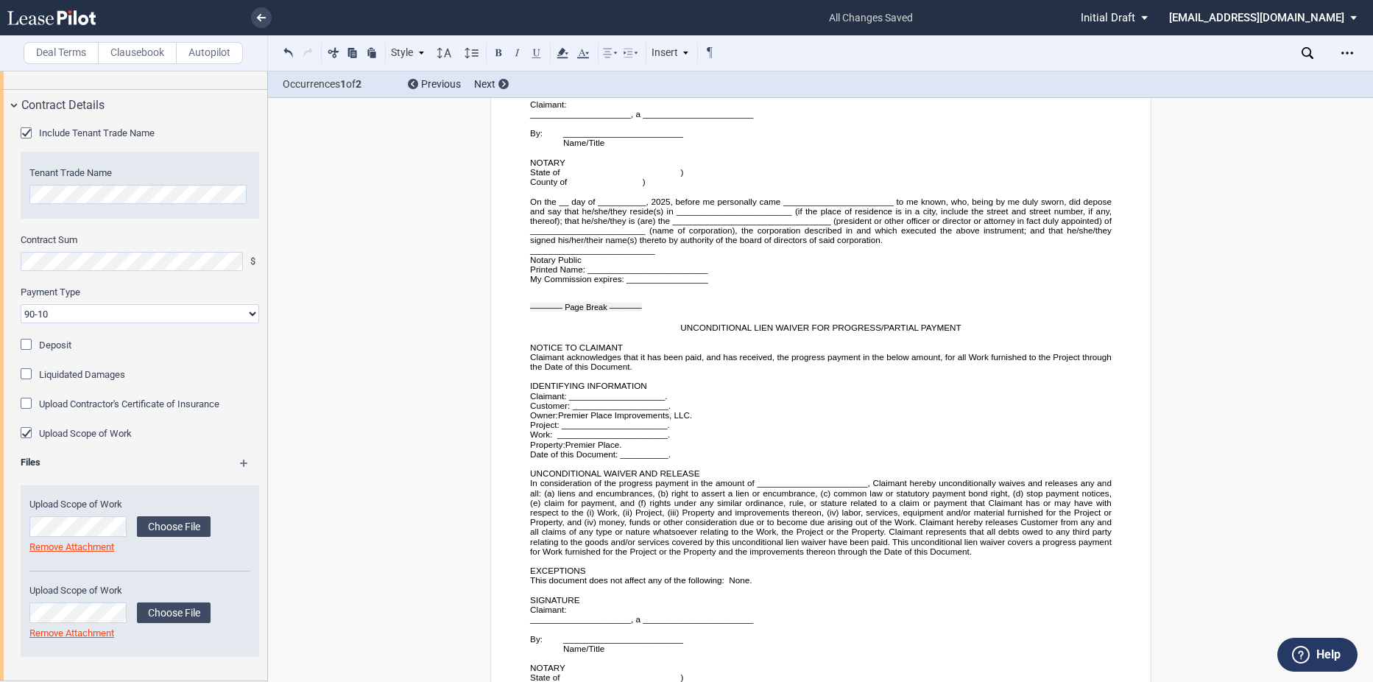
scroll to position [3755, 0]
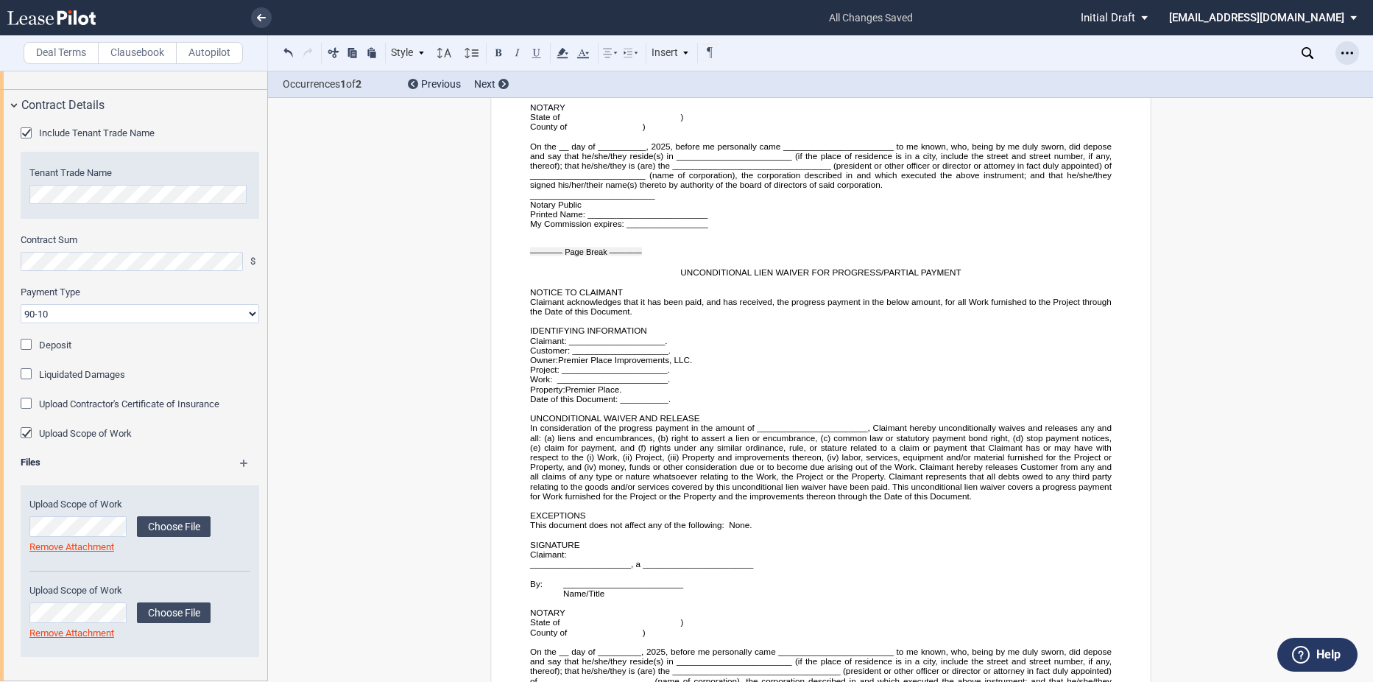
click at [1344, 54] on icon "Open Lease options menu" at bounding box center [1348, 53] width 12 height 12
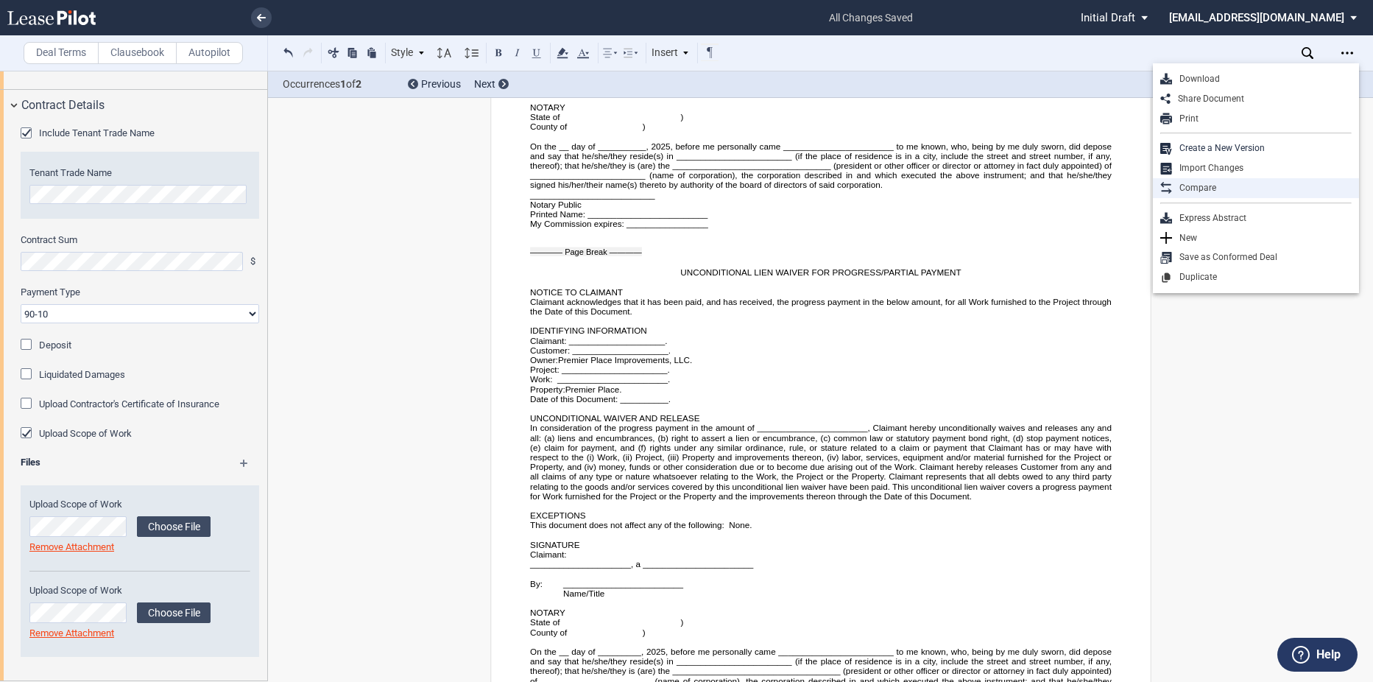
click at [1231, 182] on div "Compare" at bounding box center [1262, 188] width 180 height 13
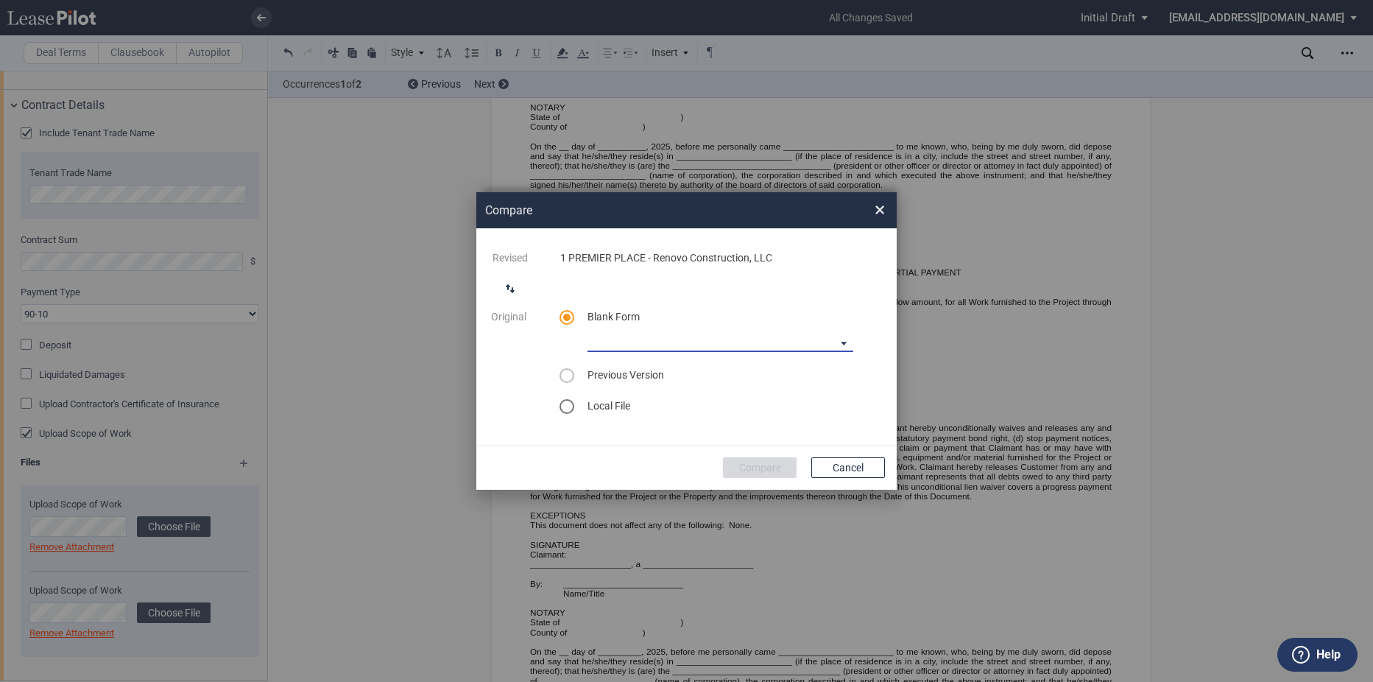
click at [738, 331] on md-select "90-10 Payment Blank Form (Construction Contract) [PHONE_NUMBER] Payment Blank F…" at bounding box center [721, 341] width 266 height 22
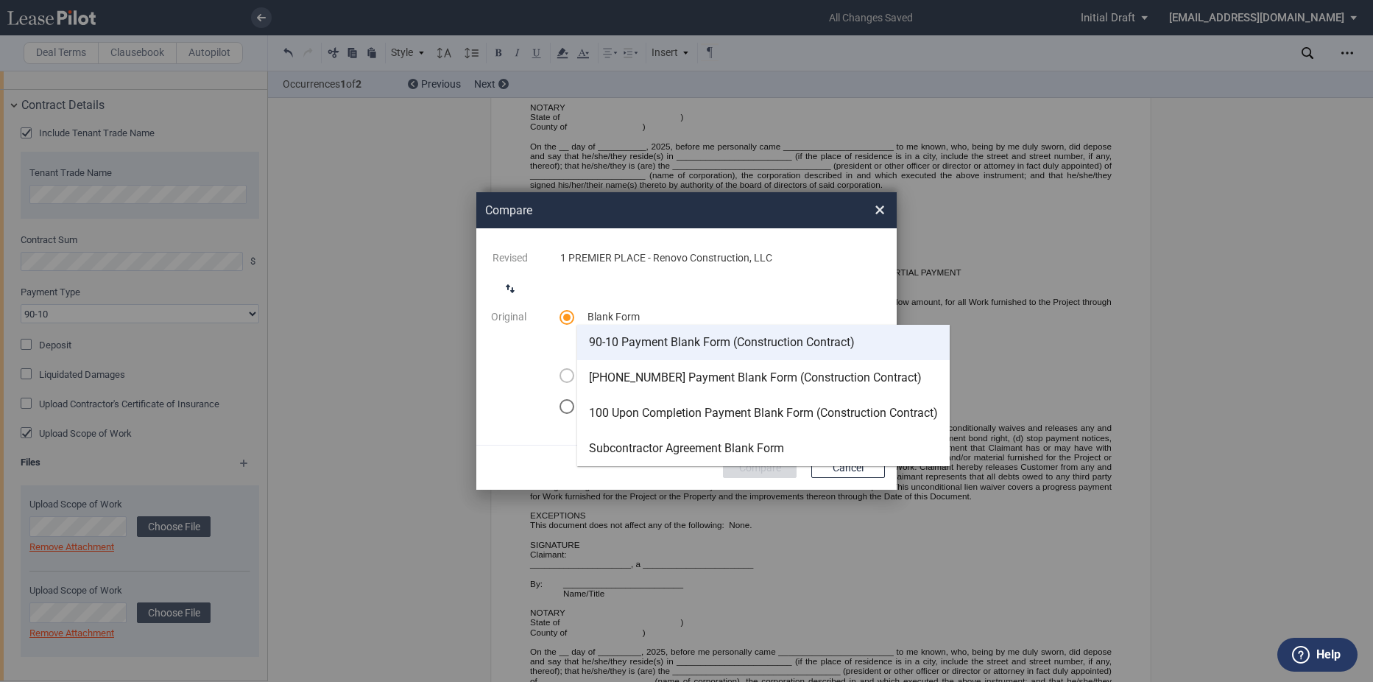
click at [644, 344] on div "90-10 Payment Blank Form (Construction Contract)" at bounding box center [722, 342] width 266 height 16
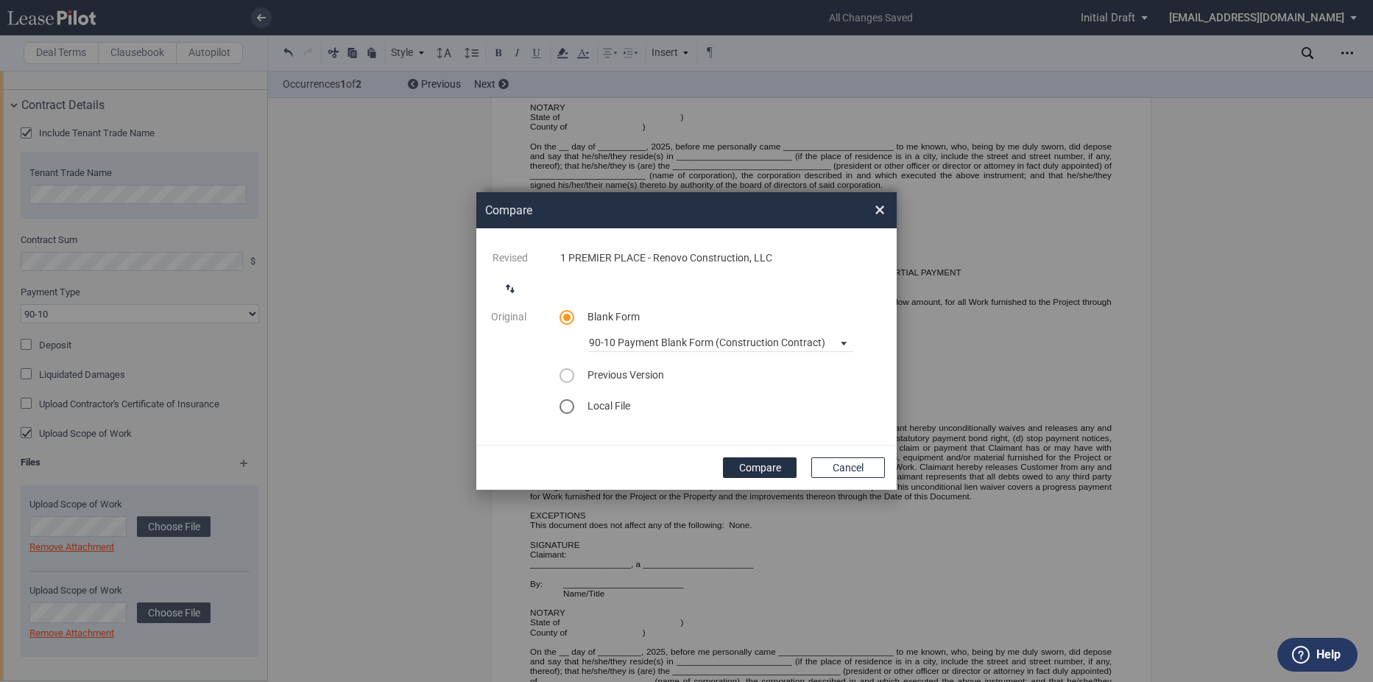
click at [738, 462] on button "Compare" at bounding box center [760, 467] width 74 height 21
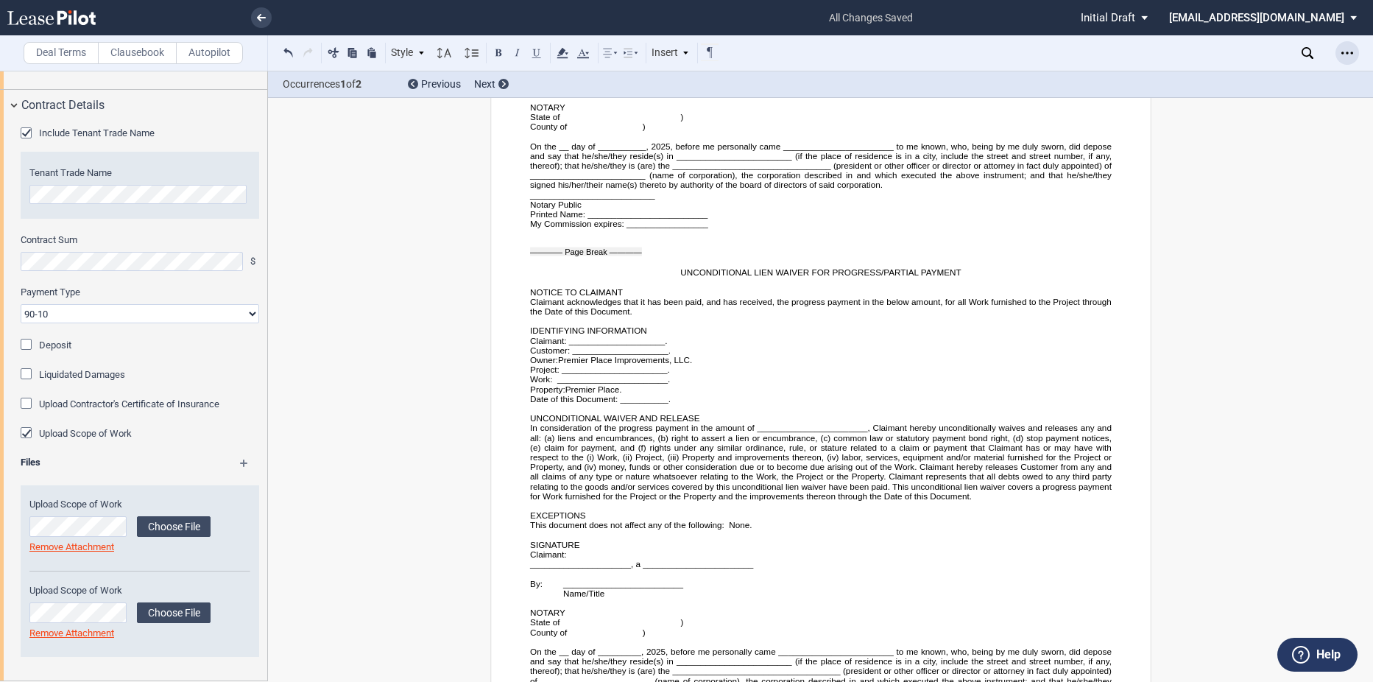
click at [1344, 49] on icon "Open Lease options menu" at bounding box center [1348, 53] width 12 height 12
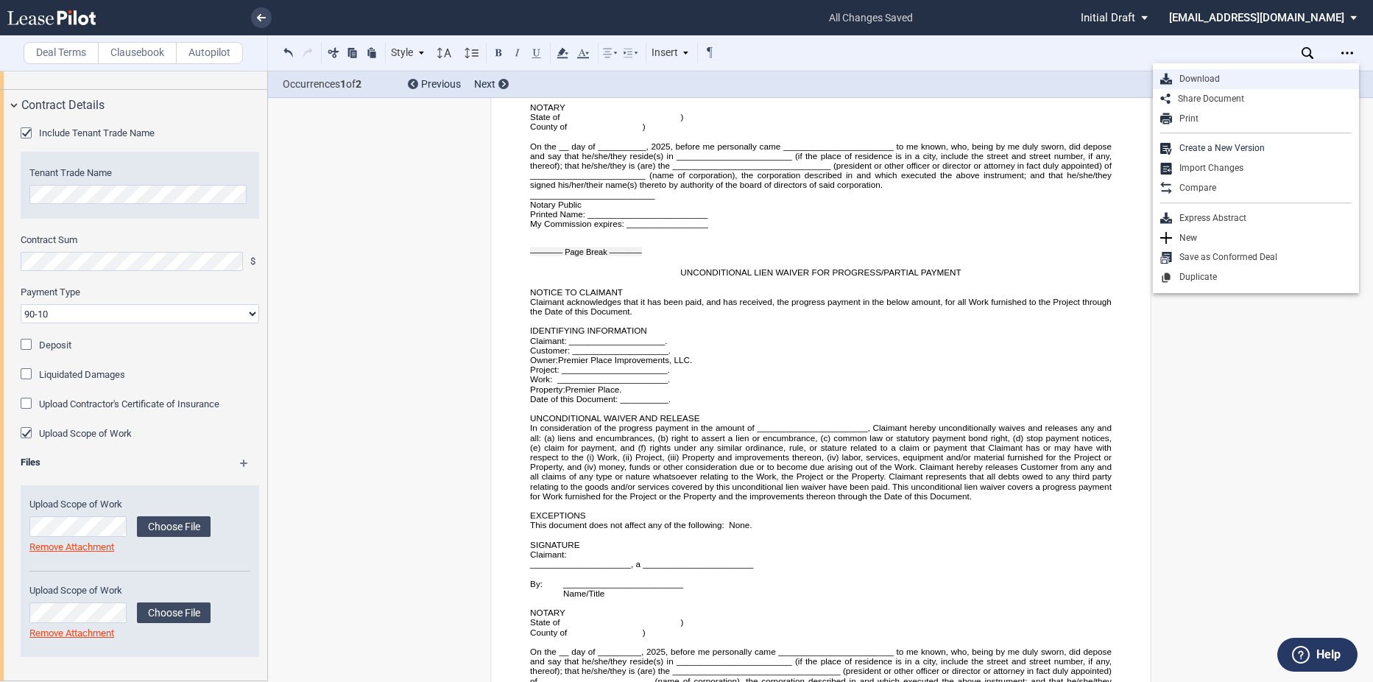
click at [1211, 77] on div "Download" at bounding box center [1262, 79] width 180 height 13
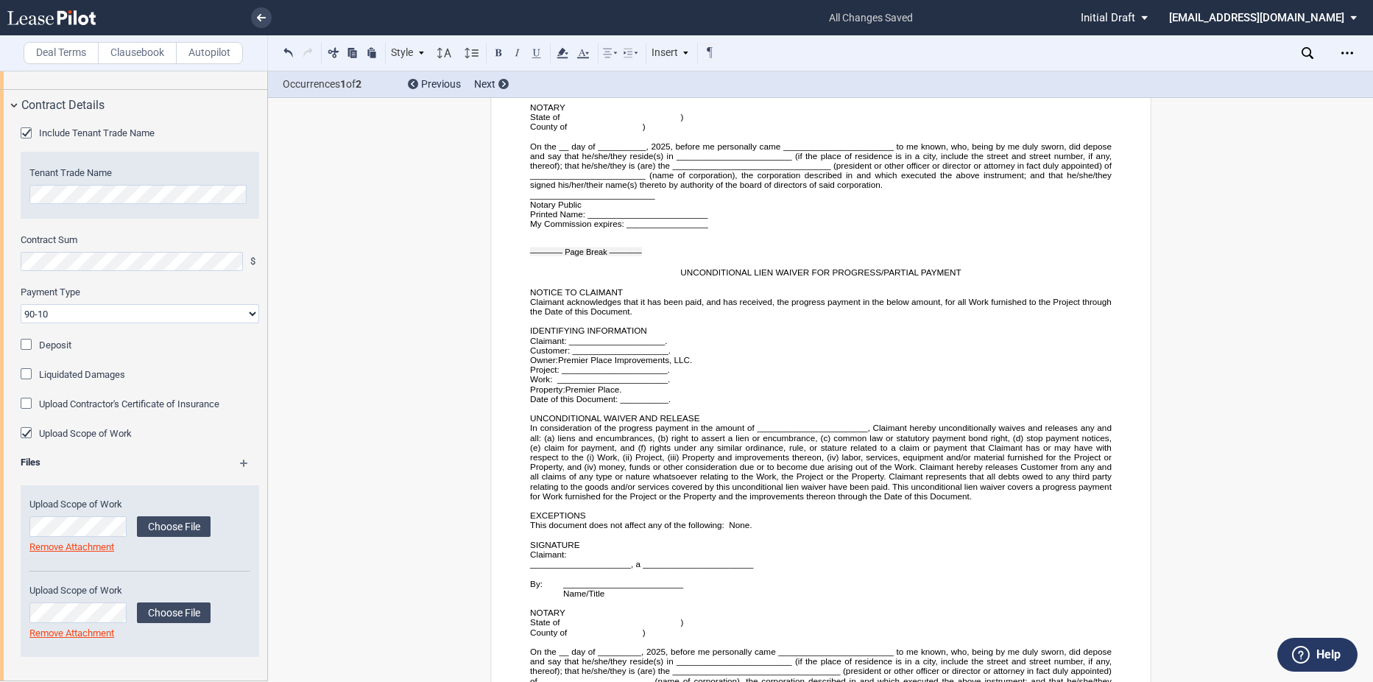
click at [767, 301] on p "Claimant acknowledges that it has been paid, and has received, the progress pay…" at bounding box center [821, 306] width 582 height 19
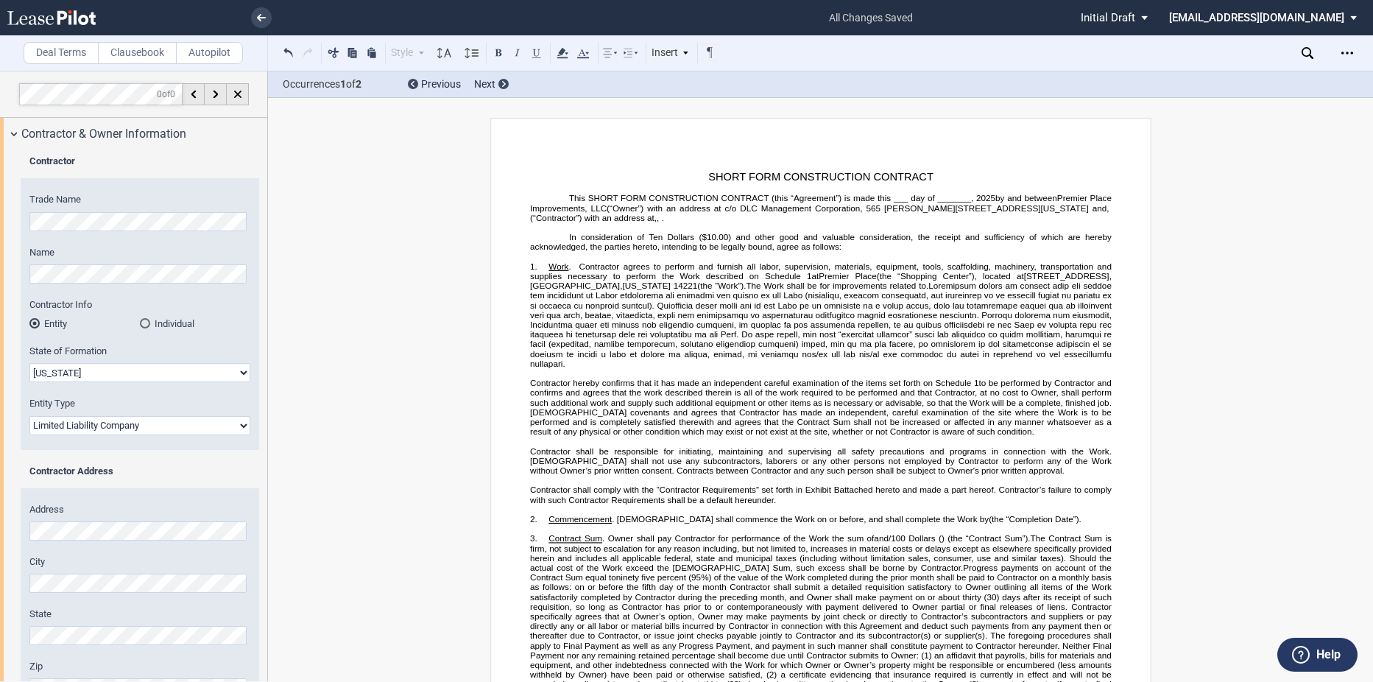
click at [720, 568] on span "The Contract Sum is firm, not subject to escalation for any reason including, b…" at bounding box center [822, 552] width 584 height 39
